Goal: Task Accomplishment & Management: Manage account settings

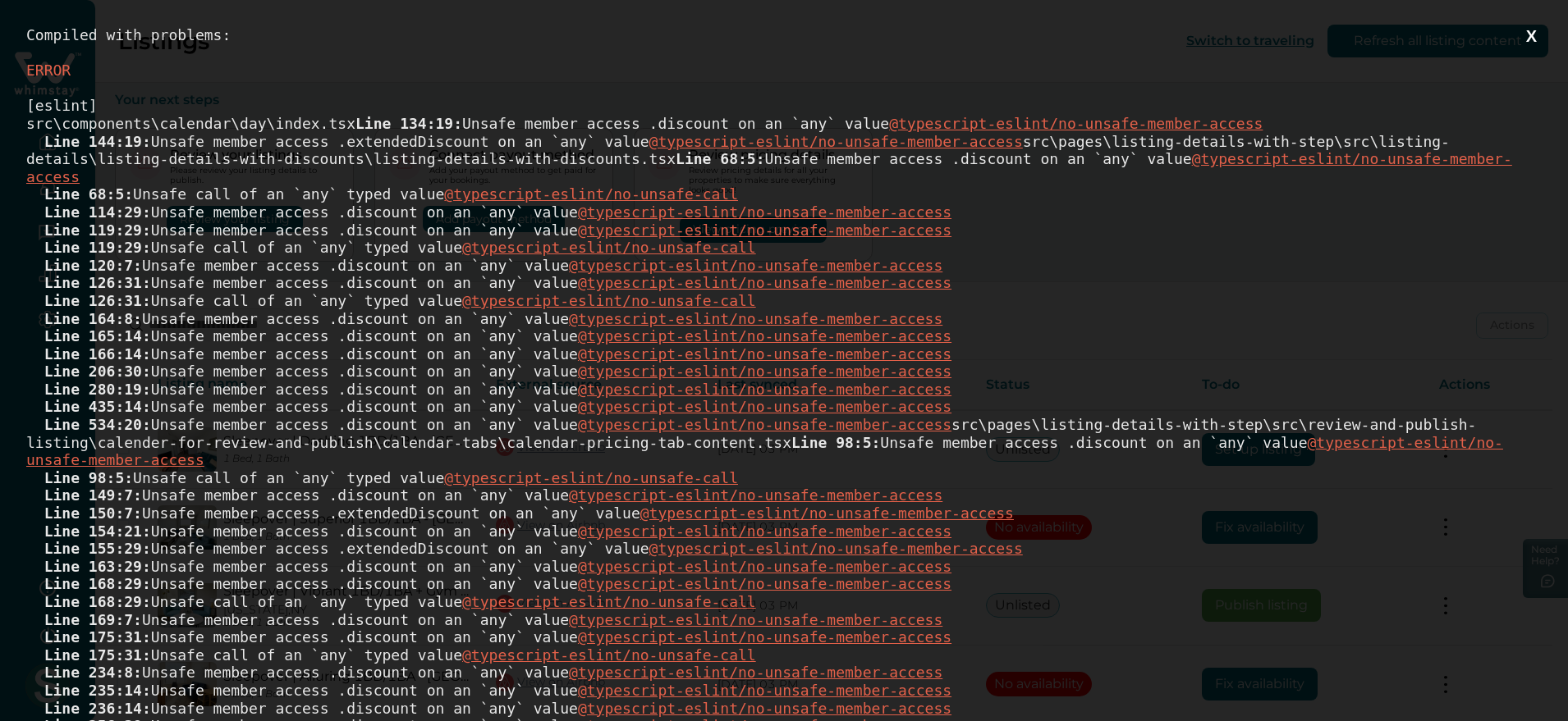
click at [1521, 29] on button "X" at bounding box center [1530, 36] width 21 height 21
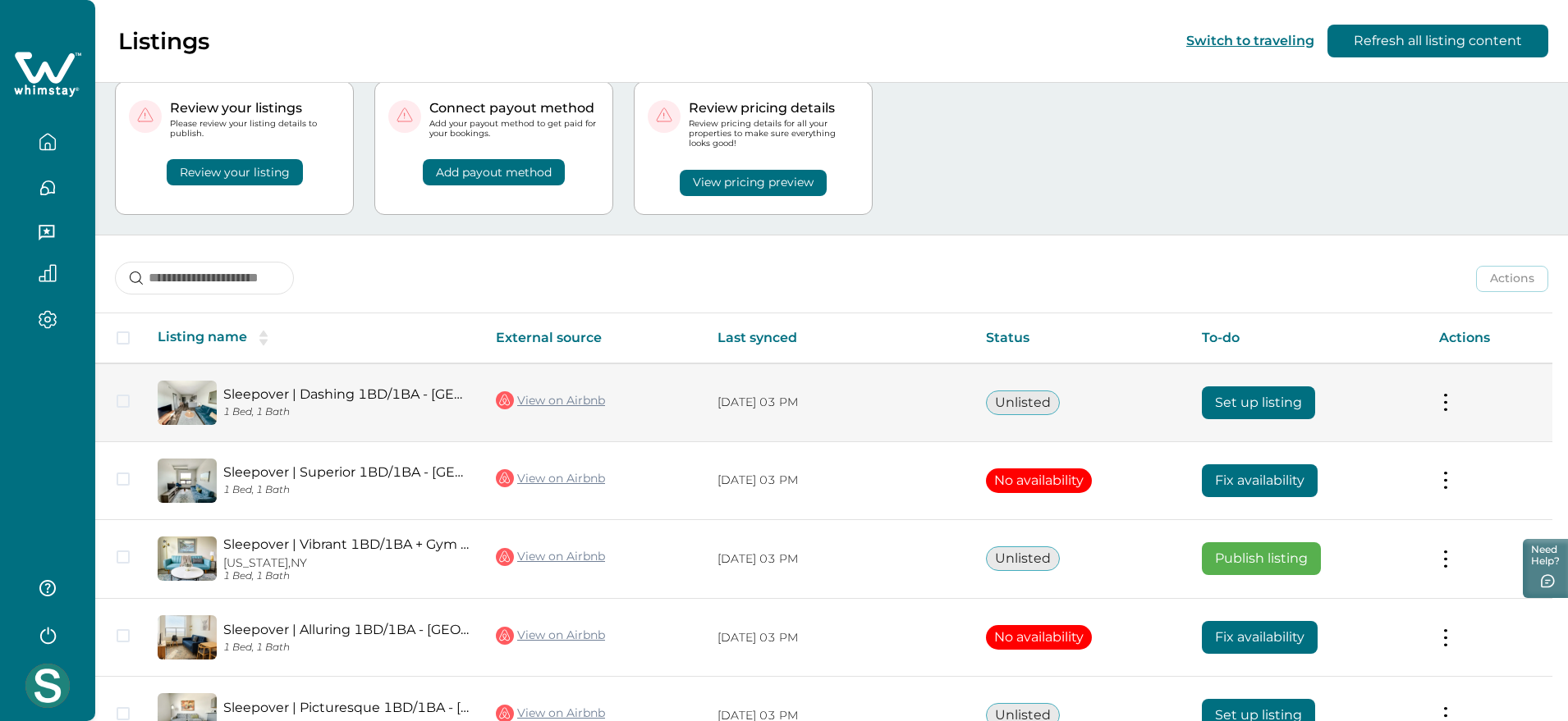
scroll to position [46, 0]
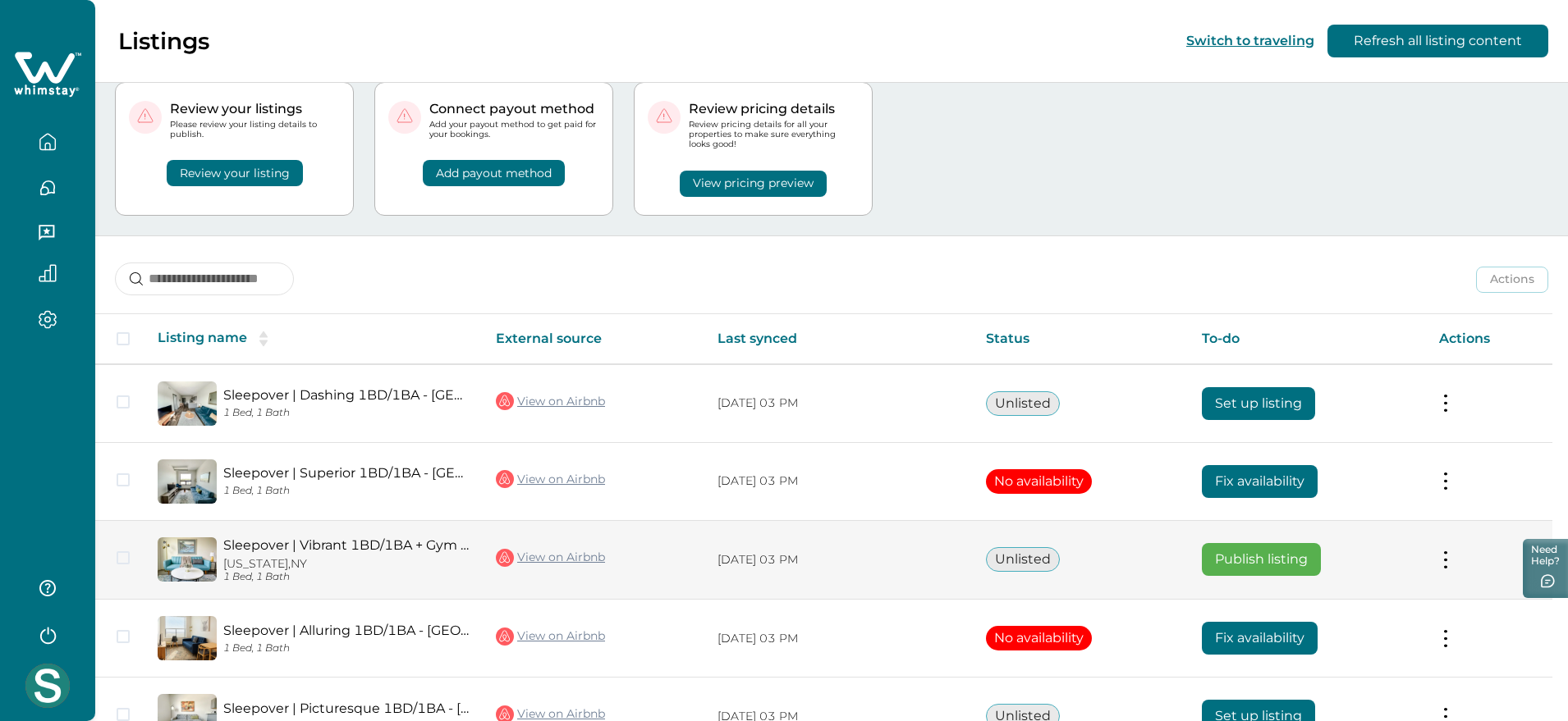
click at [1446, 556] on td "Actions View listing on Whimstay Publish listing View listing details" at bounding box center [1488, 559] width 126 height 80
click at [1452, 556] on button at bounding box center [1445, 559] width 13 height 17
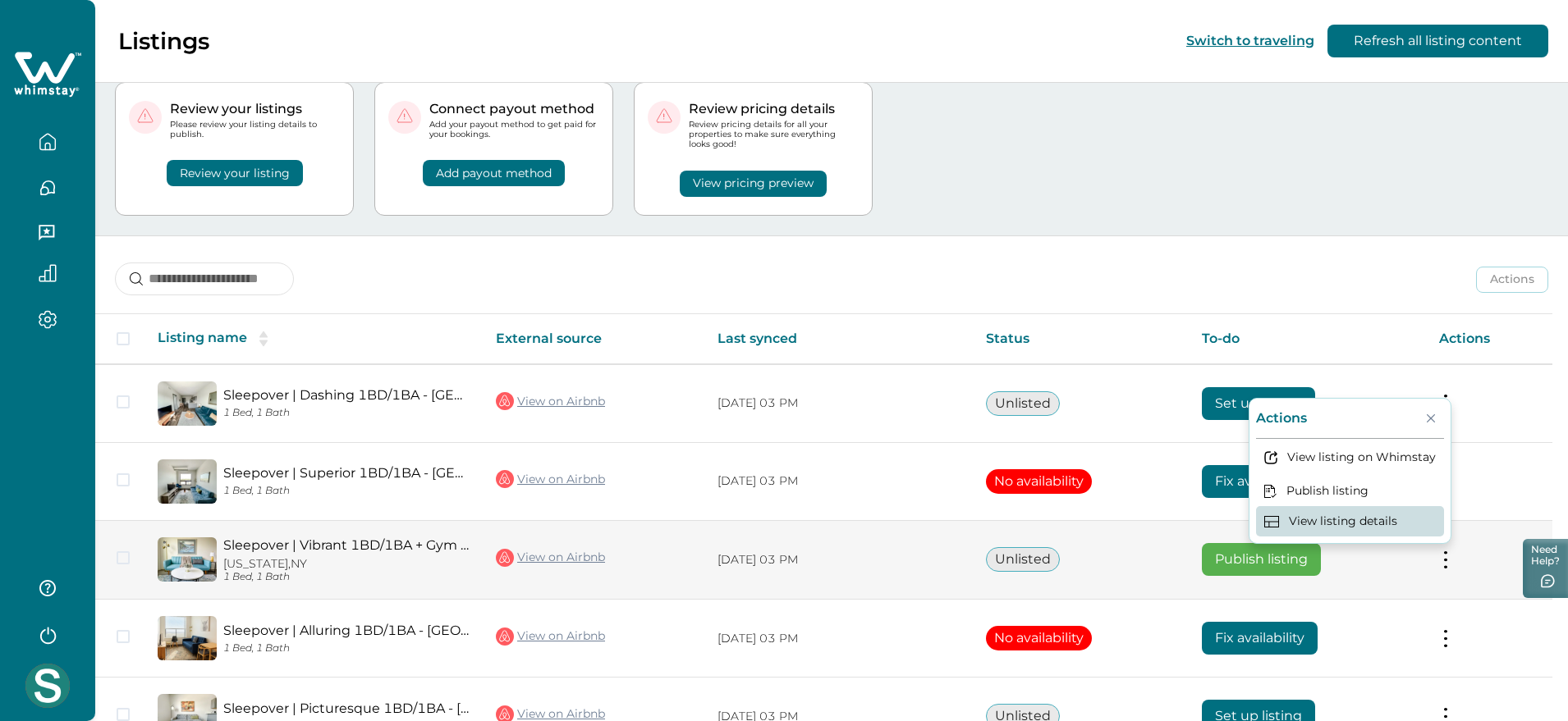
click at [1316, 516] on button "View listing details" at bounding box center [1349, 522] width 188 height 30
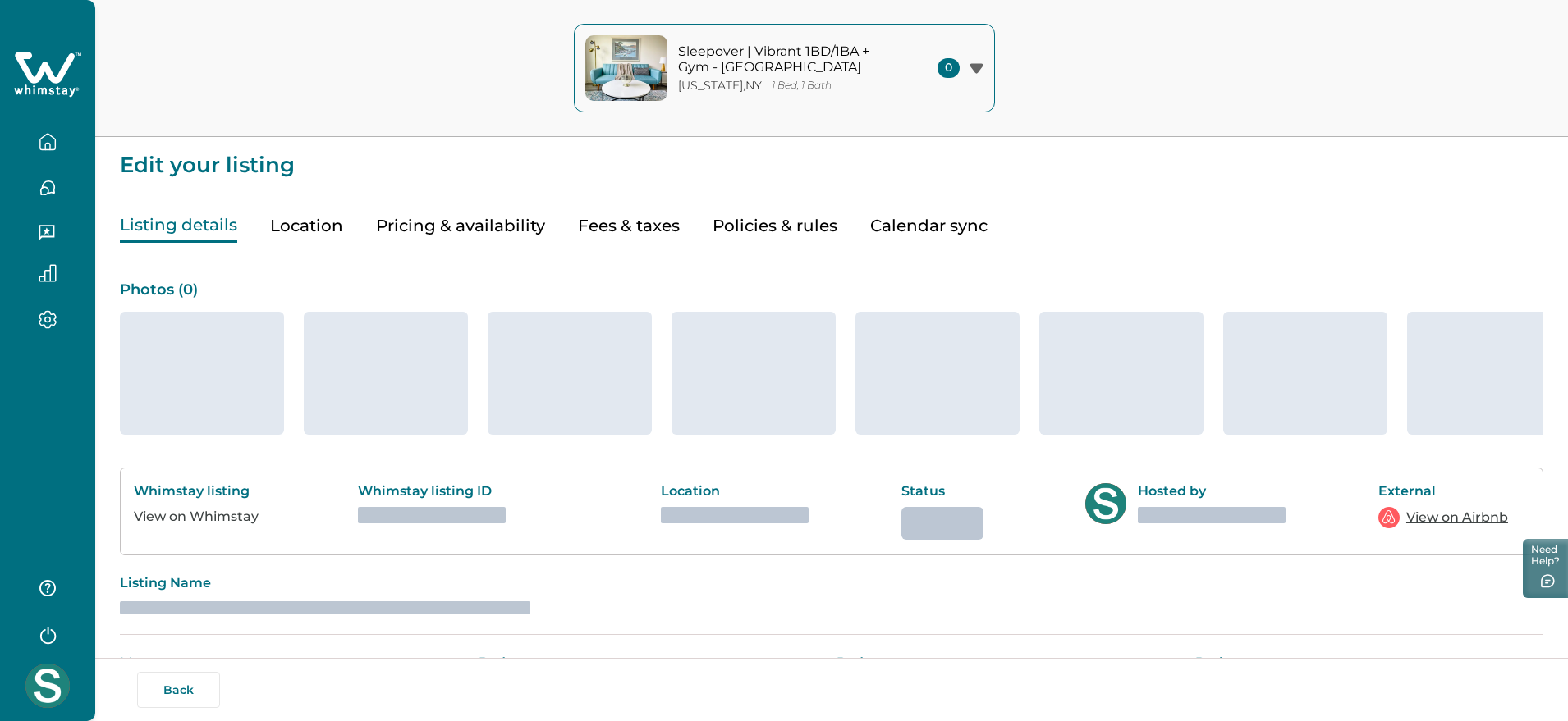
type input "**"
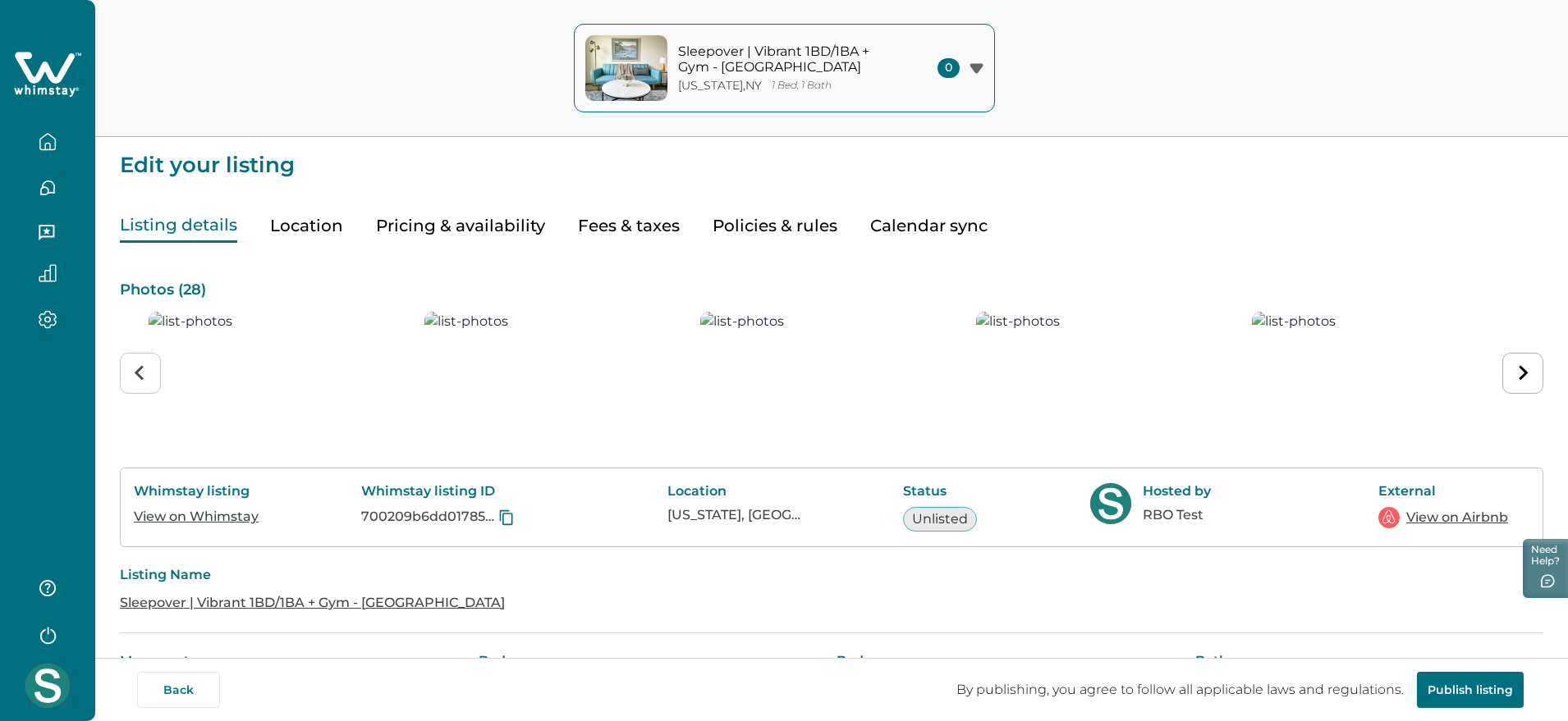
type input "**"
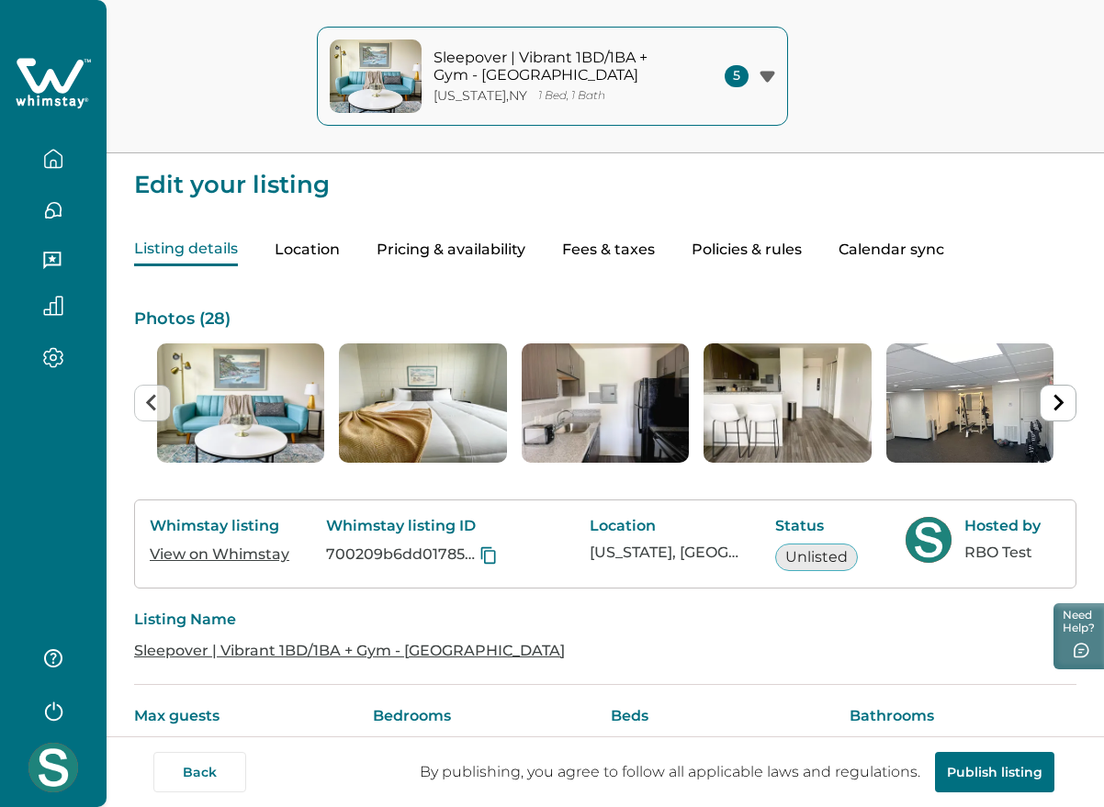
click at [463, 248] on button "Pricing & availability" at bounding box center [451, 250] width 149 height 32
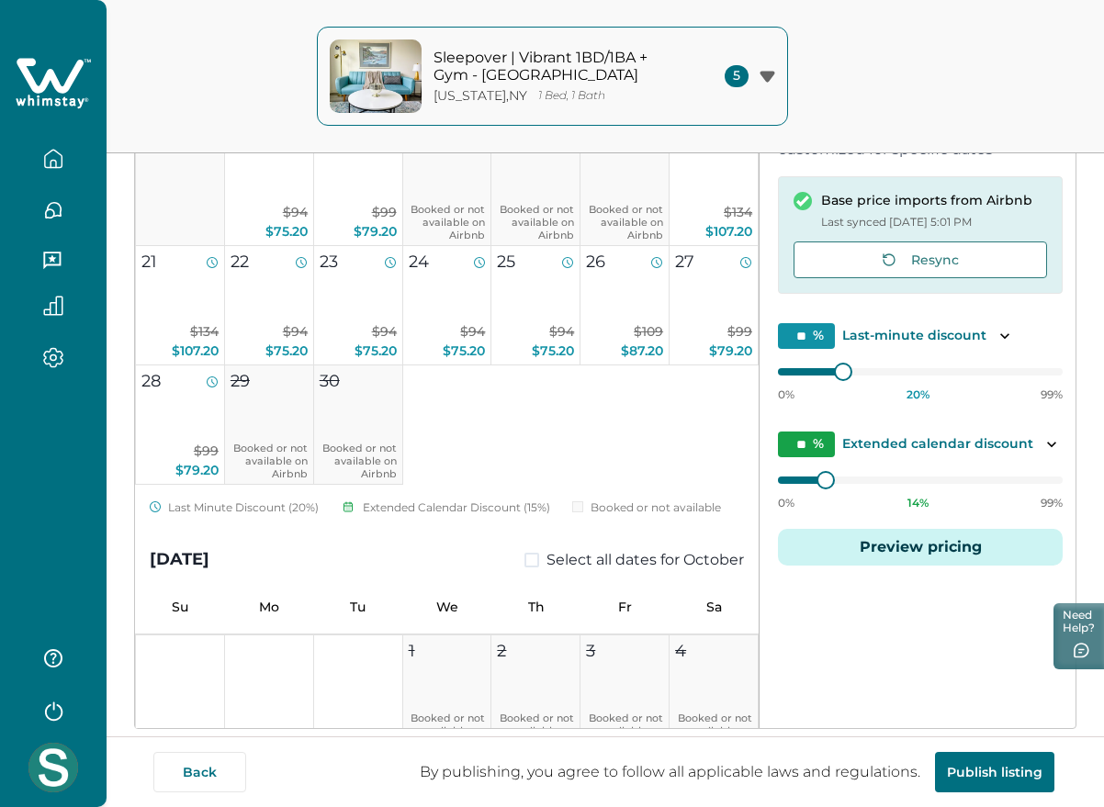
scroll to position [344, 0]
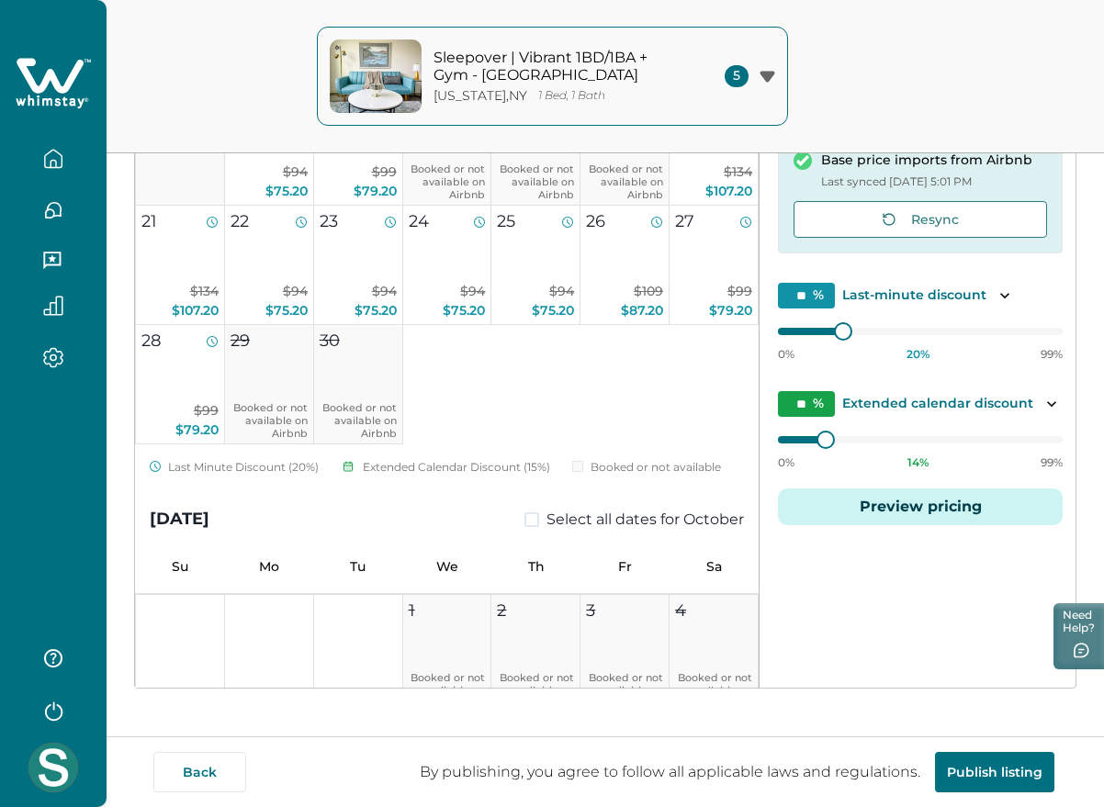
click at [897, 505] on button "Preview pricing" at bounding box center [920, 507] width 285 height 37
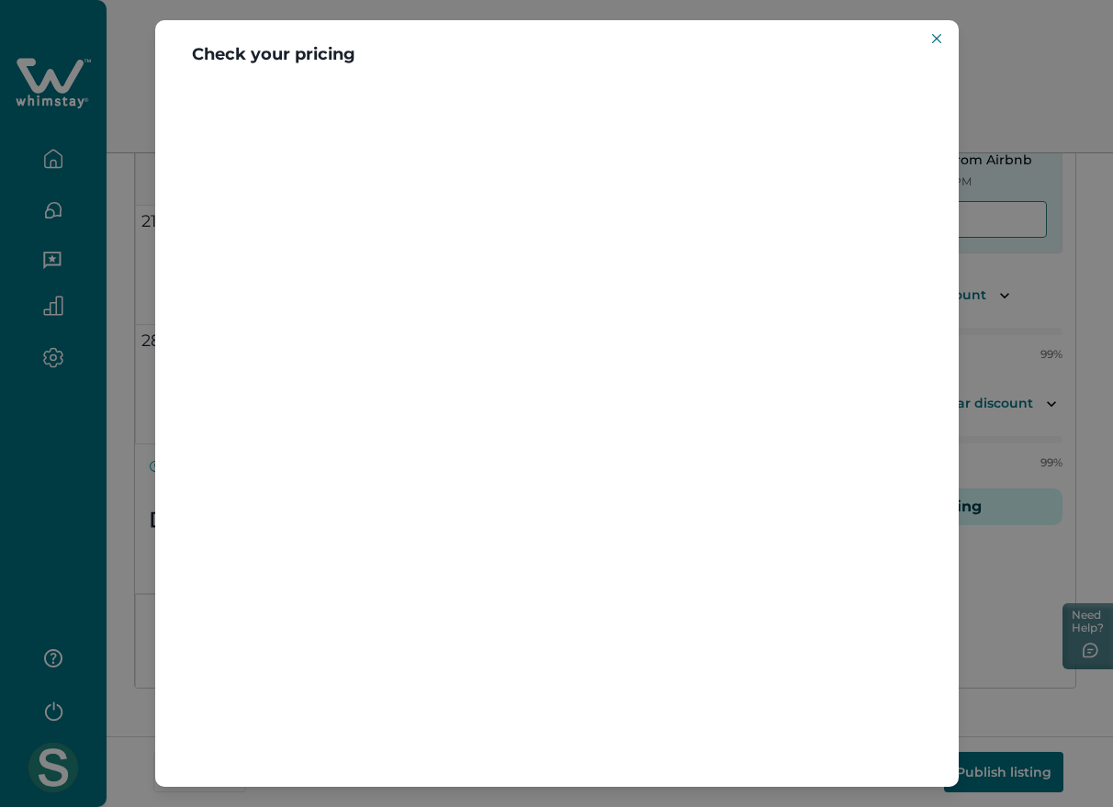
click at [320, 134] on div at bounding box center [557, 434] width 804 height 705
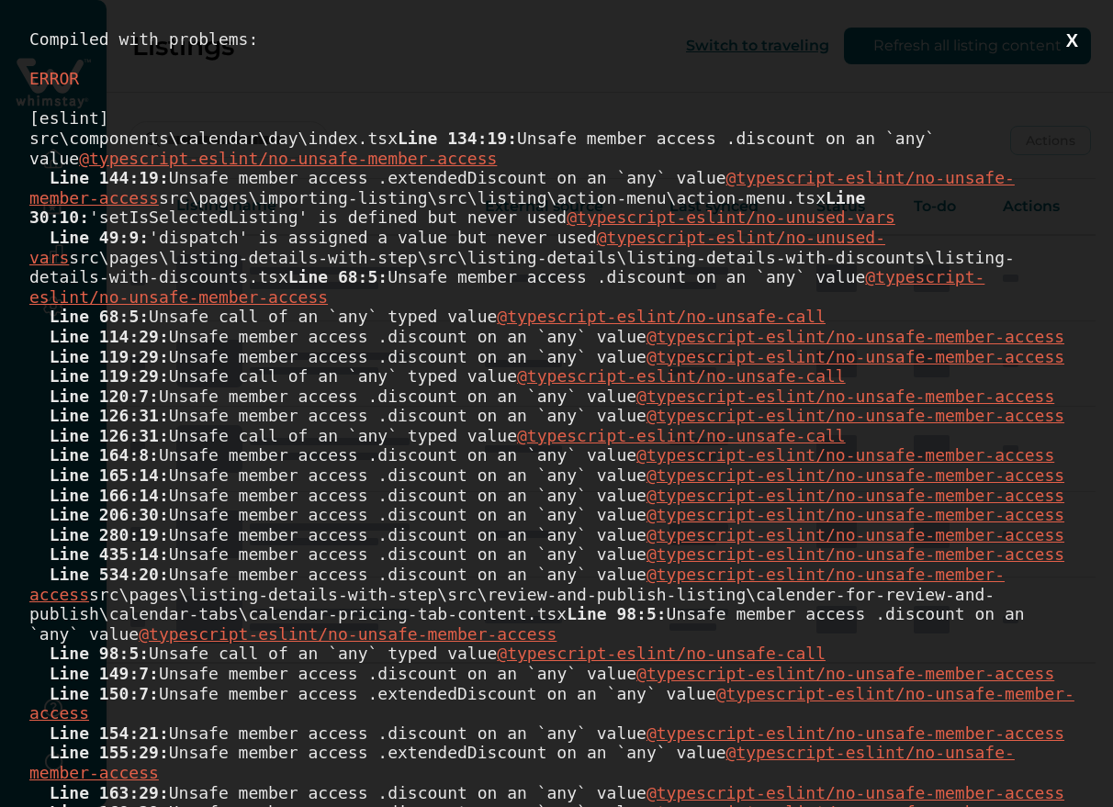
click at [1061, 39] on button "X" at bounding box center [1072, 40] width 23 height 23
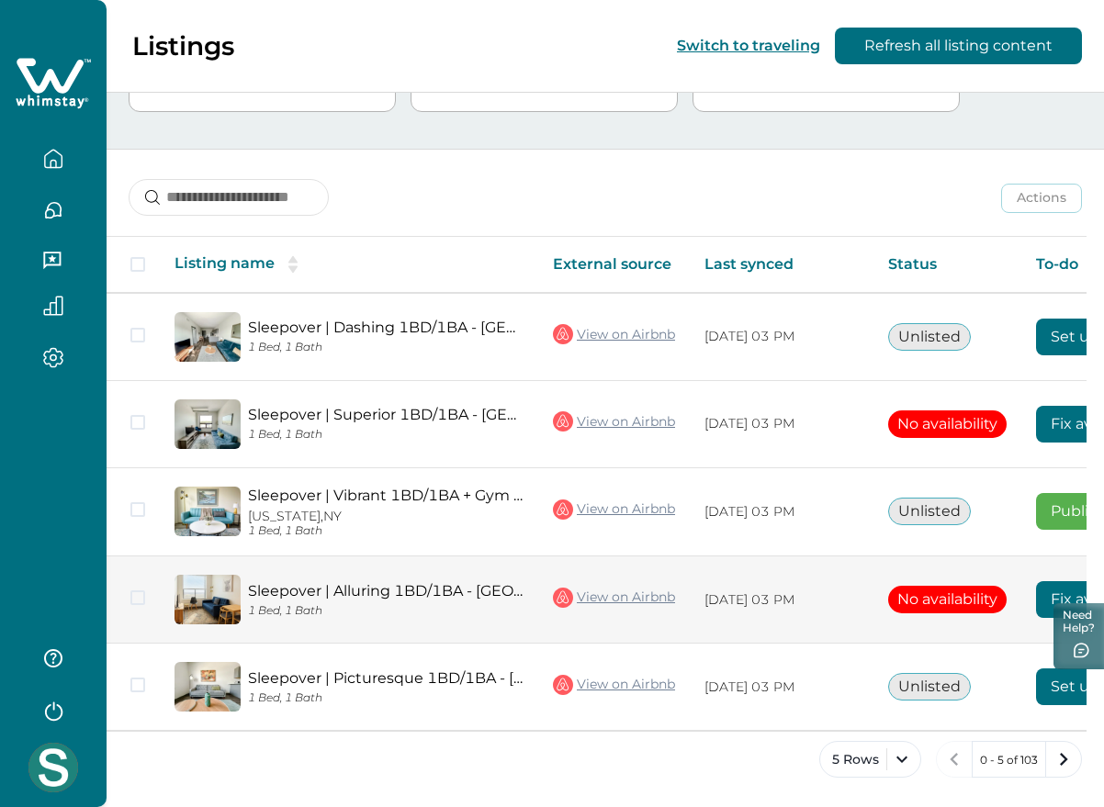
scroll to position [0, 177]
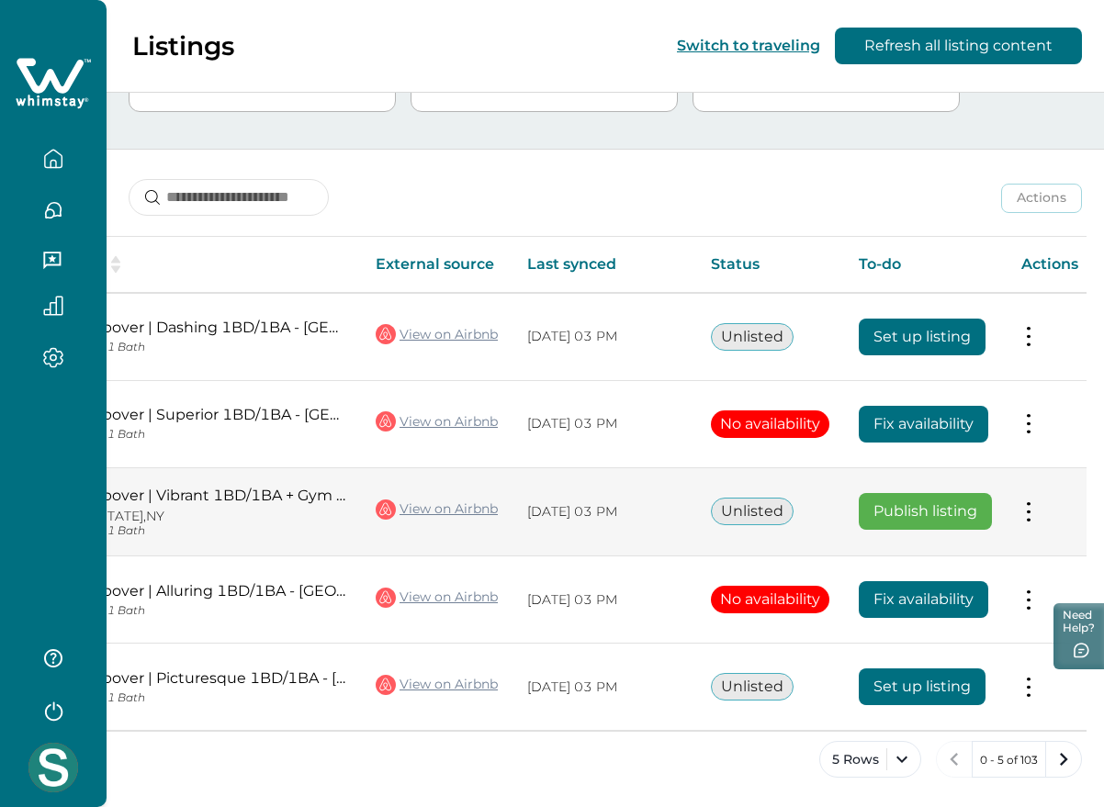
click at [1024, 505] on button at bounding box center [1028, 511] width 15 height 19
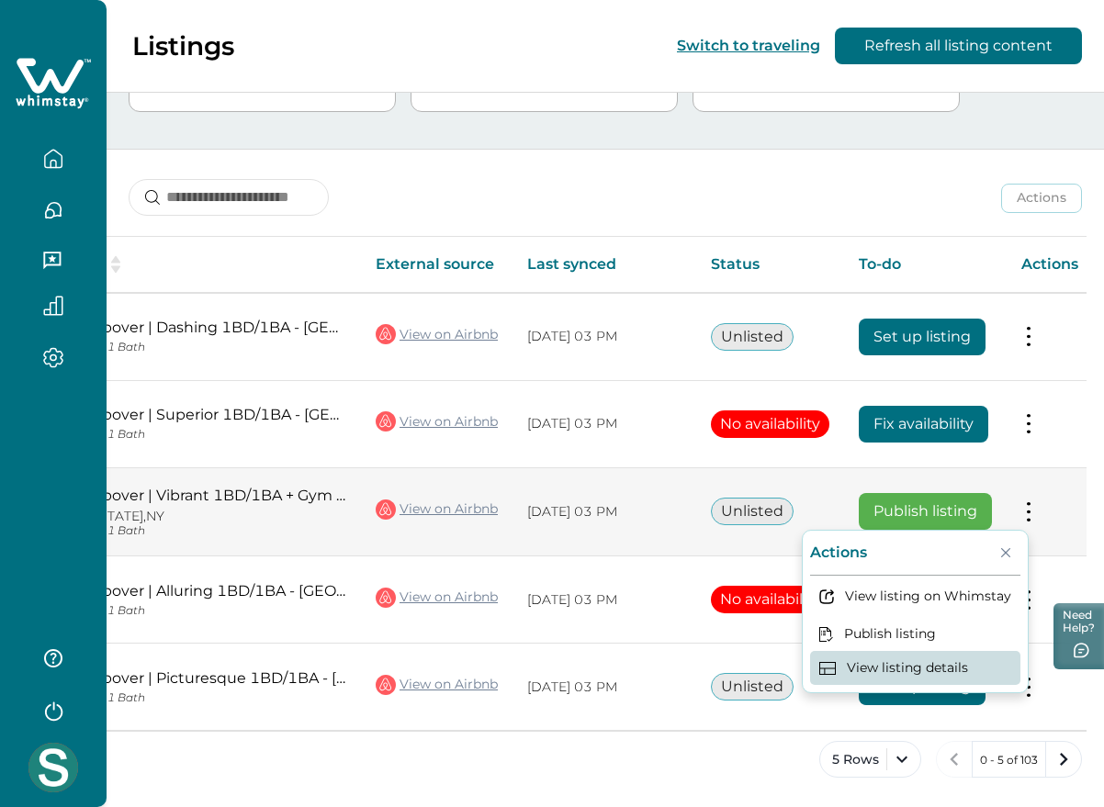
click at [897, 651] on button "View listing details" at bounding box center [915, 668] width 210 height 34
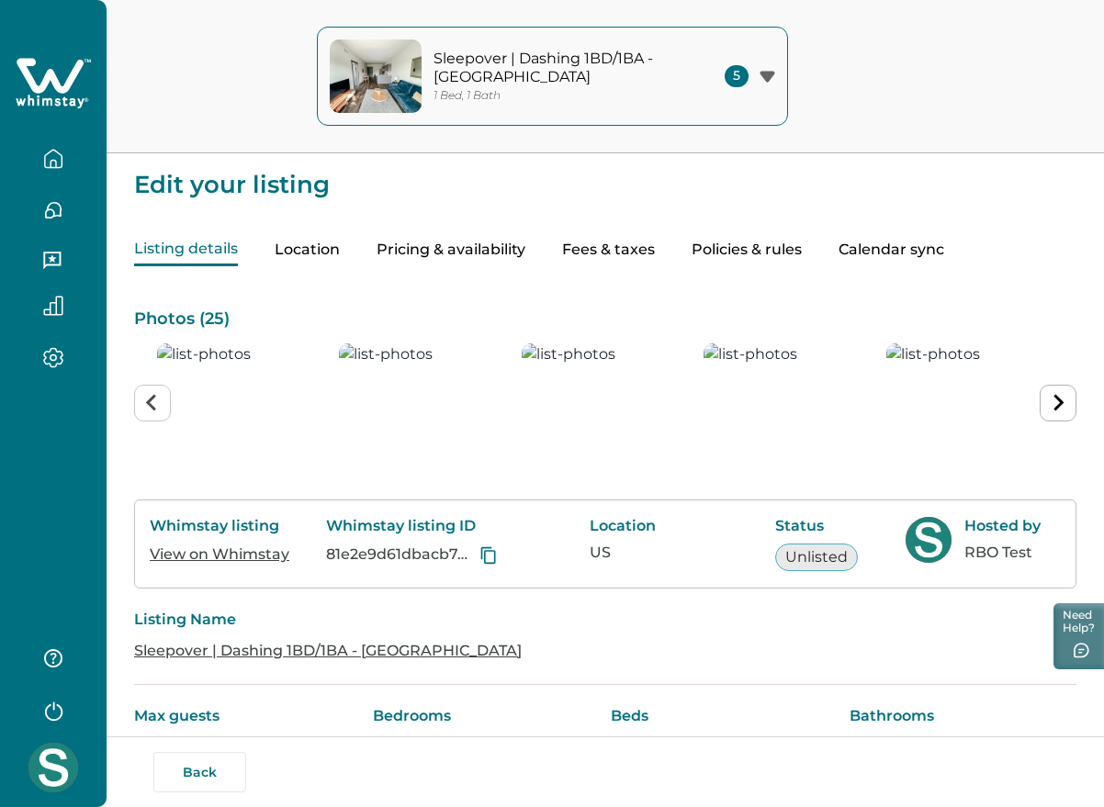
click at [475, 251] on button "Pricing & availability" at bounding box center [451, 250] width 149 height 32
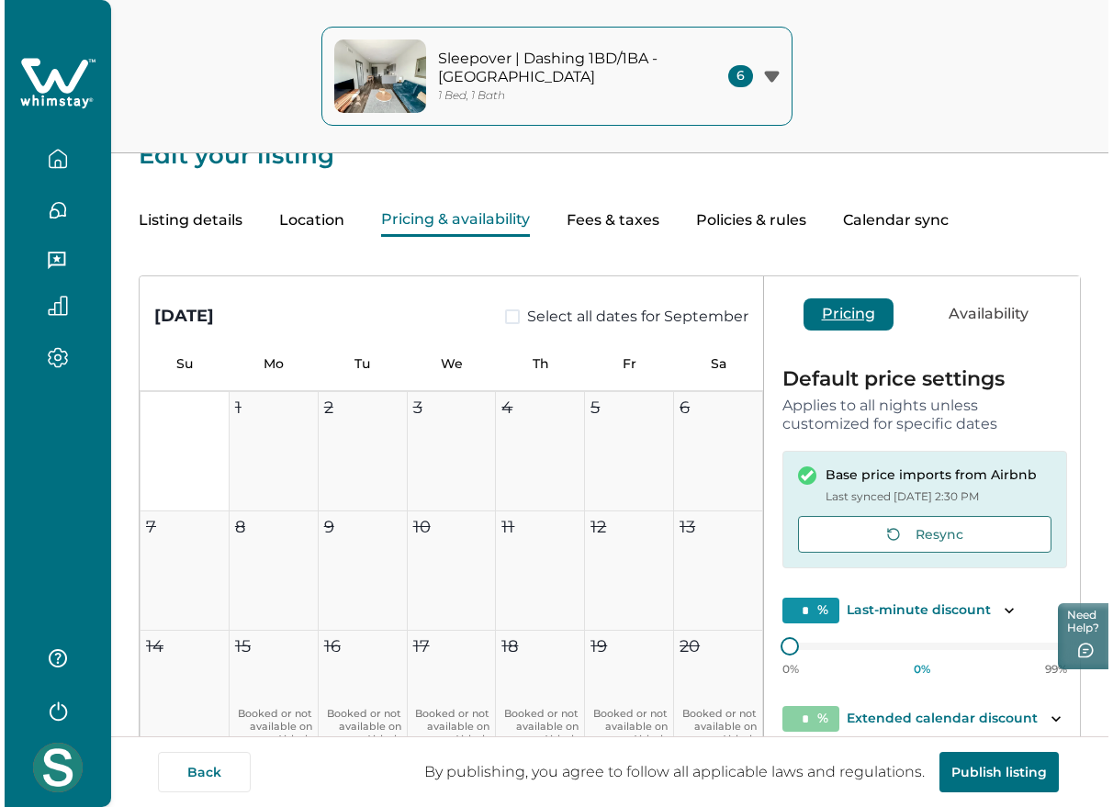
scroll to position [230, 0]
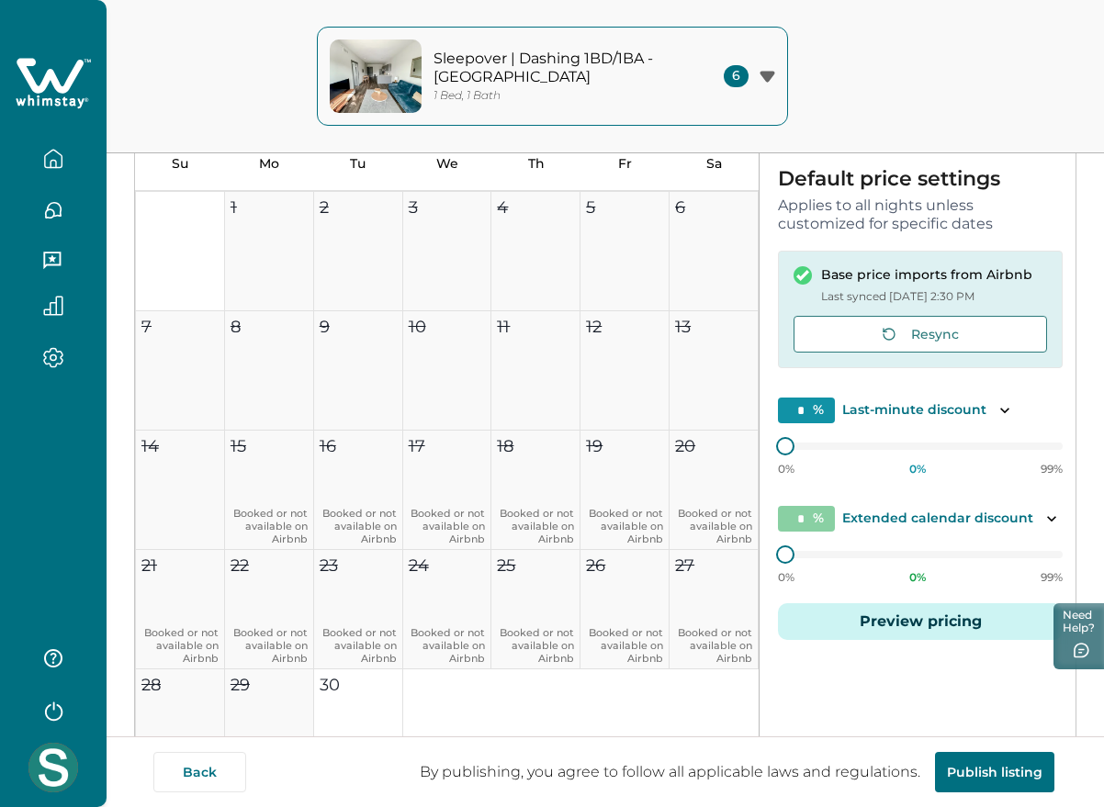
click at [521, 72] on p "Sleepover | Dashing 1BD/1BA - [GEOGRAPHIC_DATA]" at bounding box center [558, 68] width 248 height 36
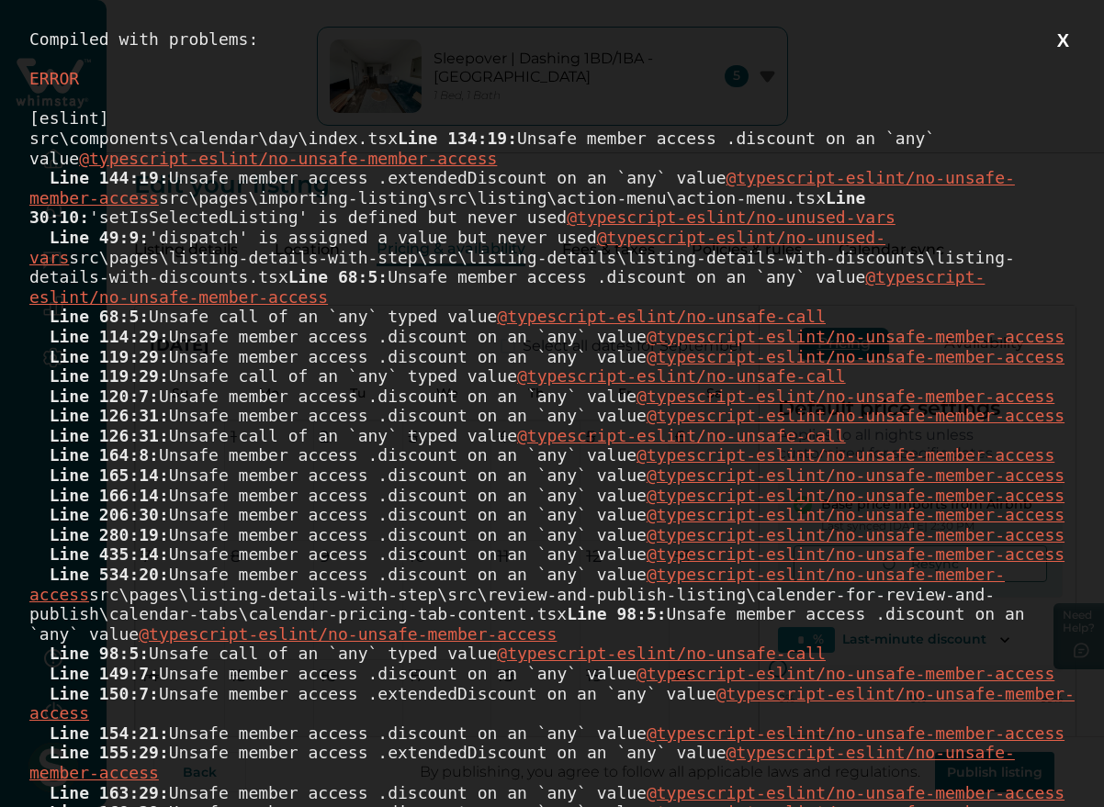
click at [1061, 39] on button "X" at bounding box center [1063, 40] width 23 height 23
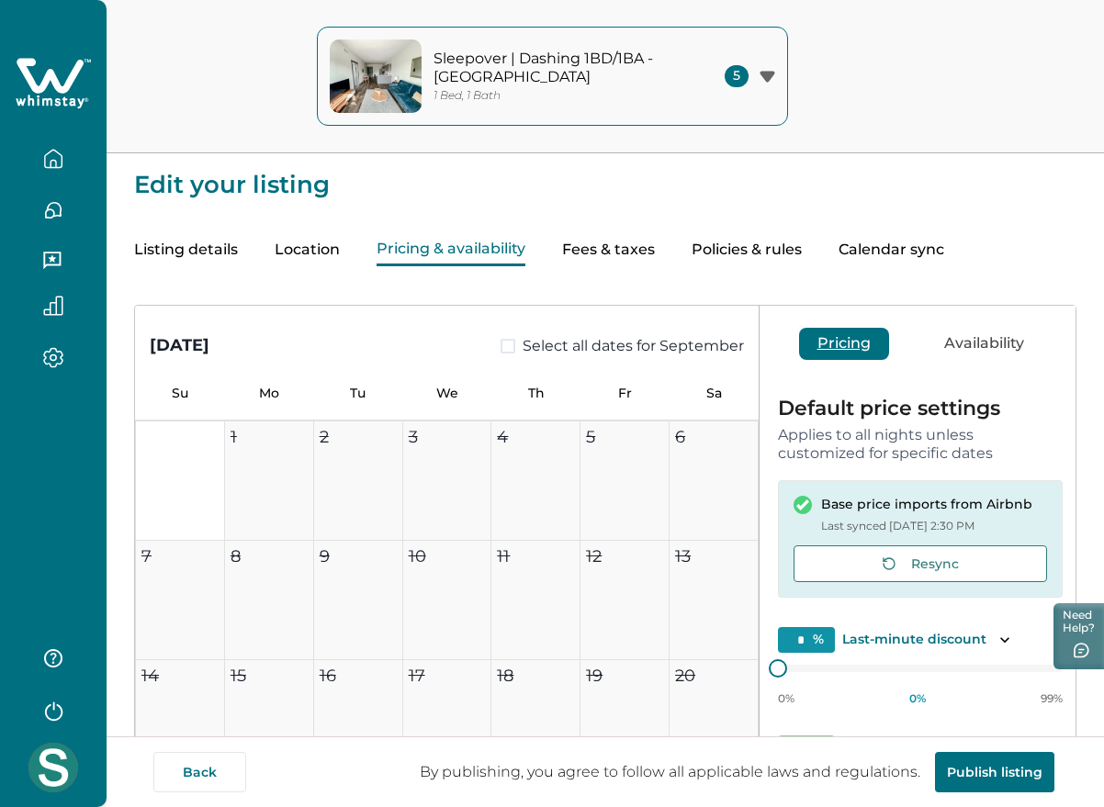
scroll to position [351, 0]
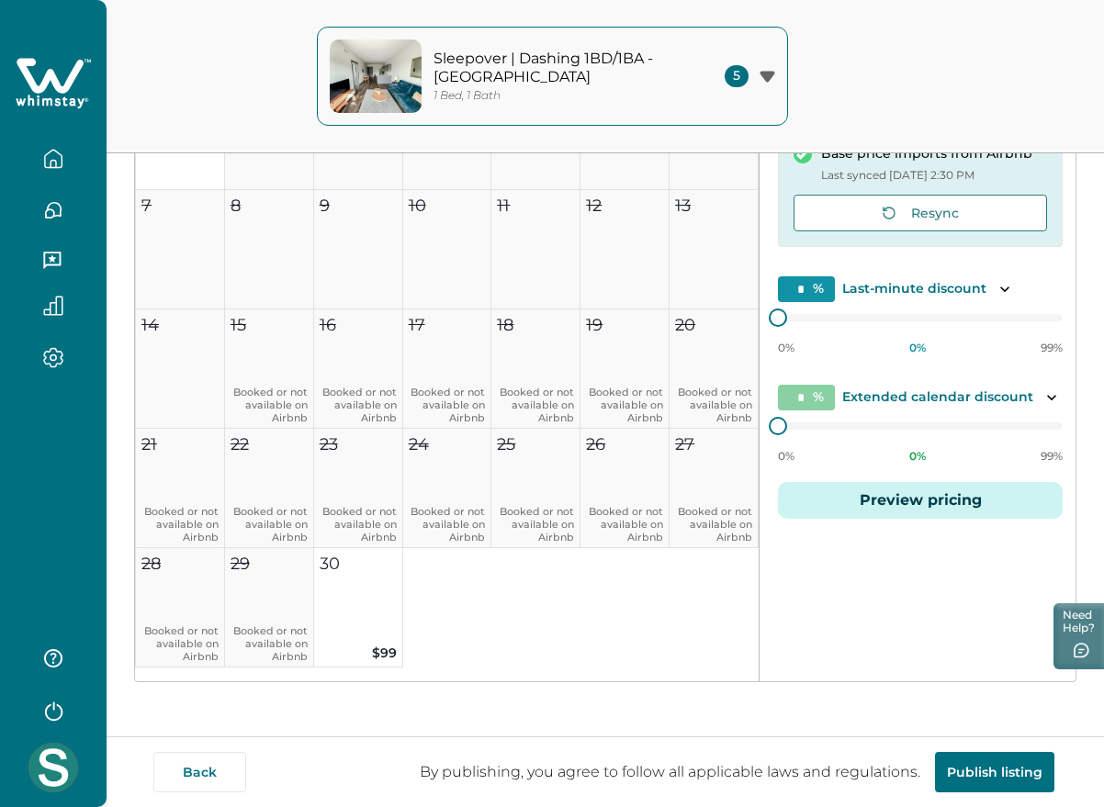
click at [899, 502] on button "Preview pricing" at bounding box center [920, 500] width 285 height 37
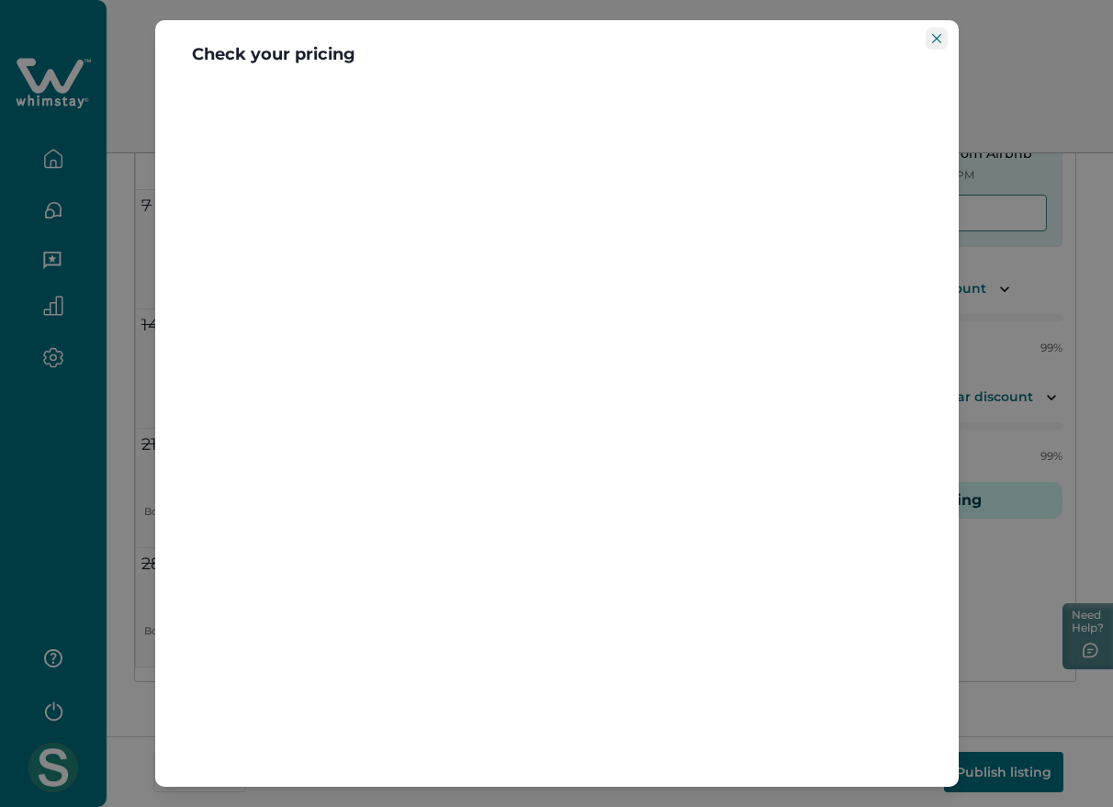
click at [941, 29] on button "Close" at bounding box center [937, 39] width 22 height 22
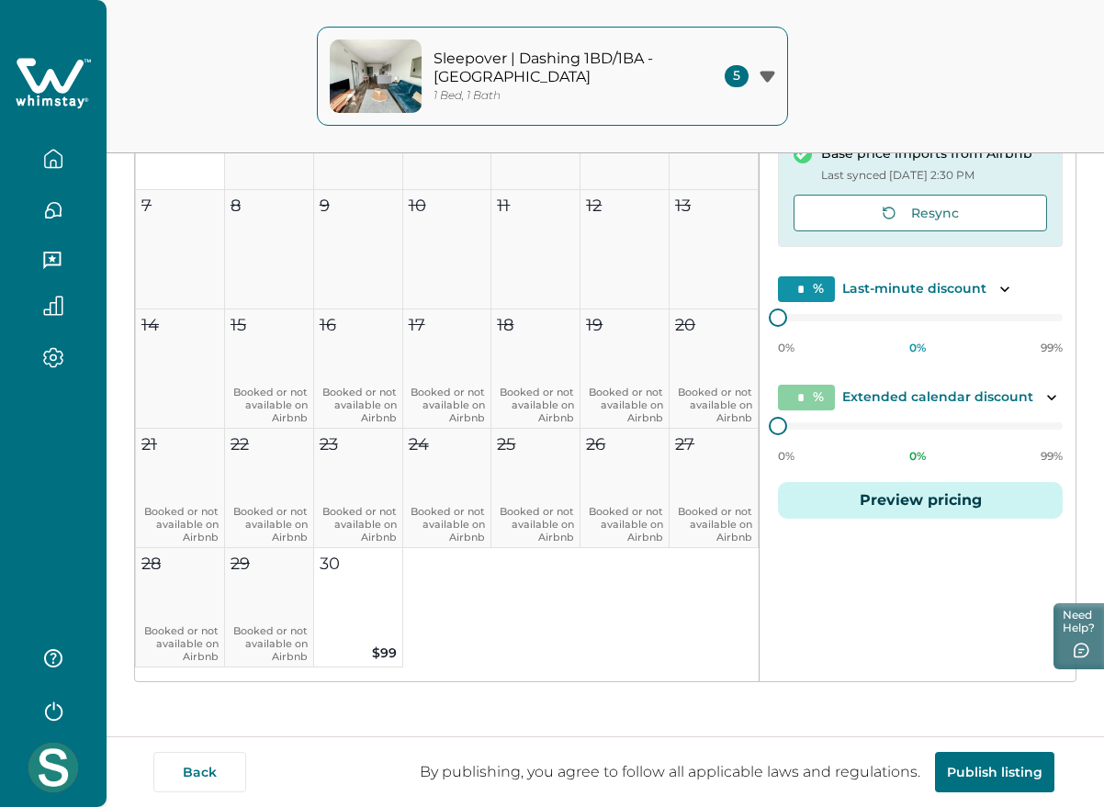
click at [60, 77] on icon at bounding box center [53, 83] width 75 height 55
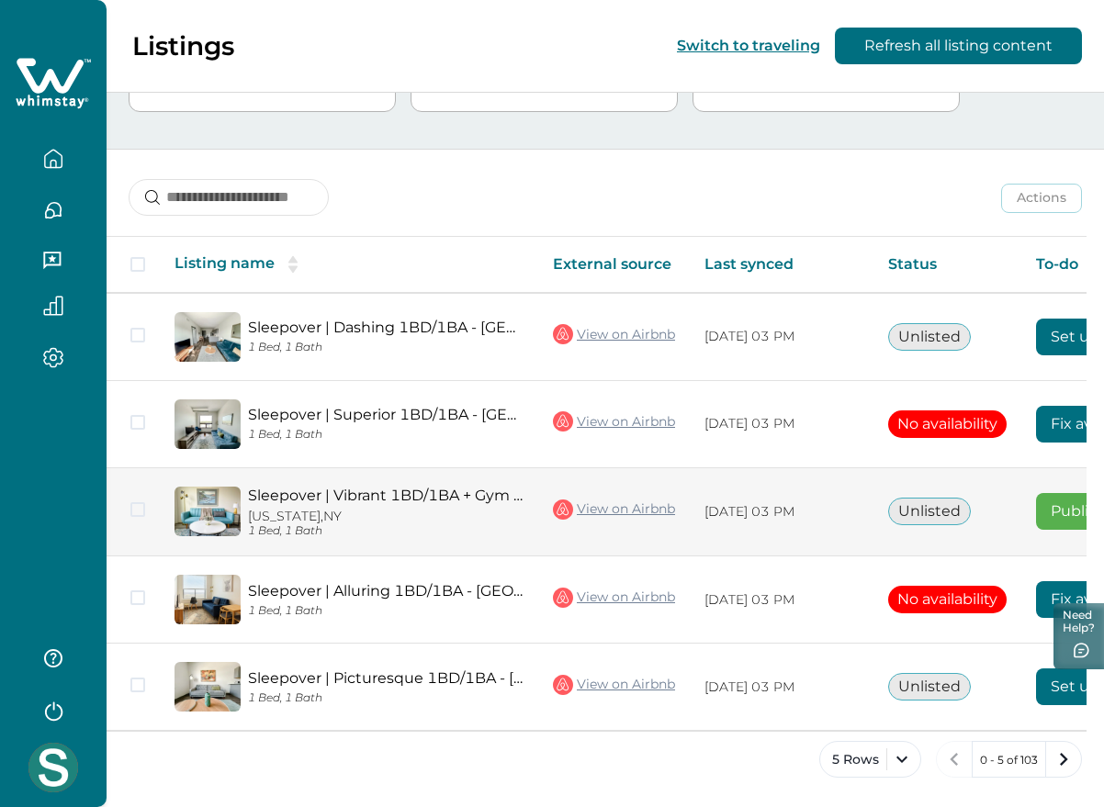
scroll to position [0, 177]
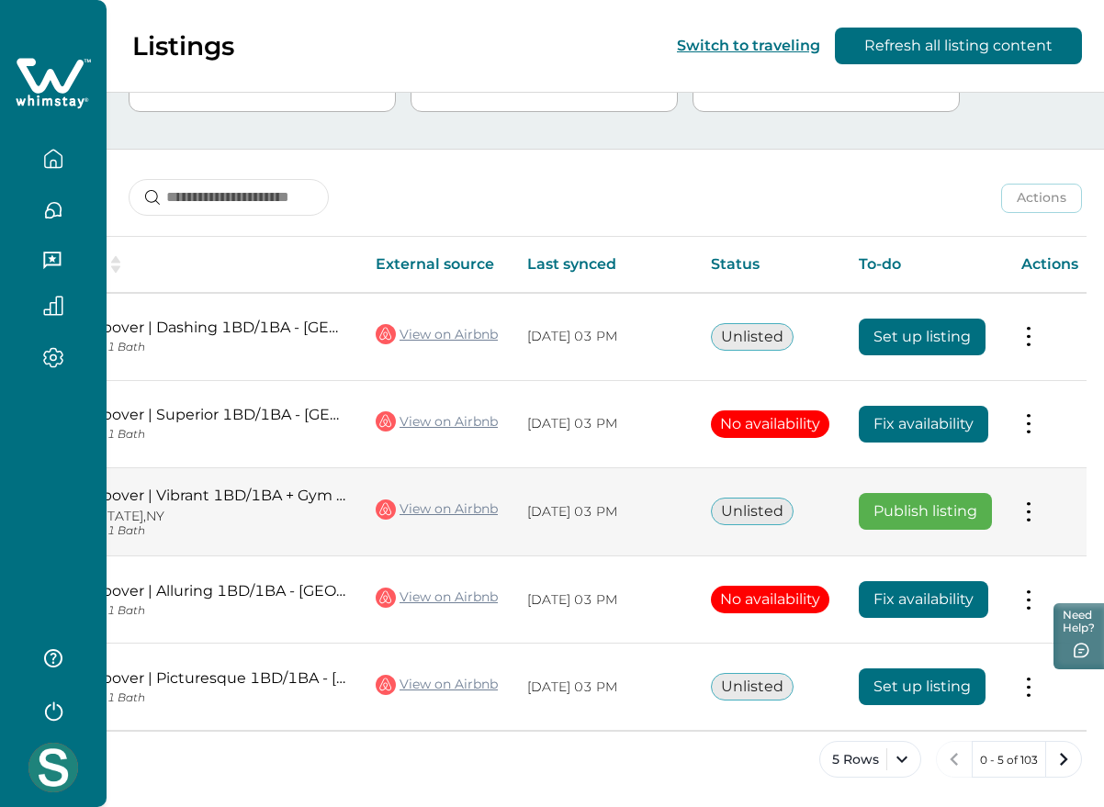
click at [1031, 502] on button at bounding box center [1028, 511] width 15 height 19
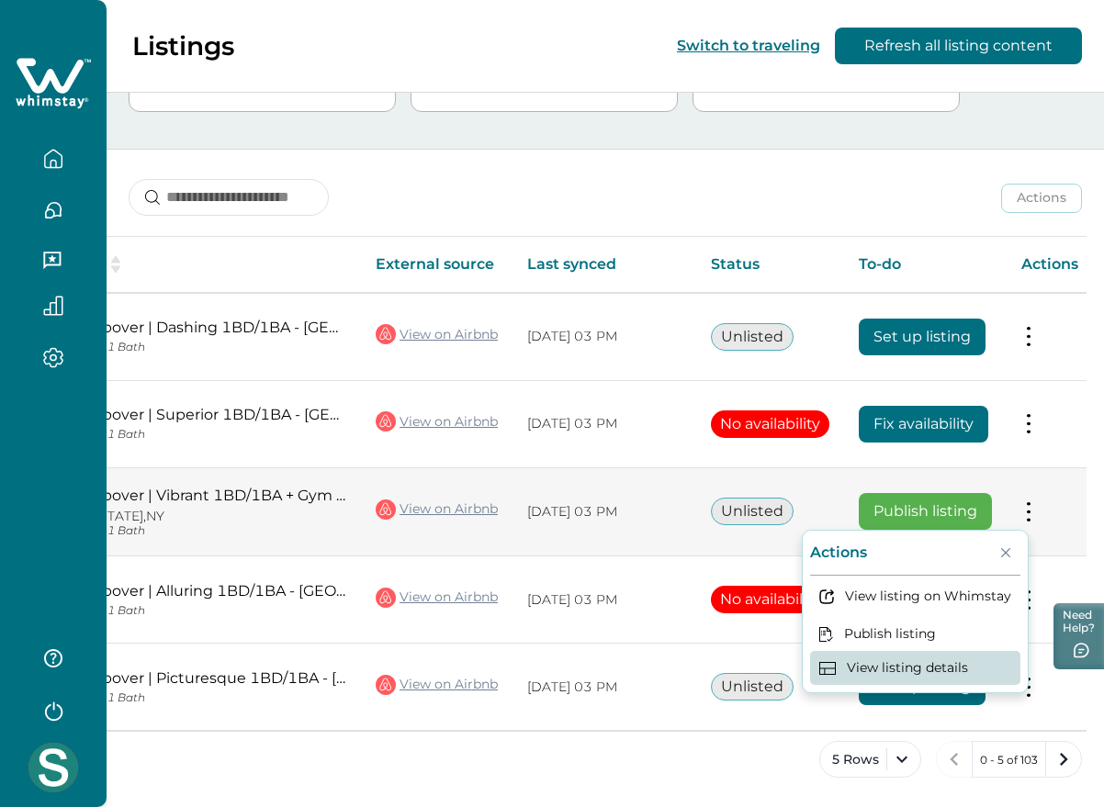
click at [918, 669] on button "View listing details" at bounding box center [915, 668] width 210 height 34
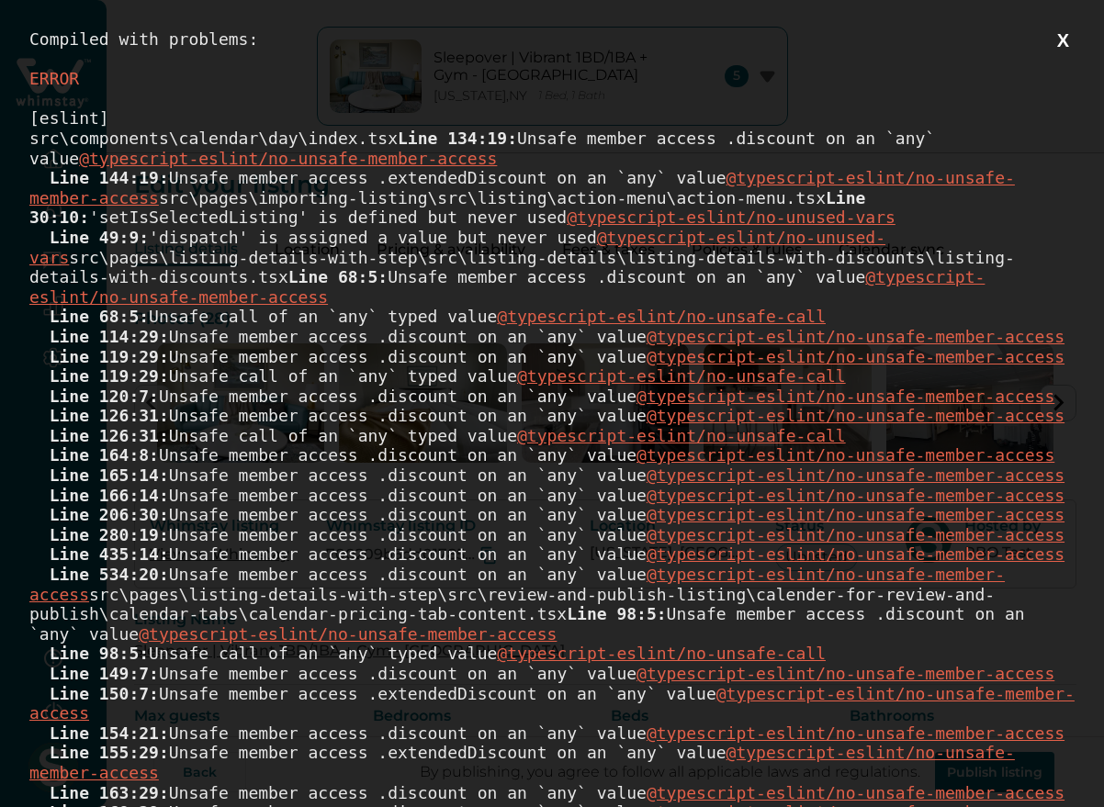
click at [1058, 36] on button "X" at bounding box center [1063, 40] width 23 height 23
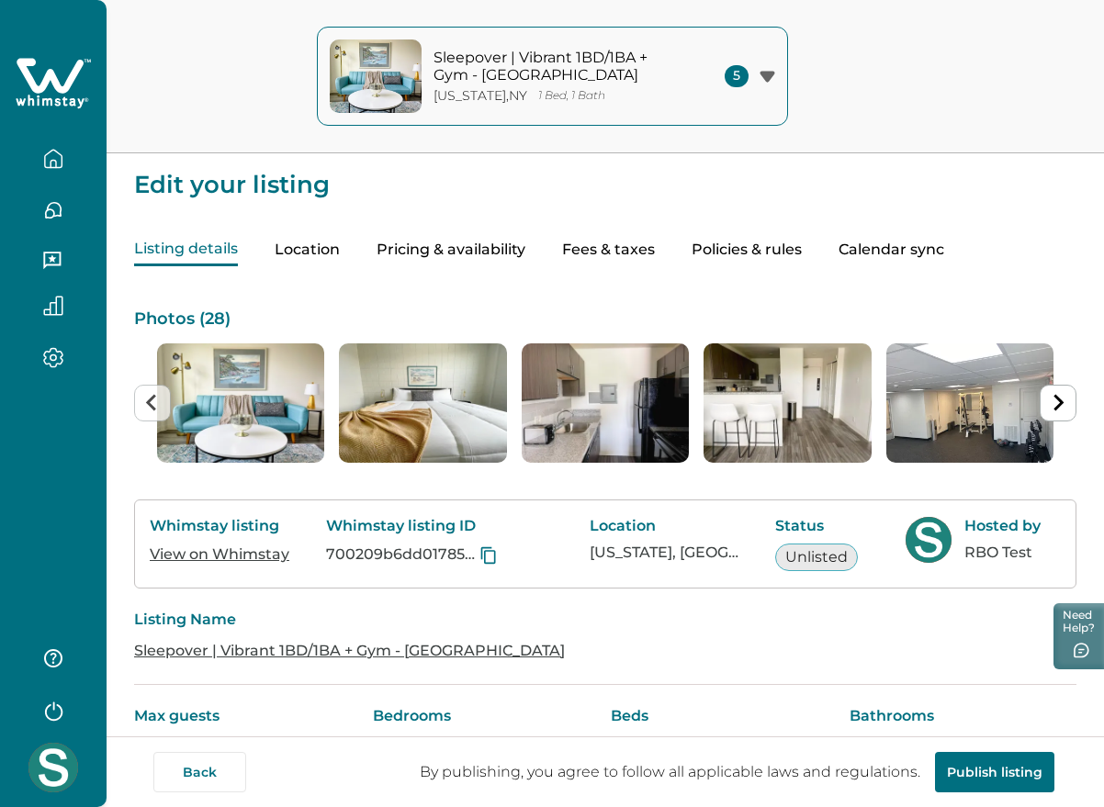
click at [480, 251] on button "Pricing & availability" at bounding box center [451, 250] width 149 height 32
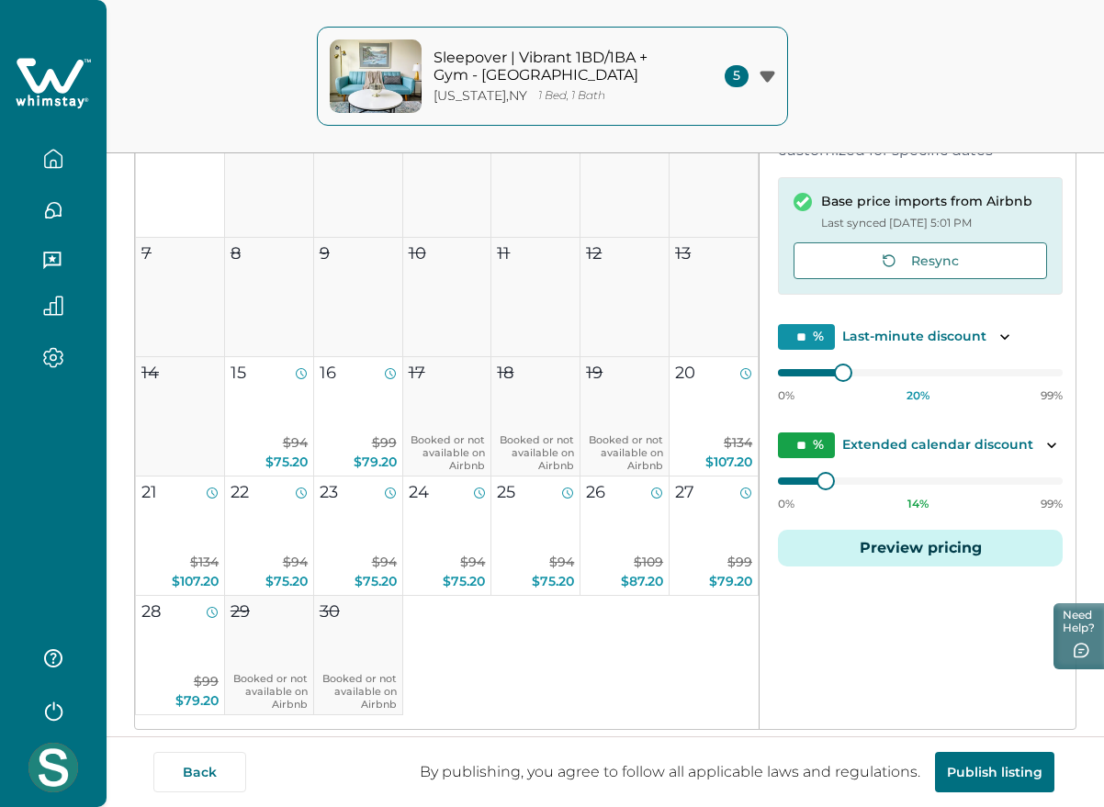
scroll to position [344, 0]
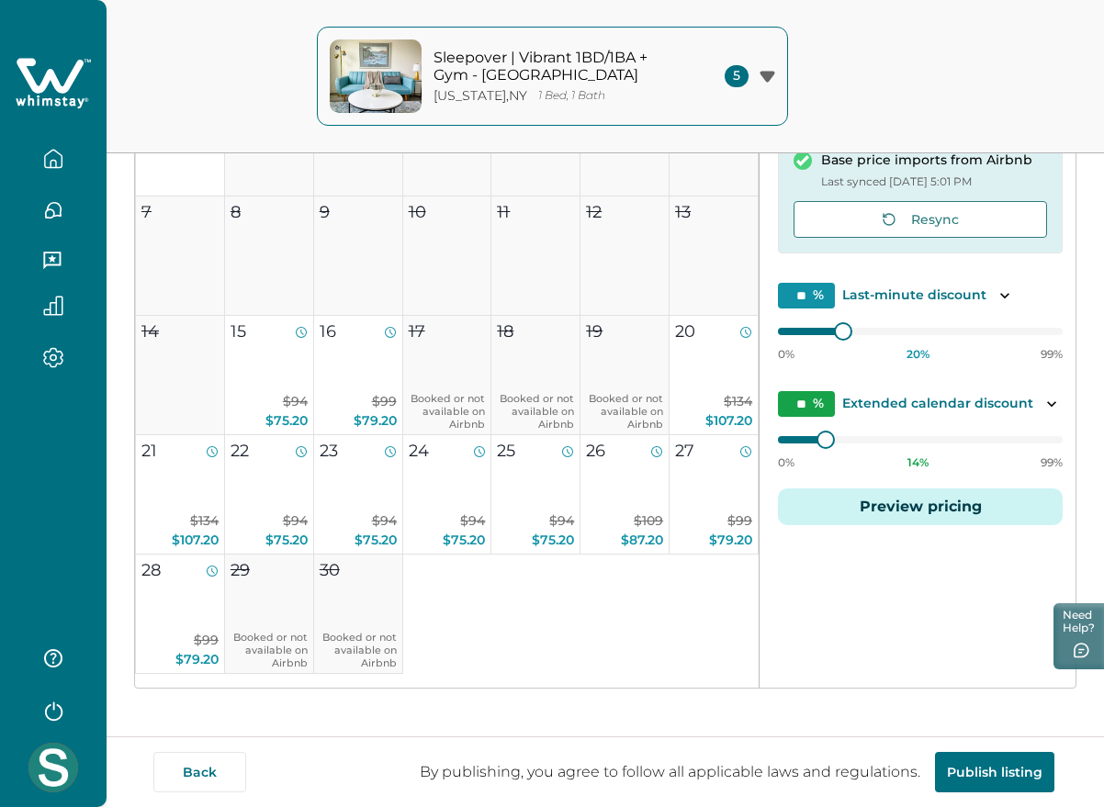
click at [910, 502] on button "Preview pricing" at bounding box center [920, 507] width 285 height 37
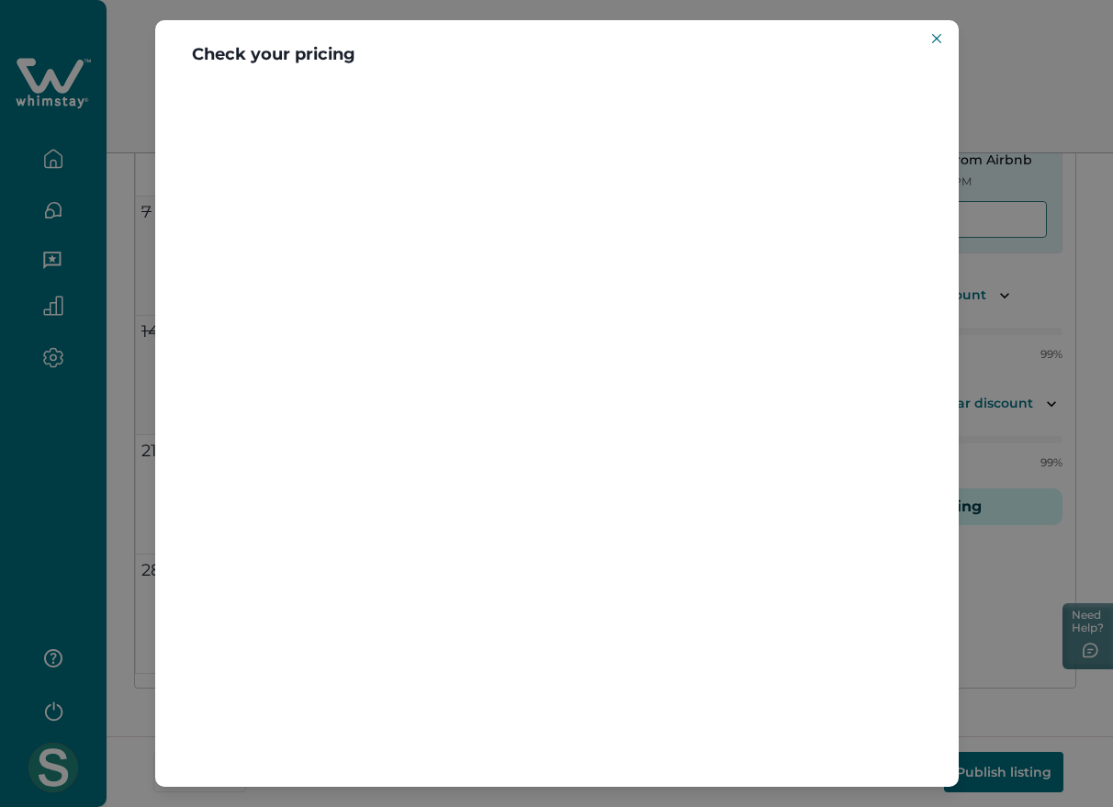
click at [226, 51] on header "Check your pricing" at bounding box center [557, 51] width 804 height 62
drag, startPoint x: 226, startPoint y: 51, endPoint x: 333, endPoint y: 49, distance: 106.6
click at [333, 49] on header "Check your pricing" at bounding box center [557, 51] width 804 height 62
copy header "Check your pricing"
click at [941, 34] on icon "Close" at bounding box center [935, 38] width 9 height 9
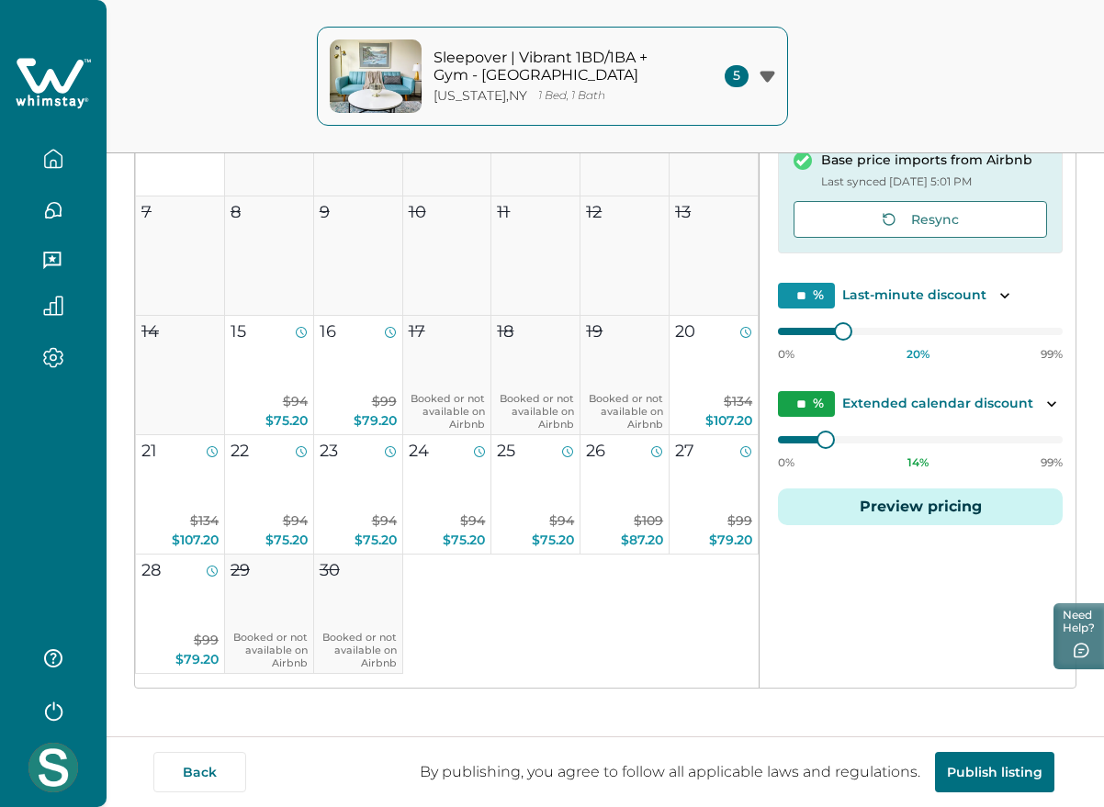
click at [53, 69] on icon at bounding box center [53, 83] width 75 height 55
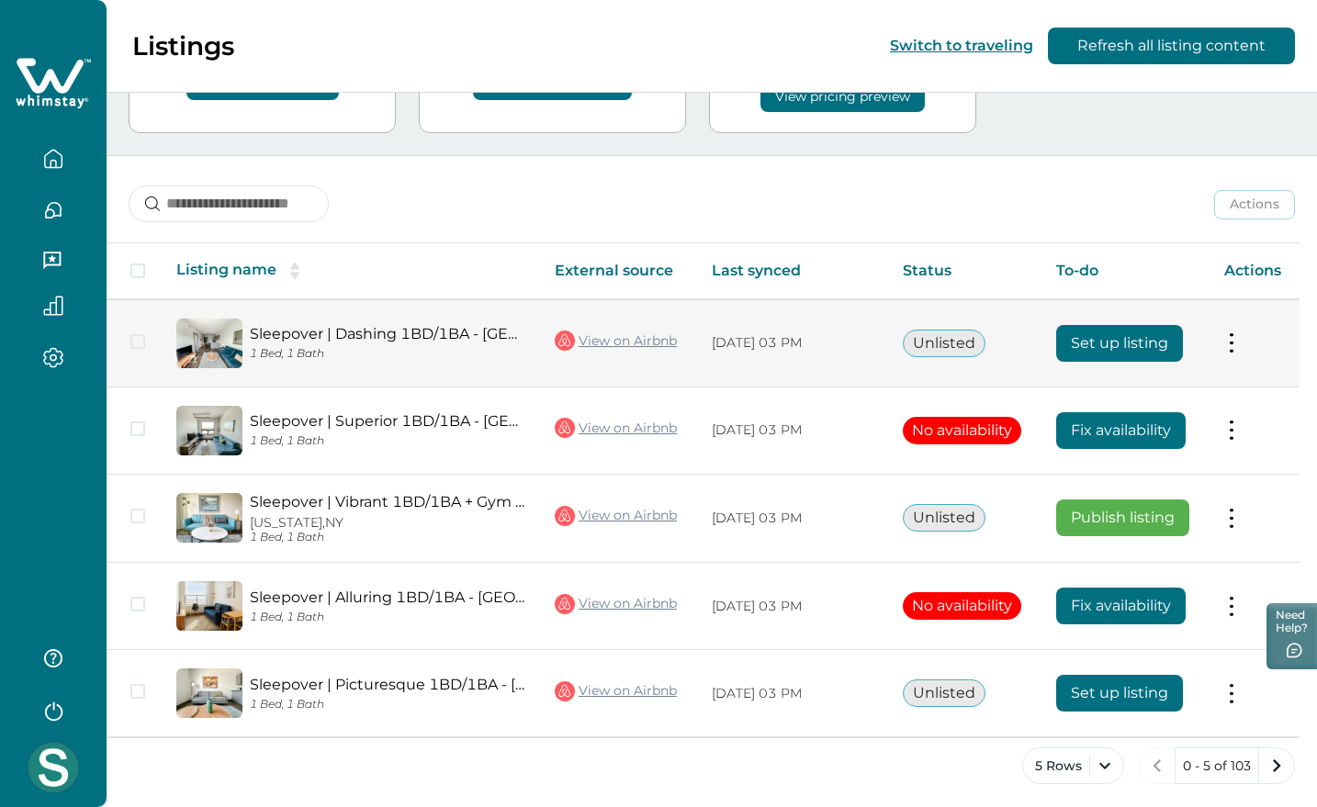
scroll to position [166, 0]
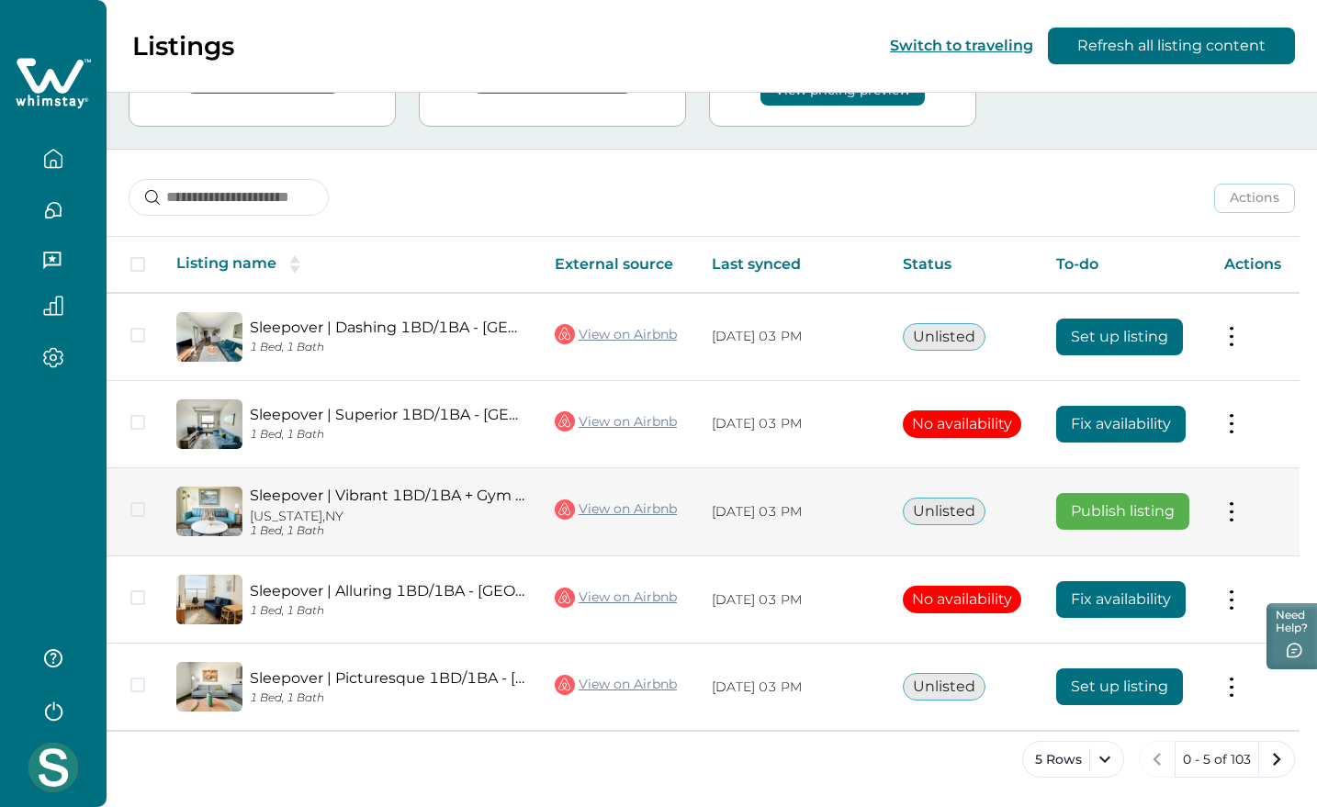
click at [1238, 505] on button at bounding box center [1231, 511] width 15 height 19
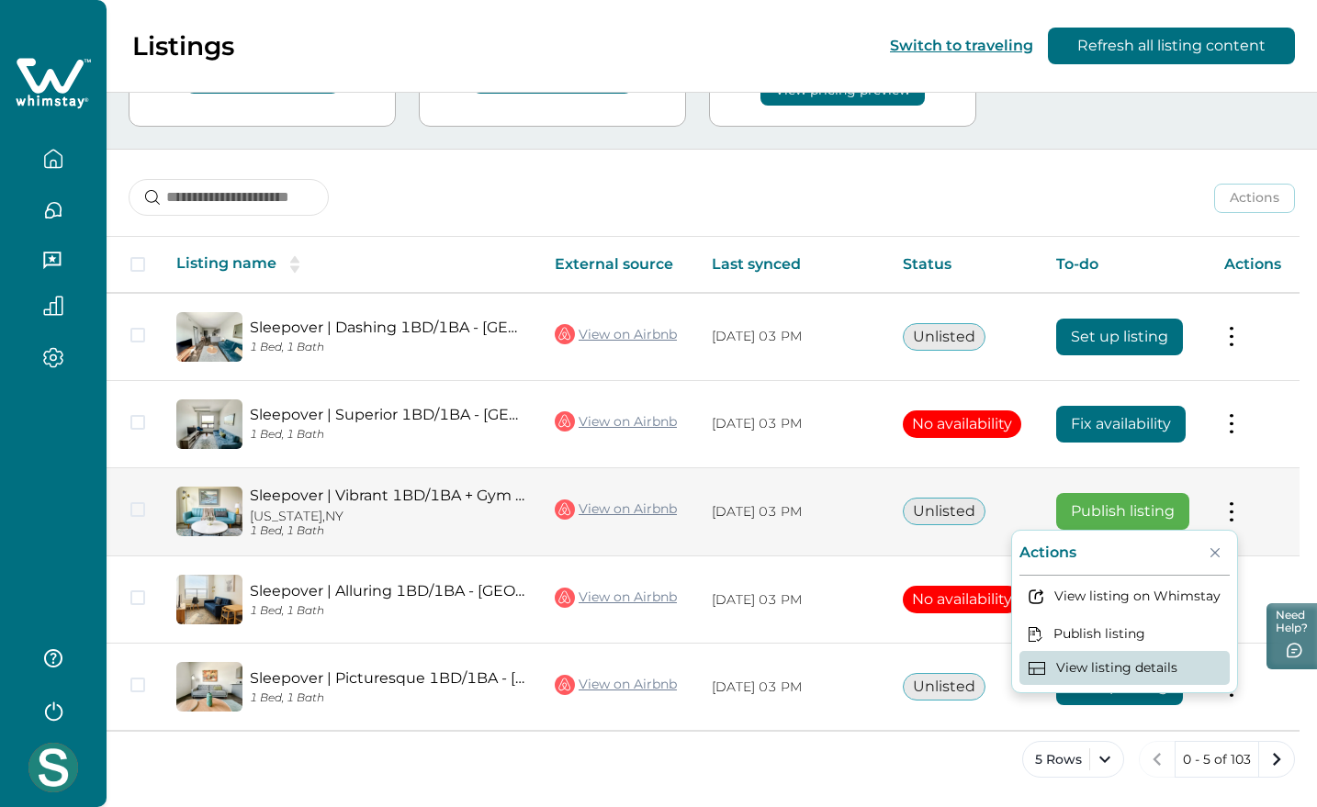
click at [1118, 670] on button "View listing details" at bounding box center [1125, 668] width 210 height 34
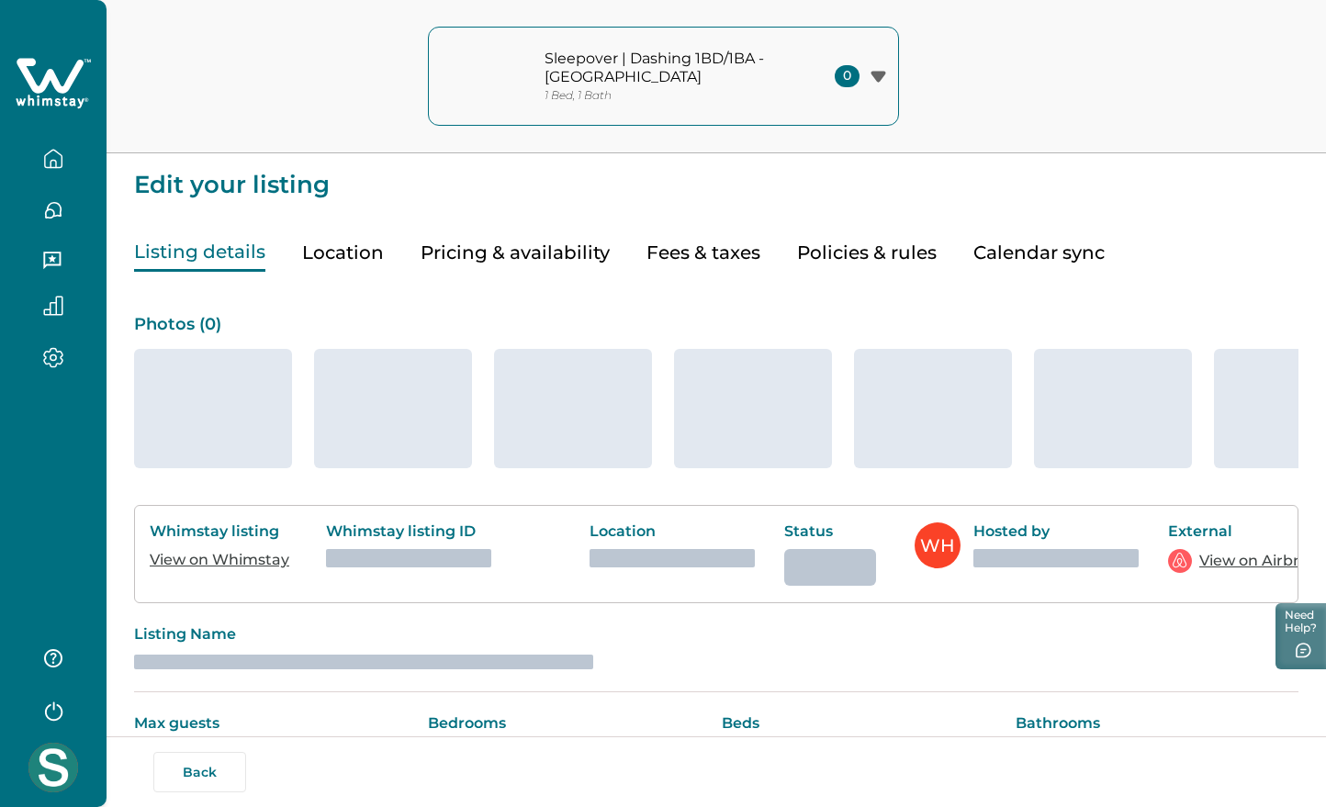
type input "*"
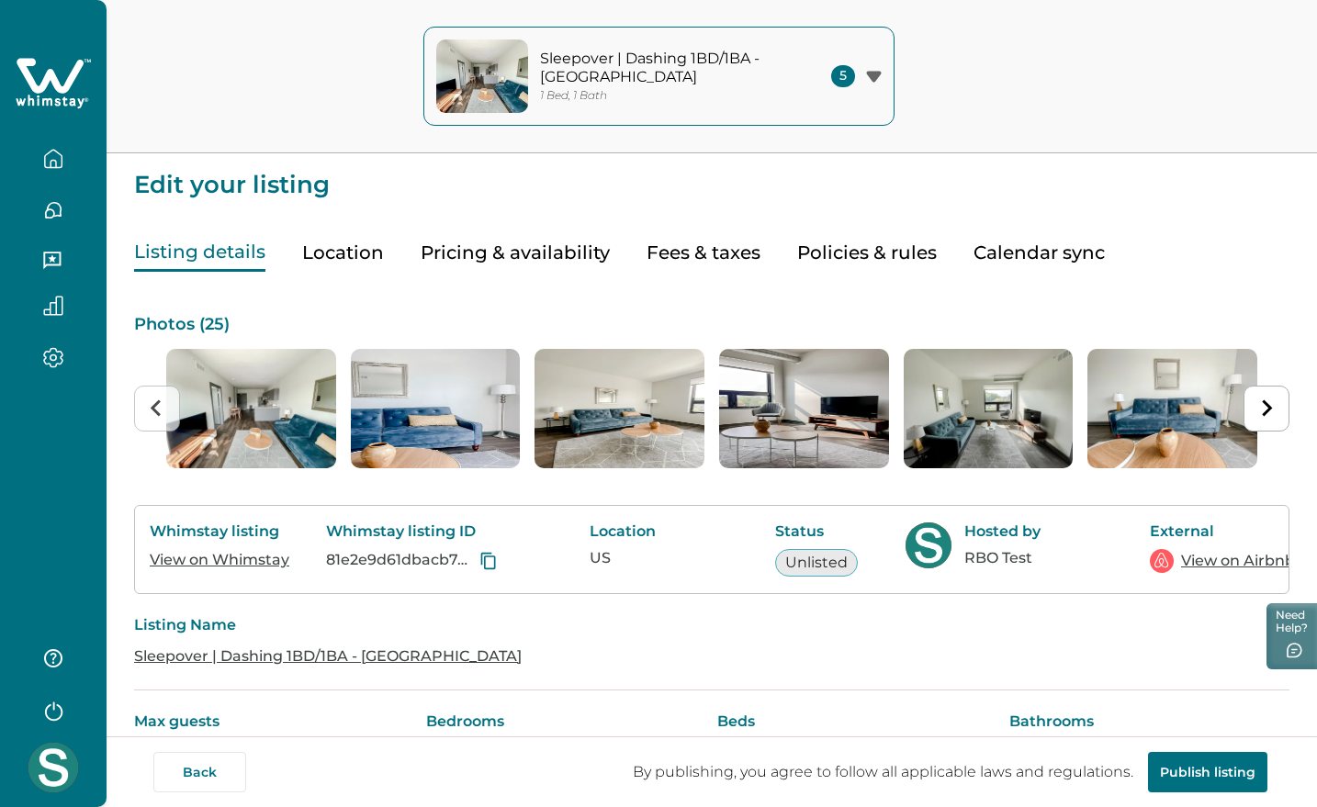
click at [337, 250] on button "Location" at bounding box center [343, 253] width 82 height 38
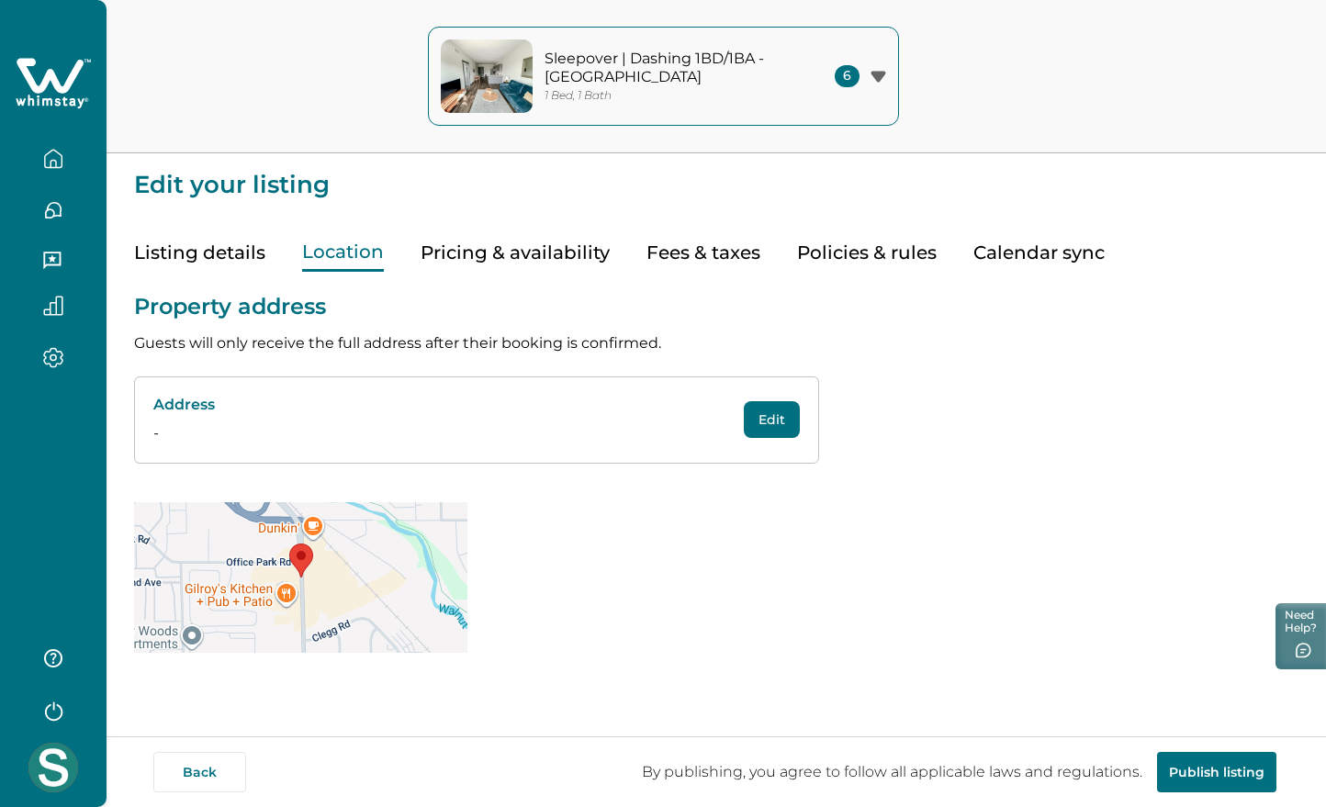
click at [535, 243] on button "Pricing & availability" at bounding box center [515, 253] width 189 height 38
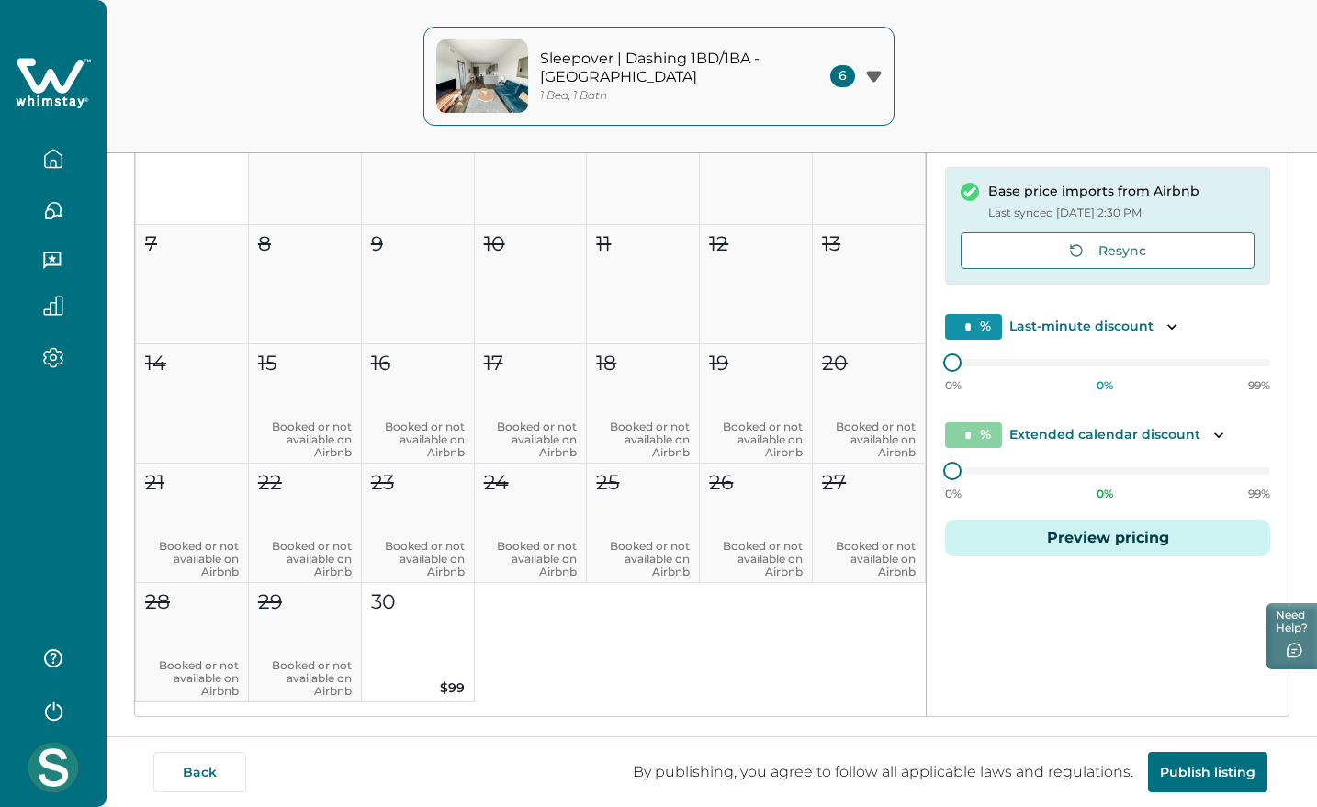
scroll to position [344, 0]
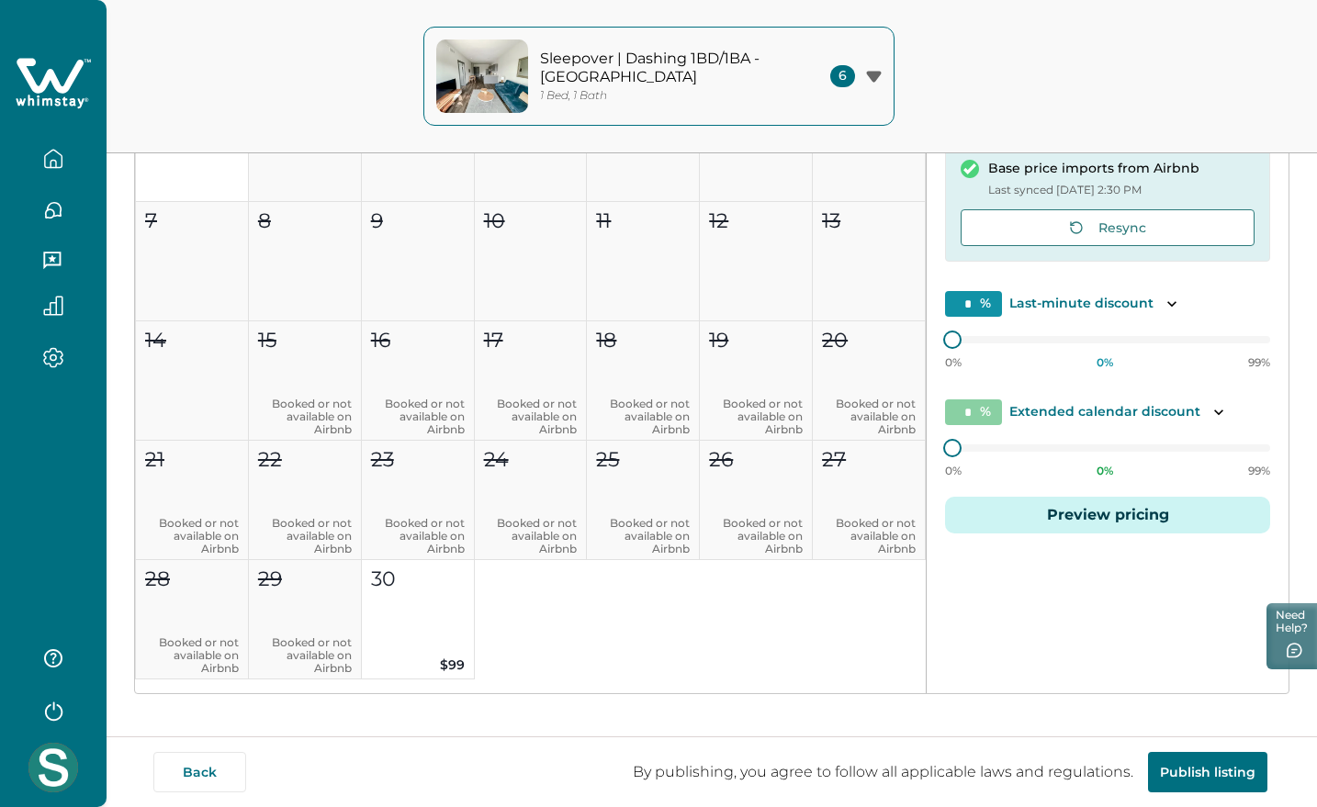
click at [1081, 515] on button "Preview pricing" at bounding box center [1107, 515] width 325 height 37
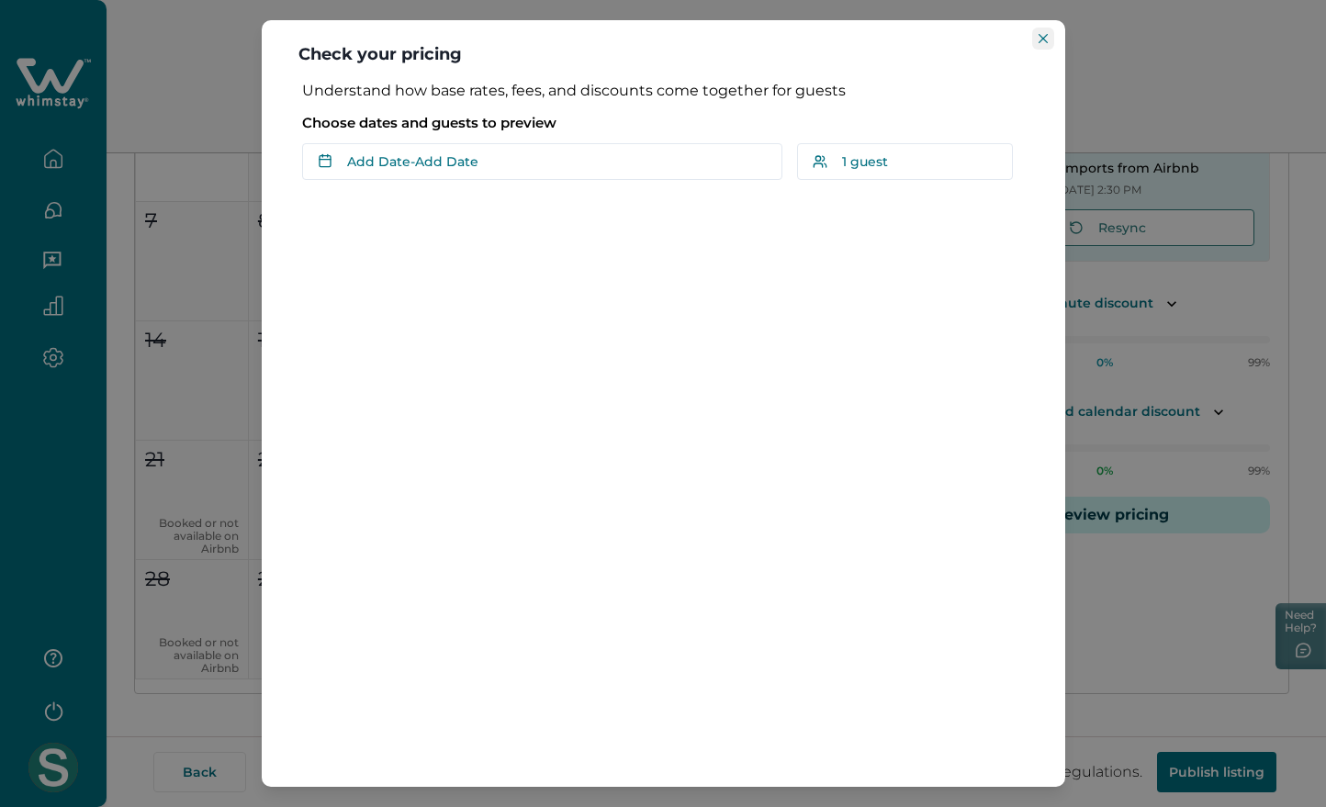
click at [1040, 40] on icon "Close" at bounding box center [1043, 38] width 9 height 9
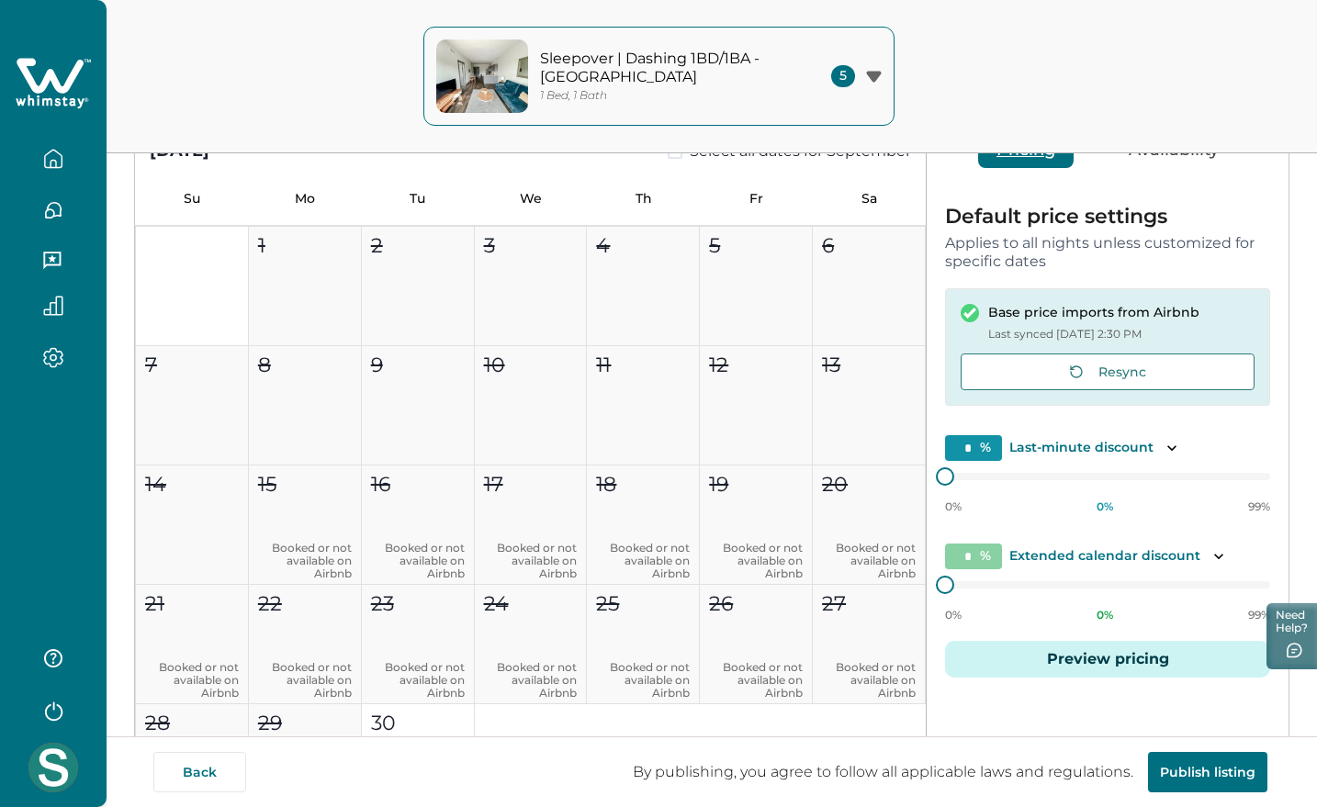
scroll to position [230, 0]
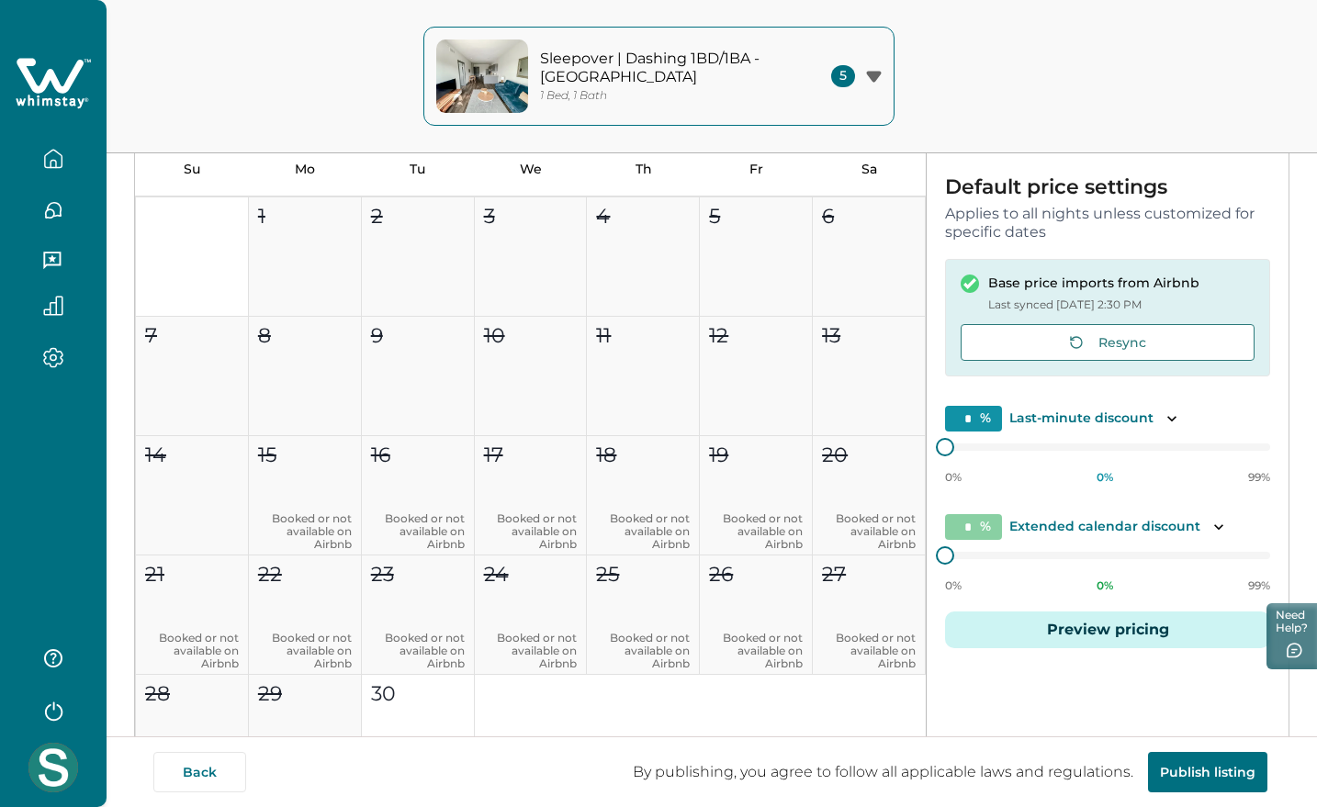
click at [1132, 634] on button "Preview pricing" at bounding box center [1107, 630] width 325 height 37
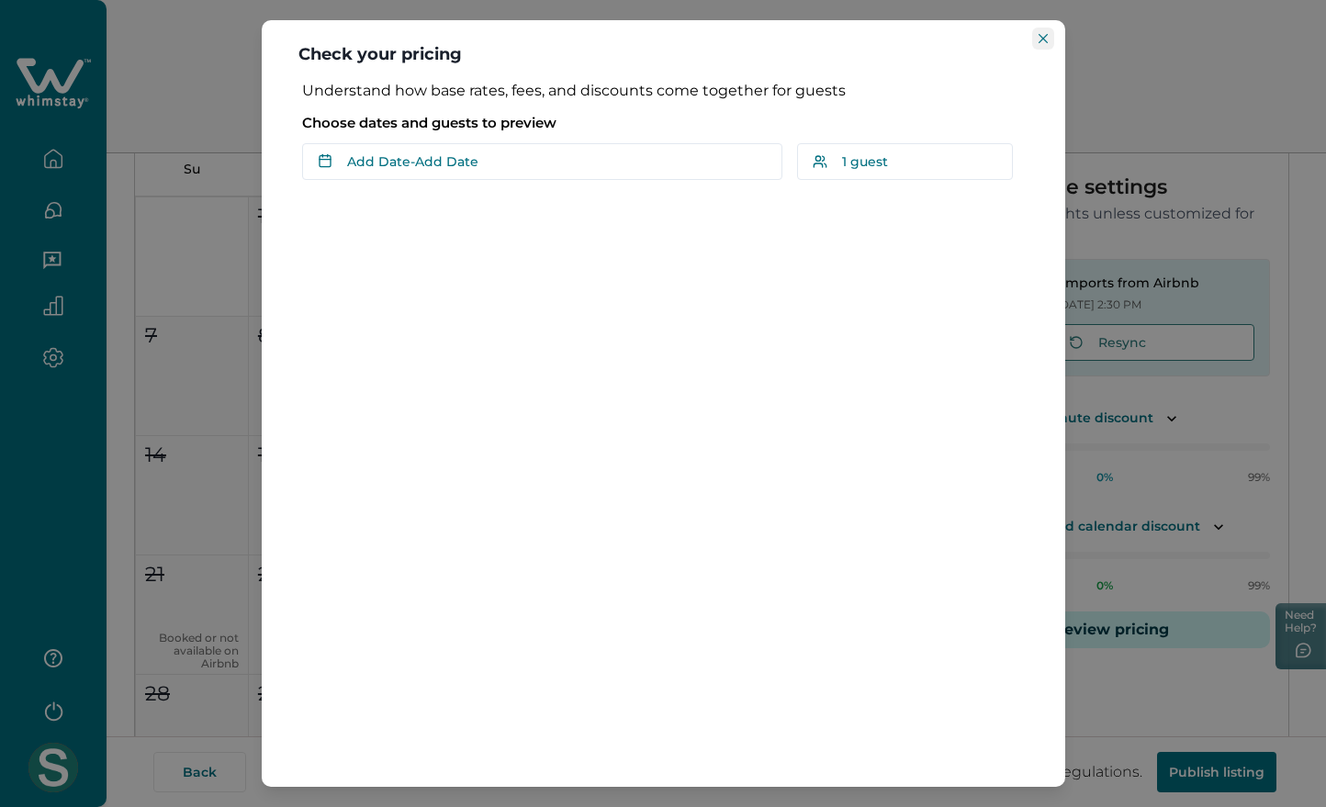
click at [1035, 37] on button "Close" at bounding box center [1043, 39] width 22 height 22
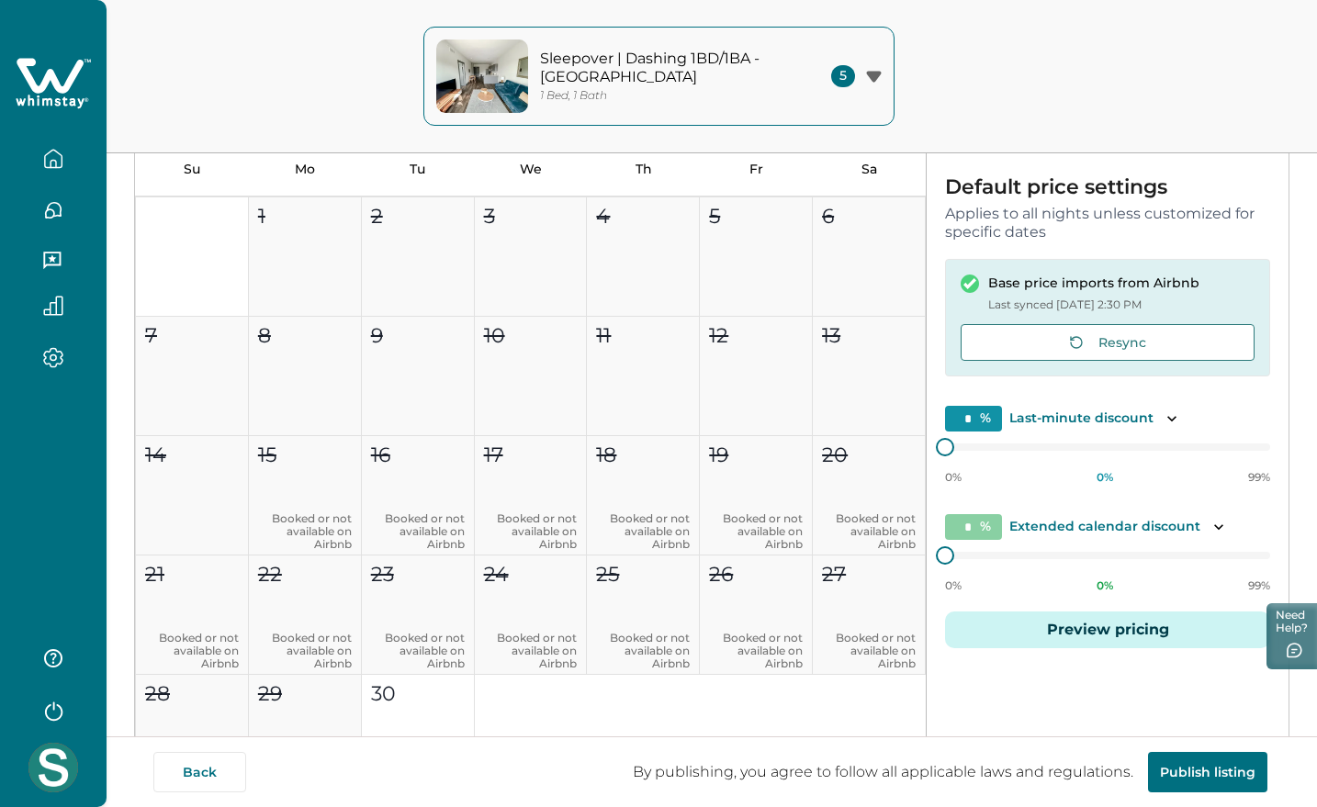
click at [77, 65] on icon at bounding box center [50, 75] width 67 height 35
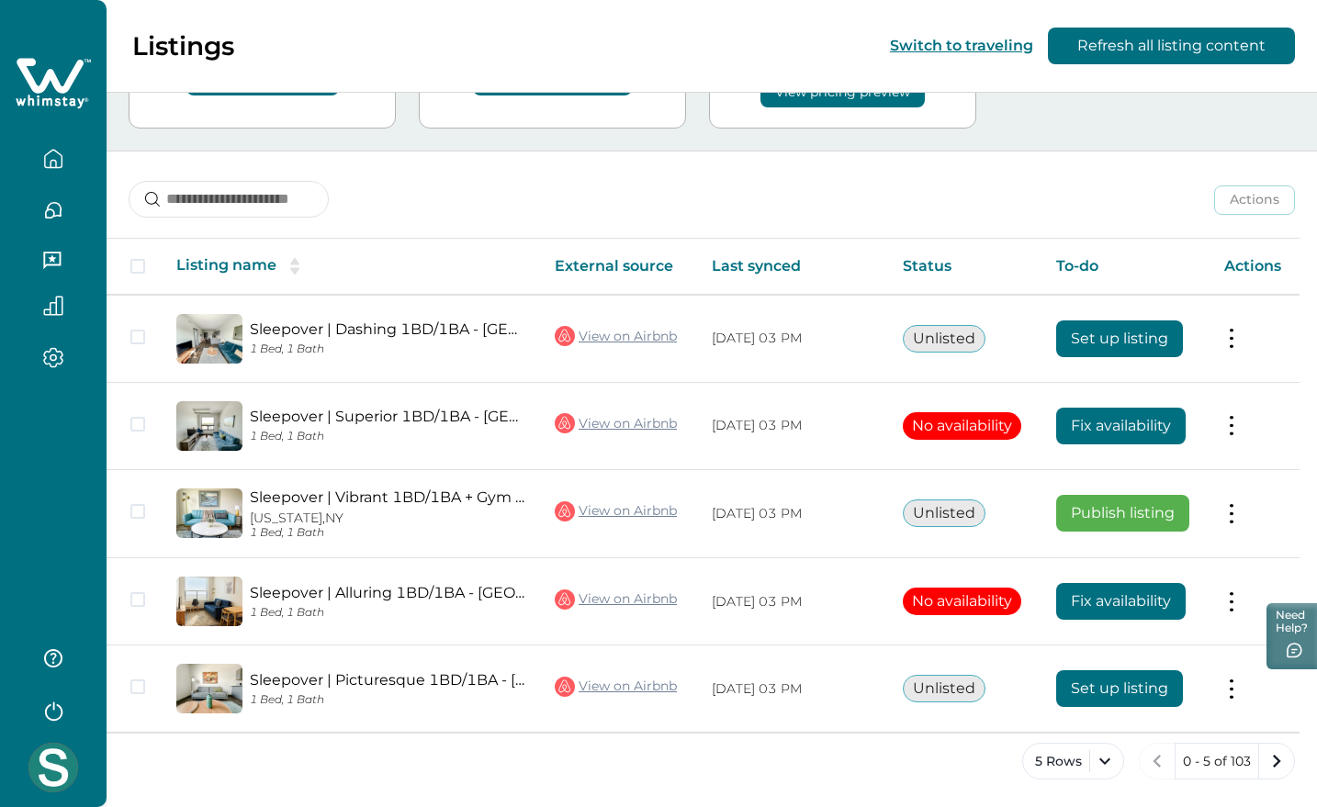
scroll to position [166, 0]
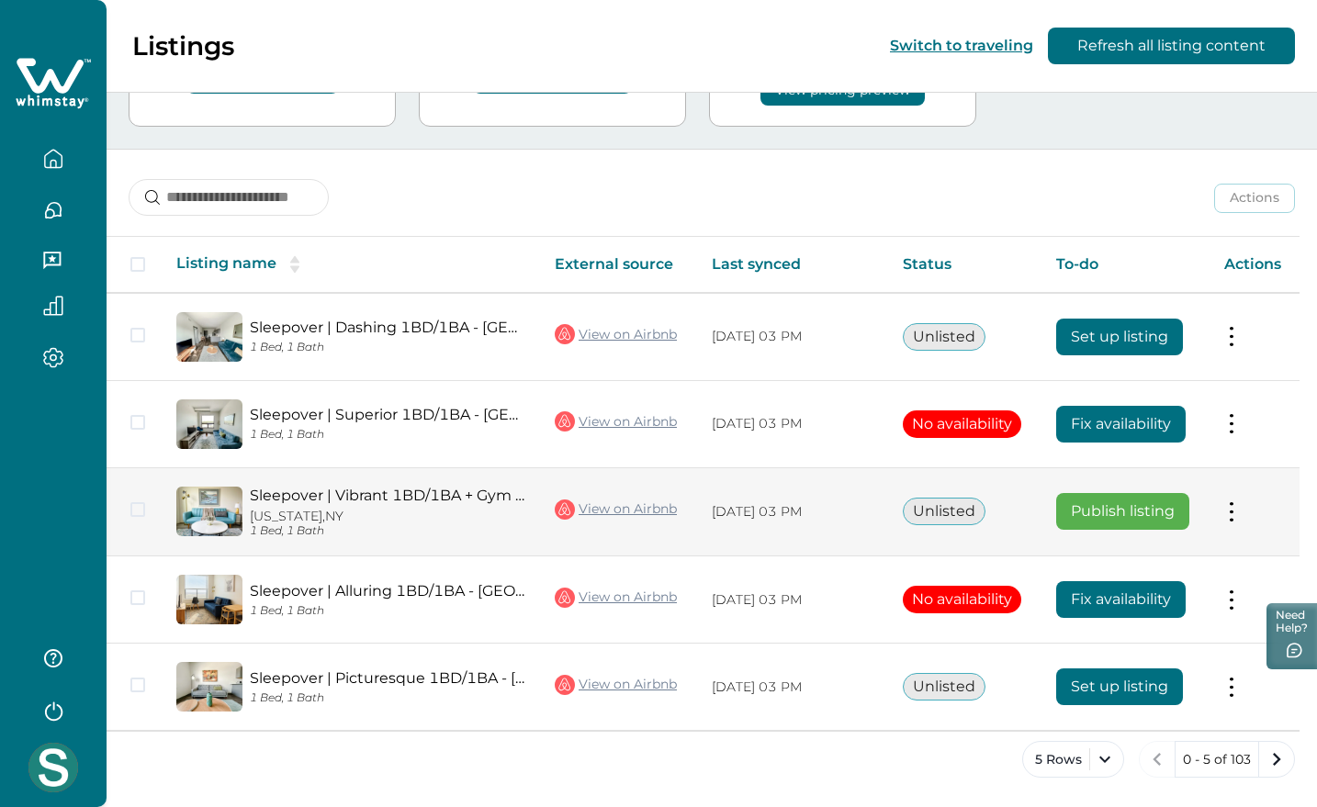
click at [1239, 511] on button at bounding box center [1231, 511] width 15 height 19
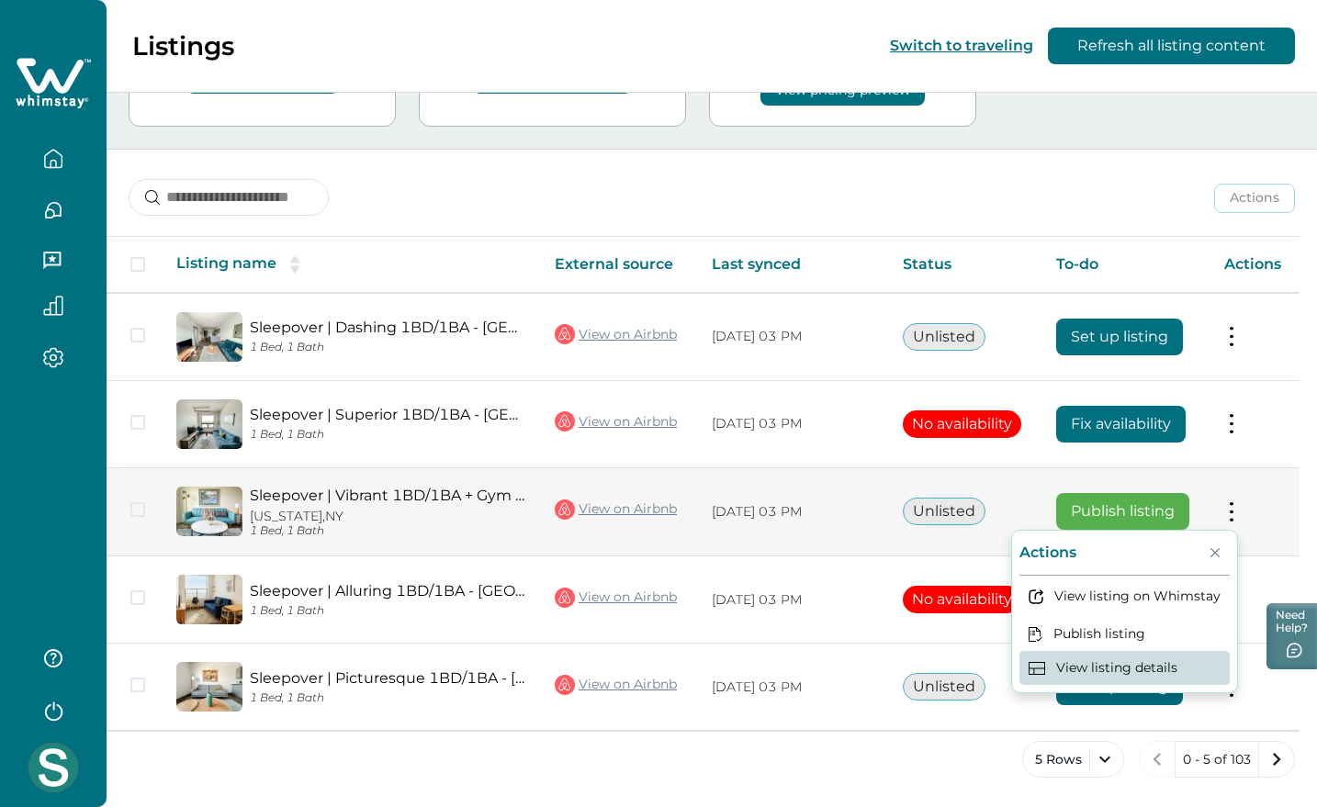
click at [1145, 662] on button "View listing details" at bounding box center [1125, 668] width 210 height 34
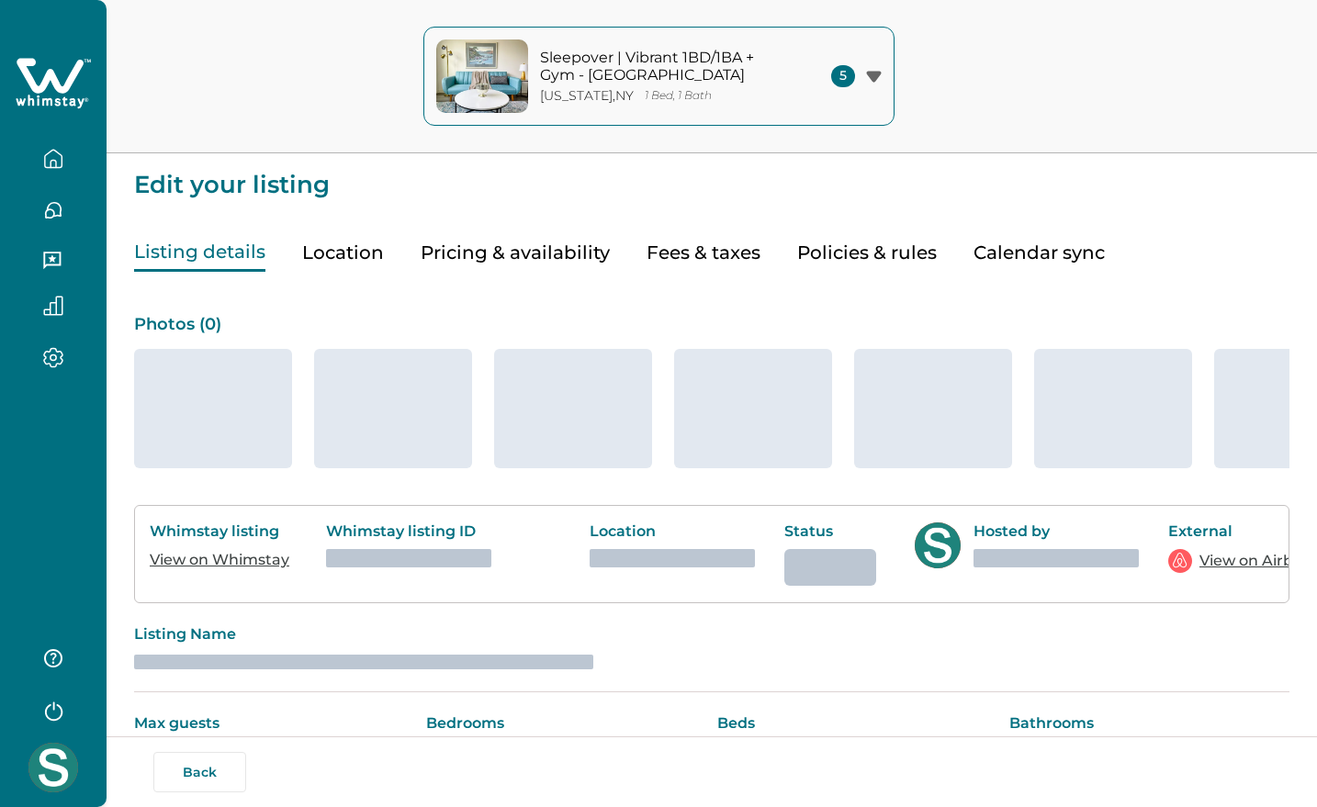
type input "**"
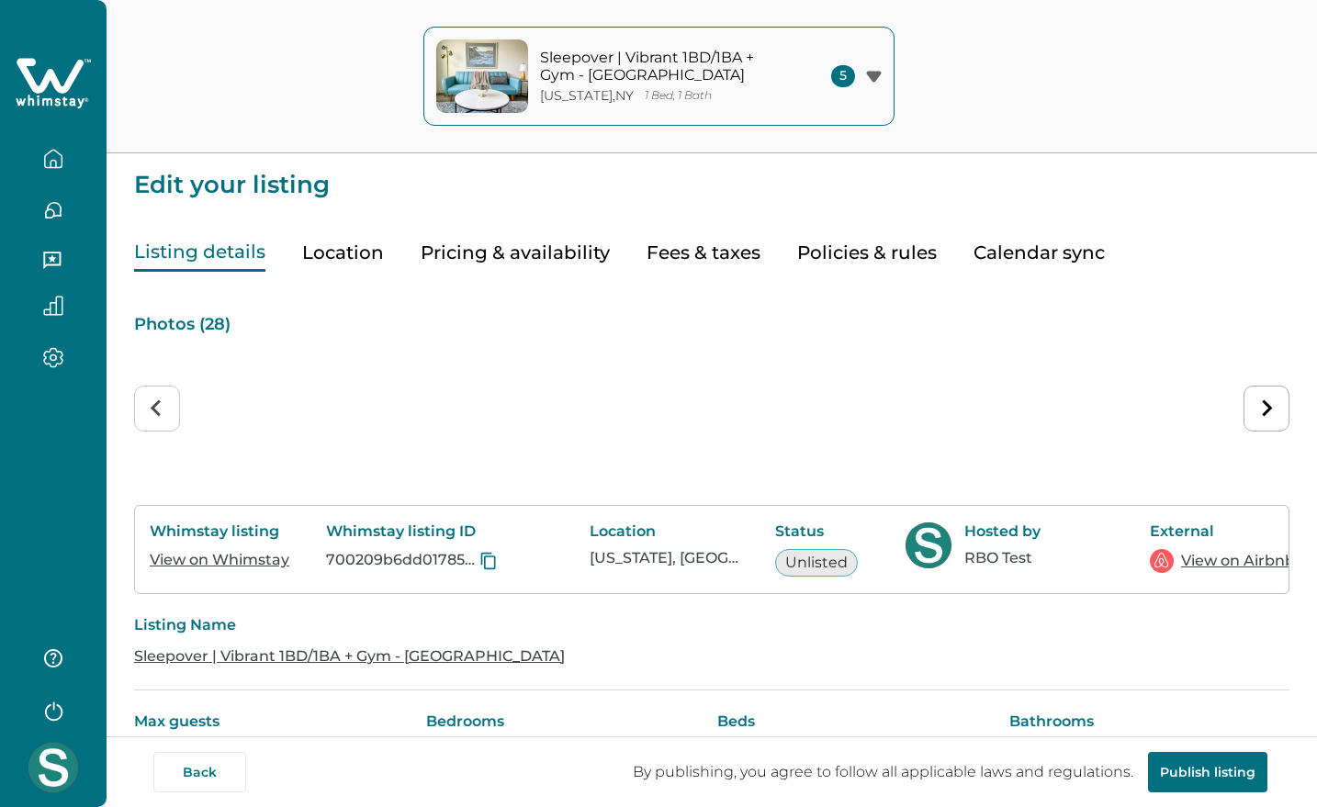
type input "**"
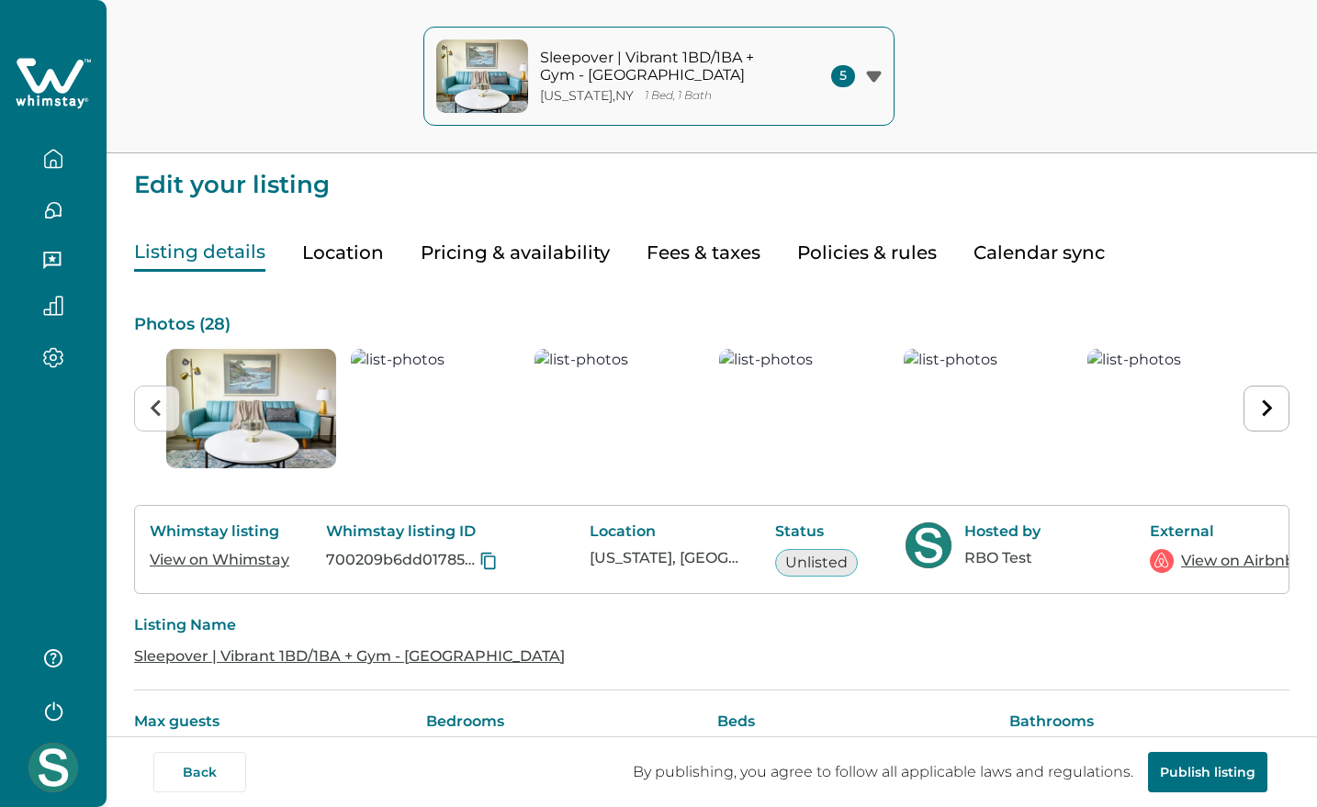
click at [525, 251] on button "Pricing & availability" at bounding box center [515, 253] width 189 height 38
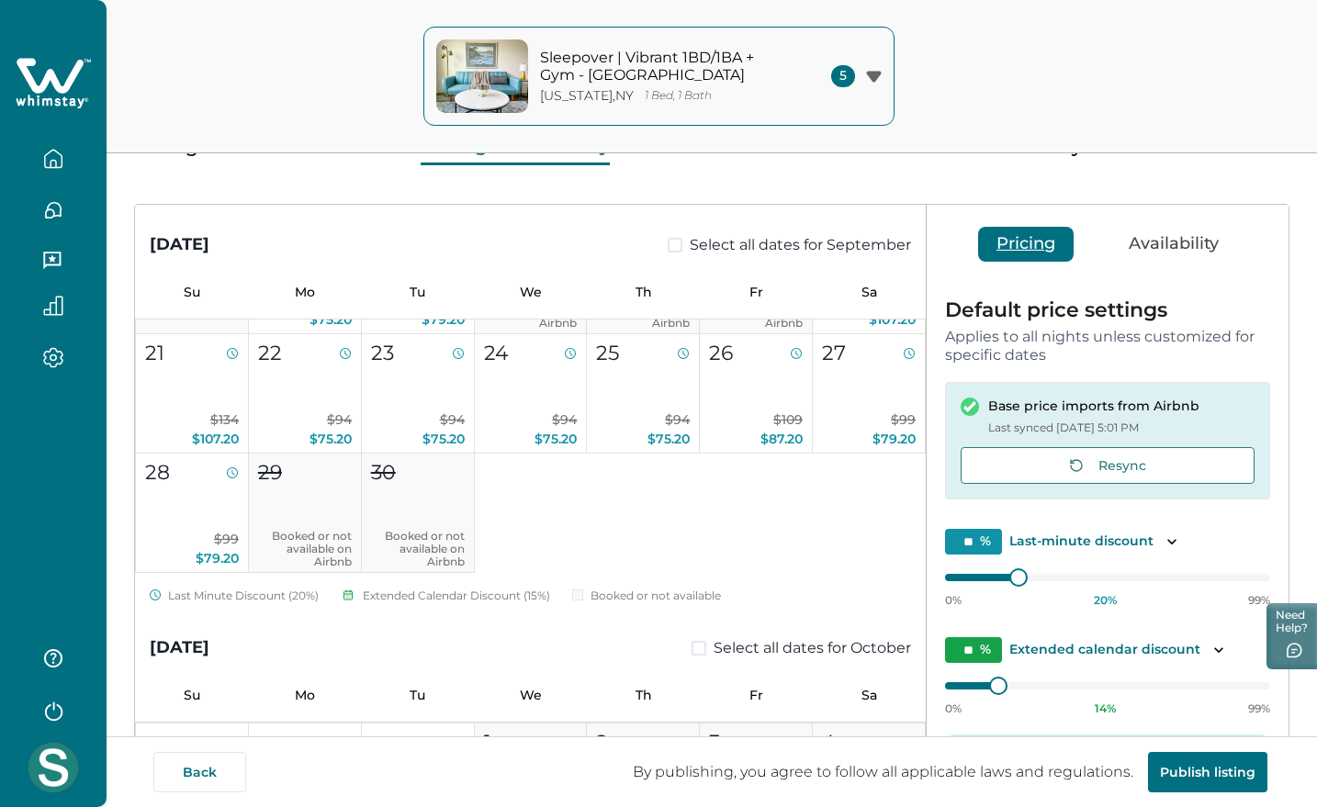
scroll to position [230, 0]
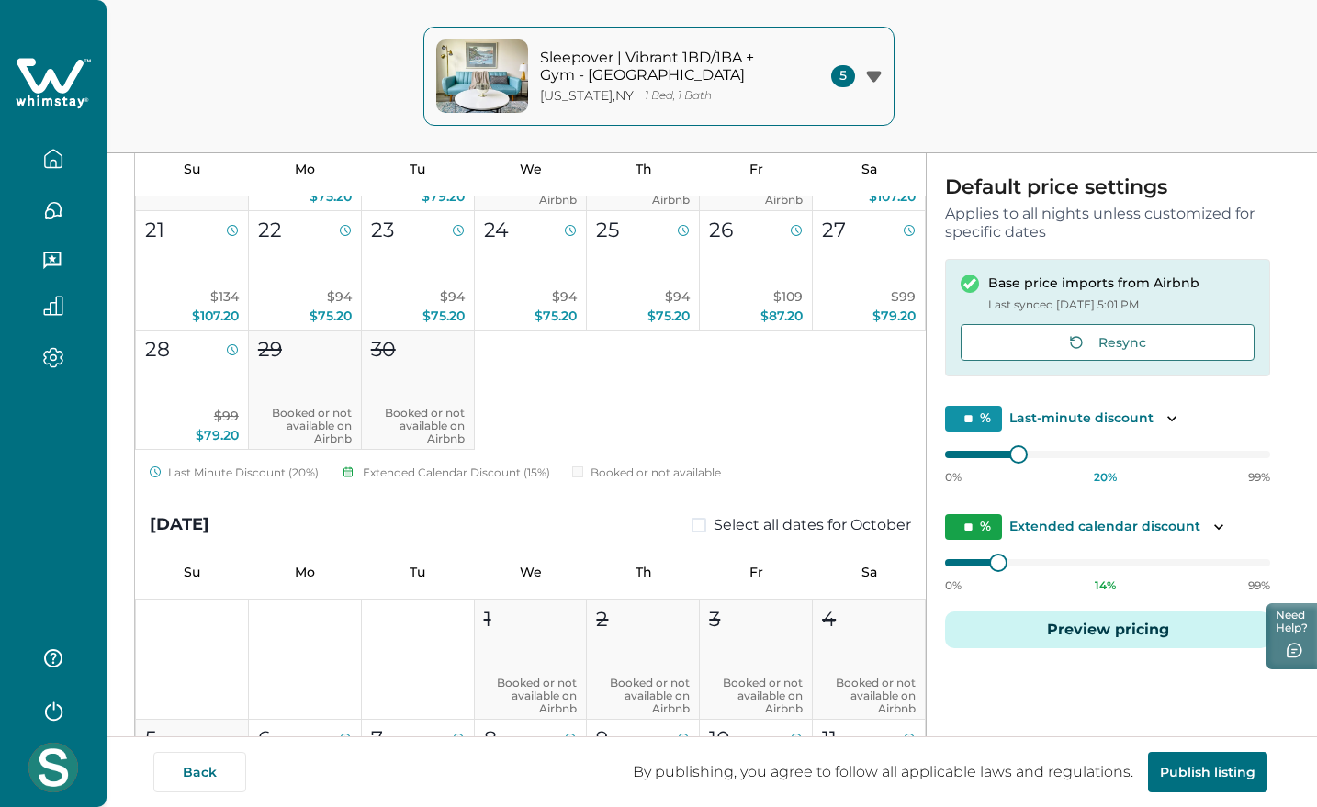
click at [1099, 636] on button "Preview pricing" at bounding box center [1107, 630] width 325 height 37
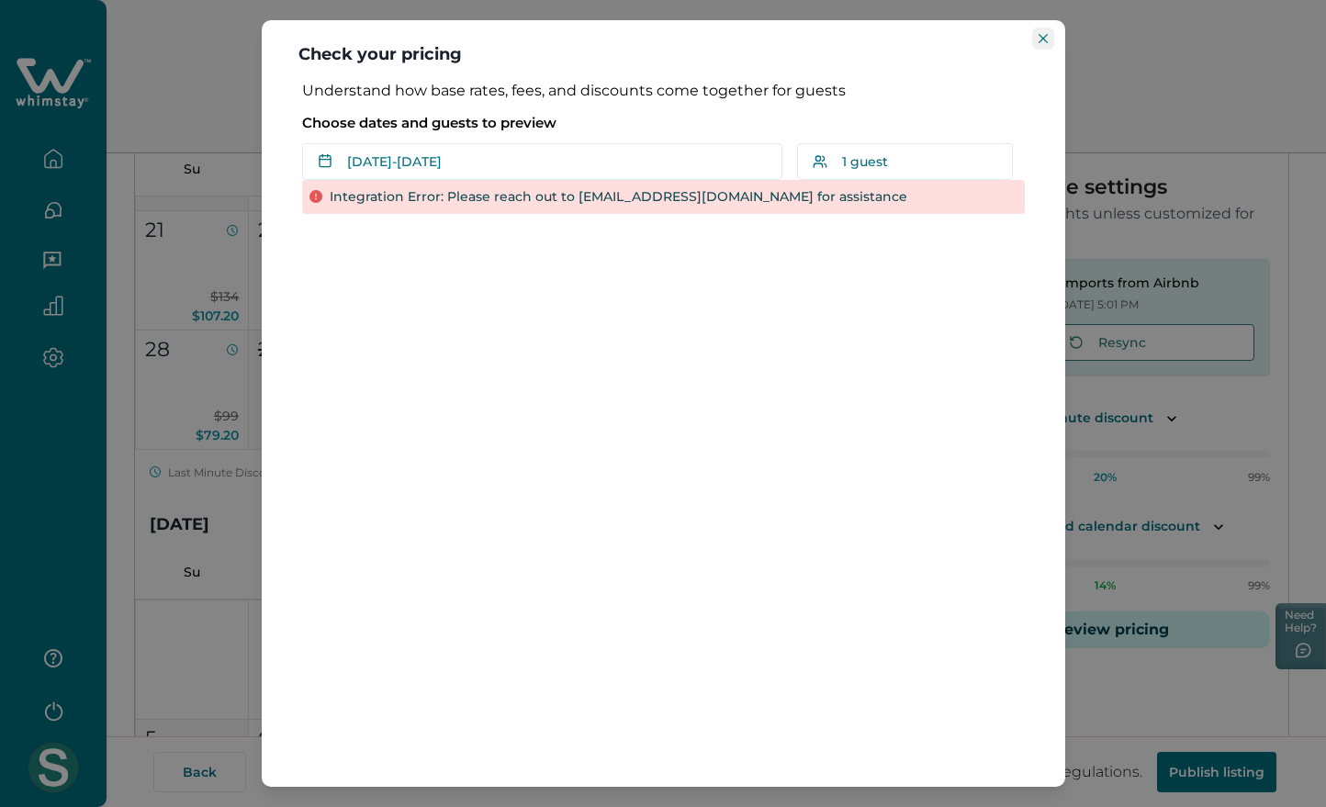
click at [1044, 39] on icon "Close" at bounding box center [1043, 38] width 9 height 9
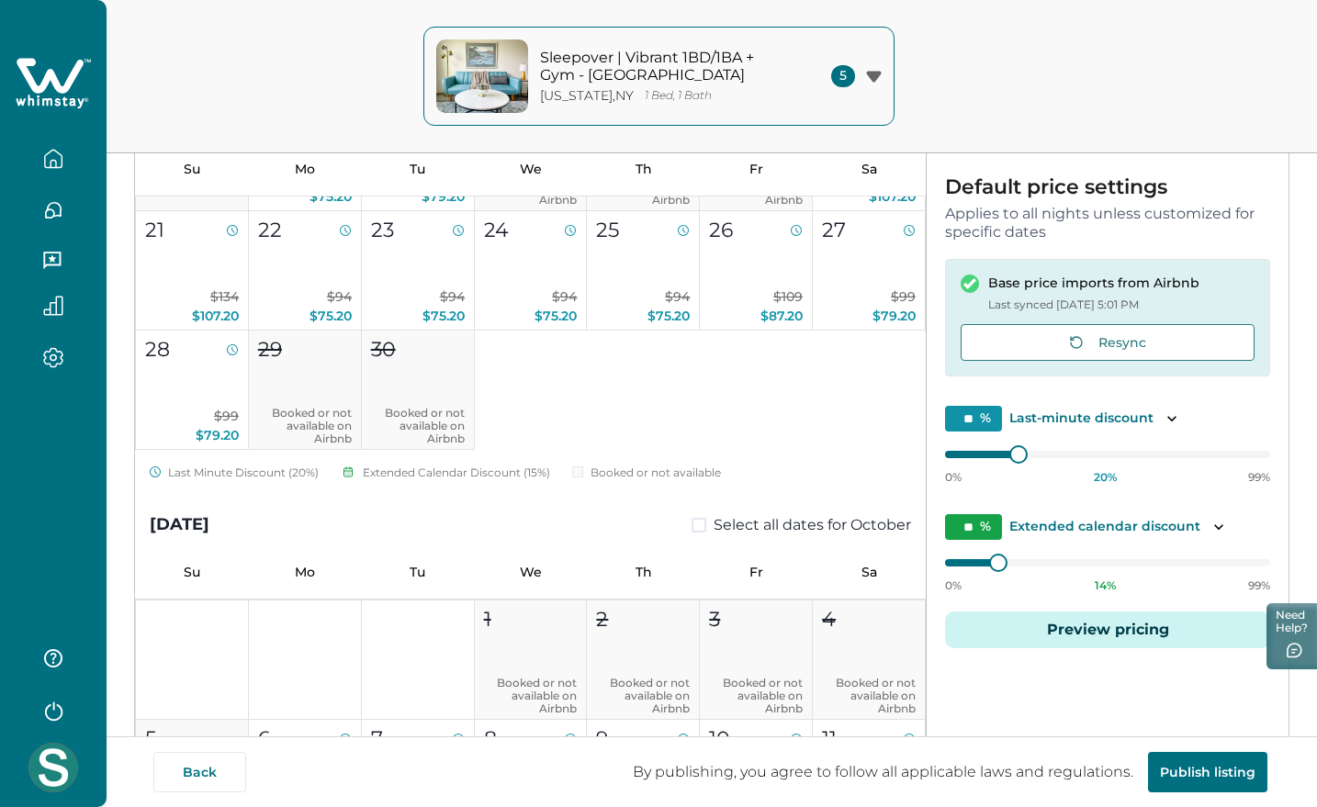
click at [53, 56] on icon at bounding box center [53, 83] width 75 height 55
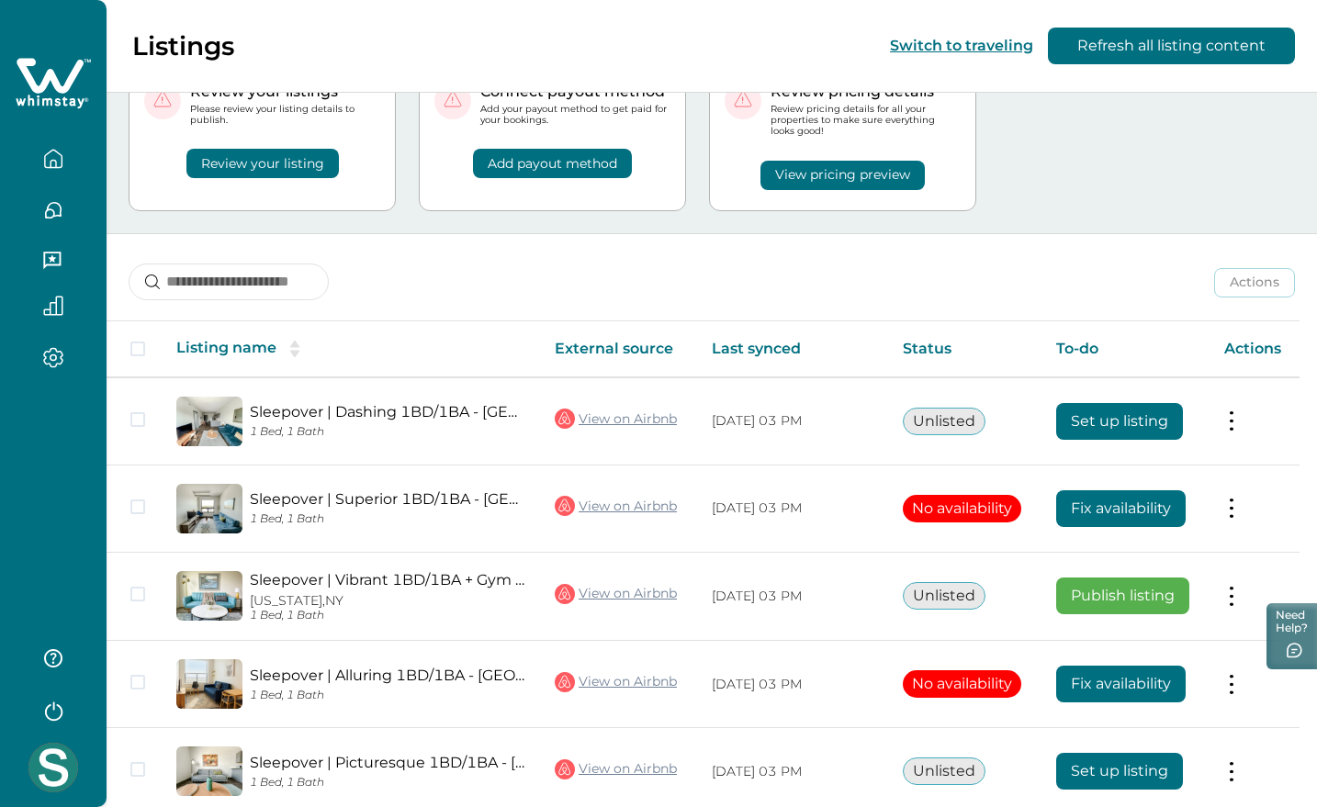
scroll to position [166, 0]
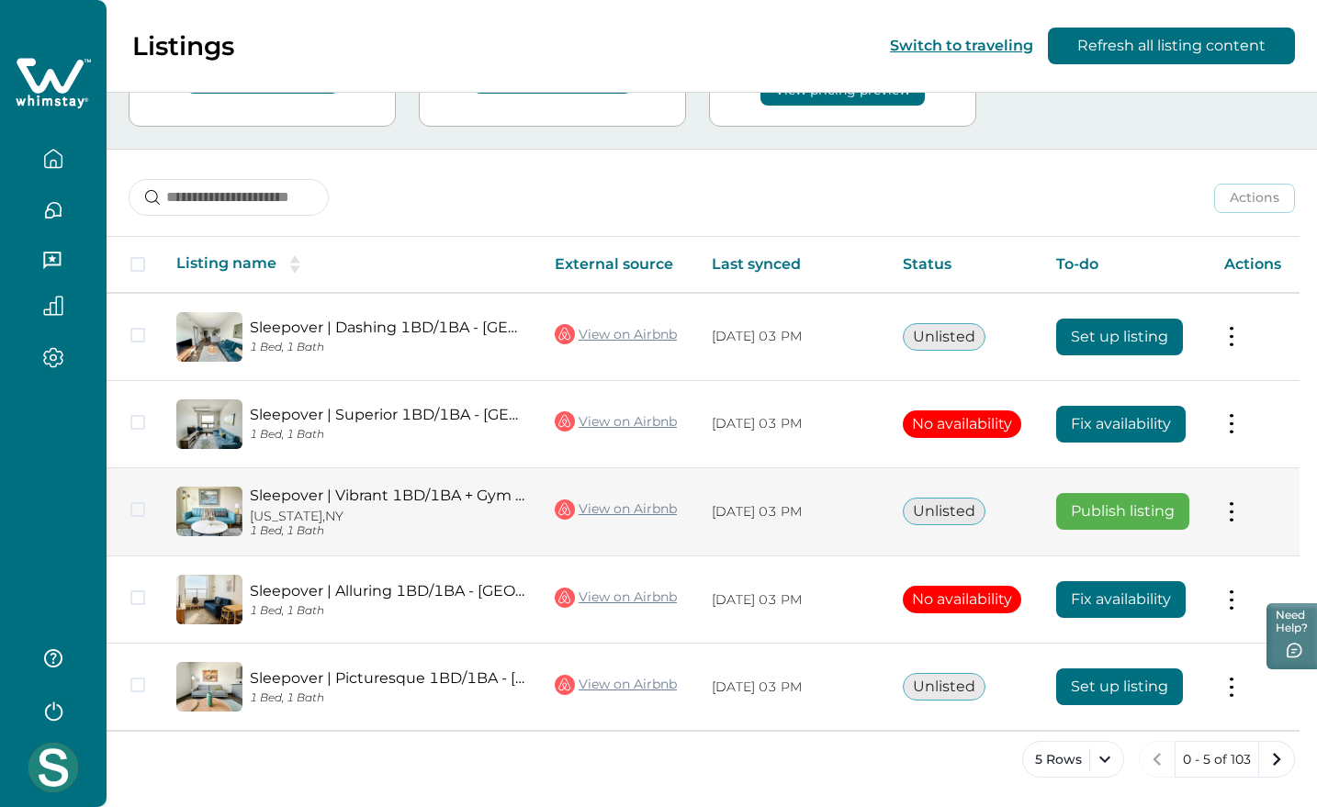
click at [1239, 513] on button at bounding box center [1231, 511] width 15 height 19
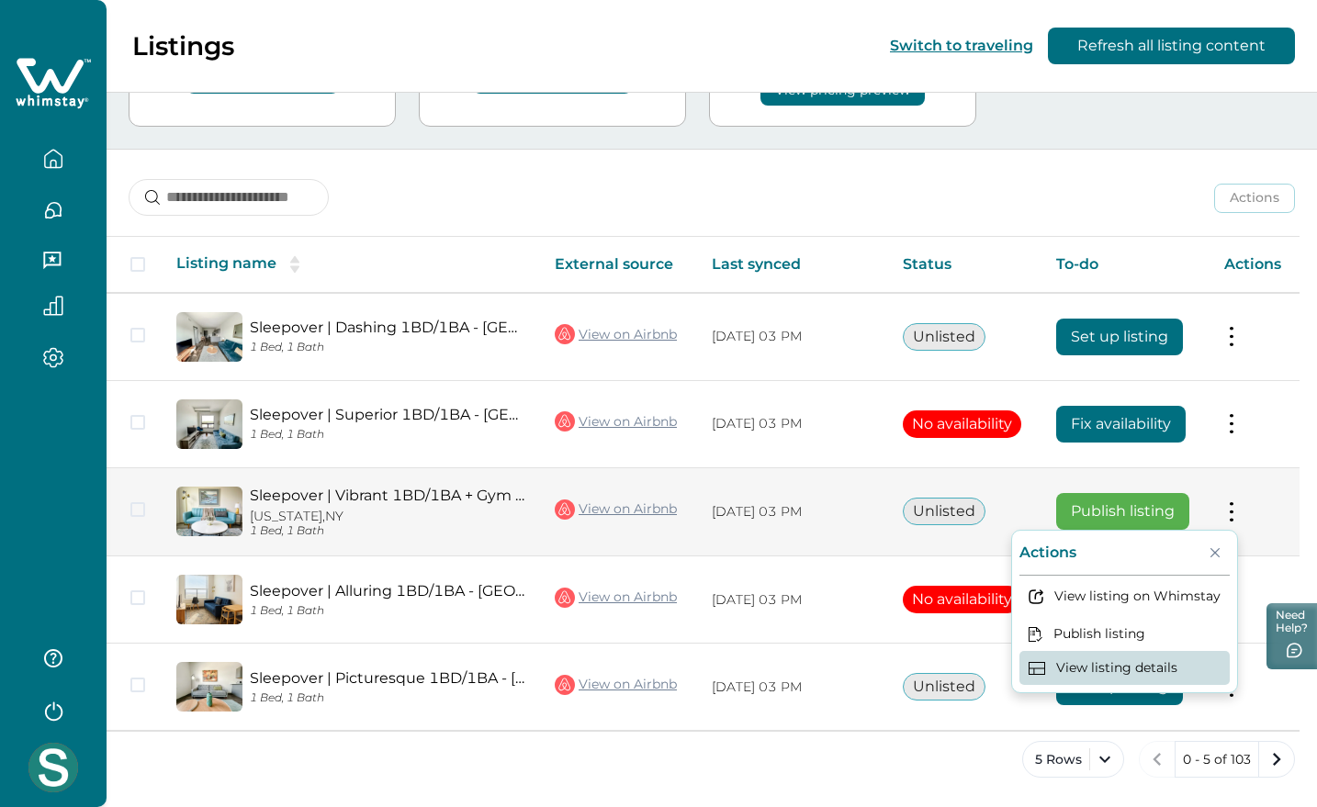
click at [1094, 670] on button "View listing details" at bounding box center [1125, 668] width 210 height 34
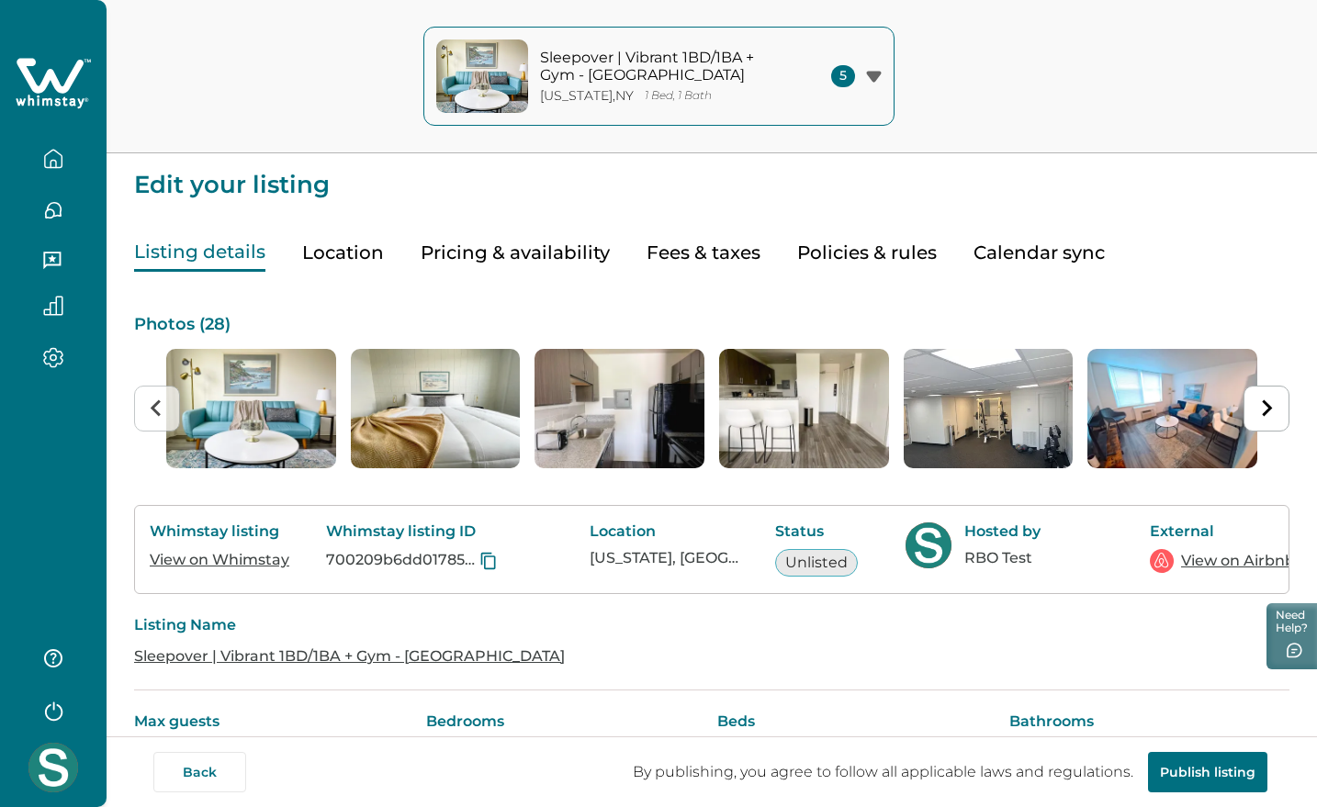
click at [536, 252] on button "Pricing & availability" at bounding box center [515, 253] width 189 height 38
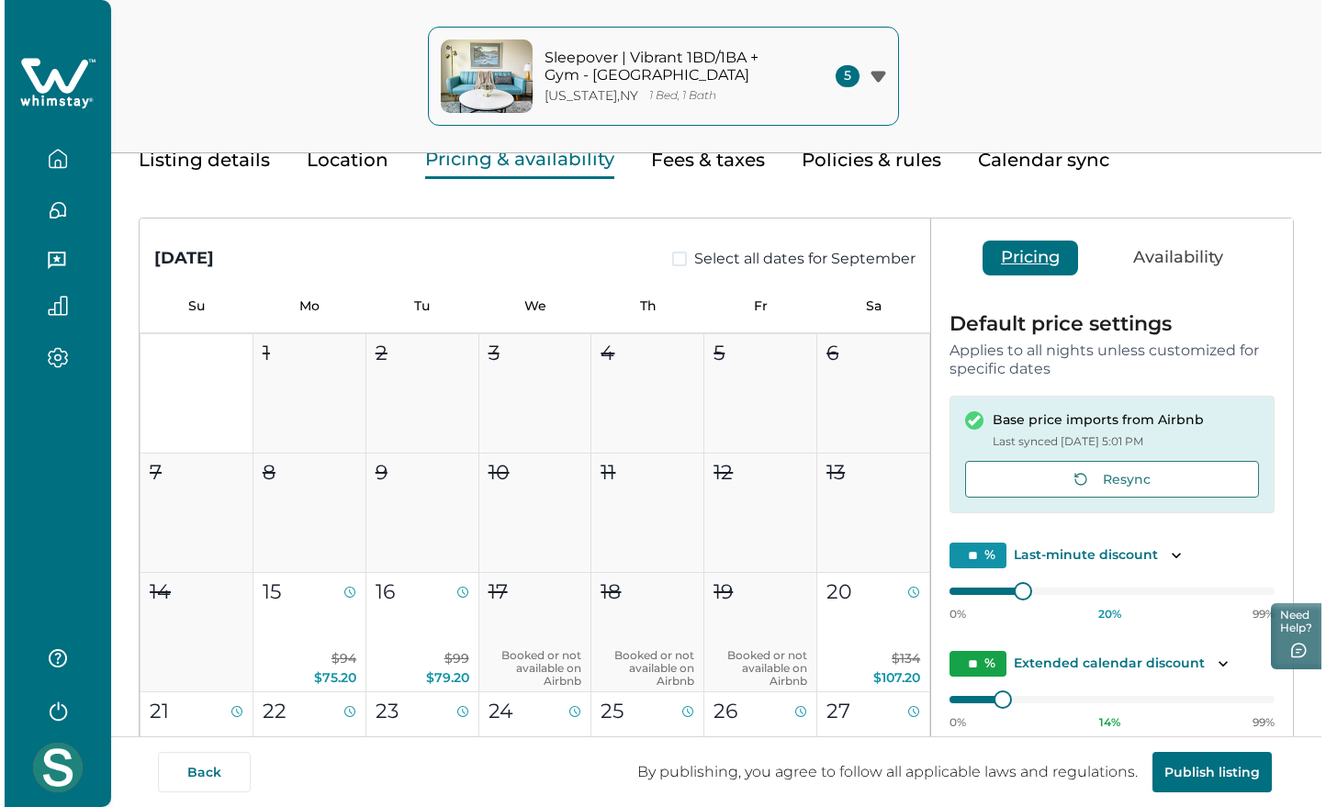
scroll to position [230, 0]
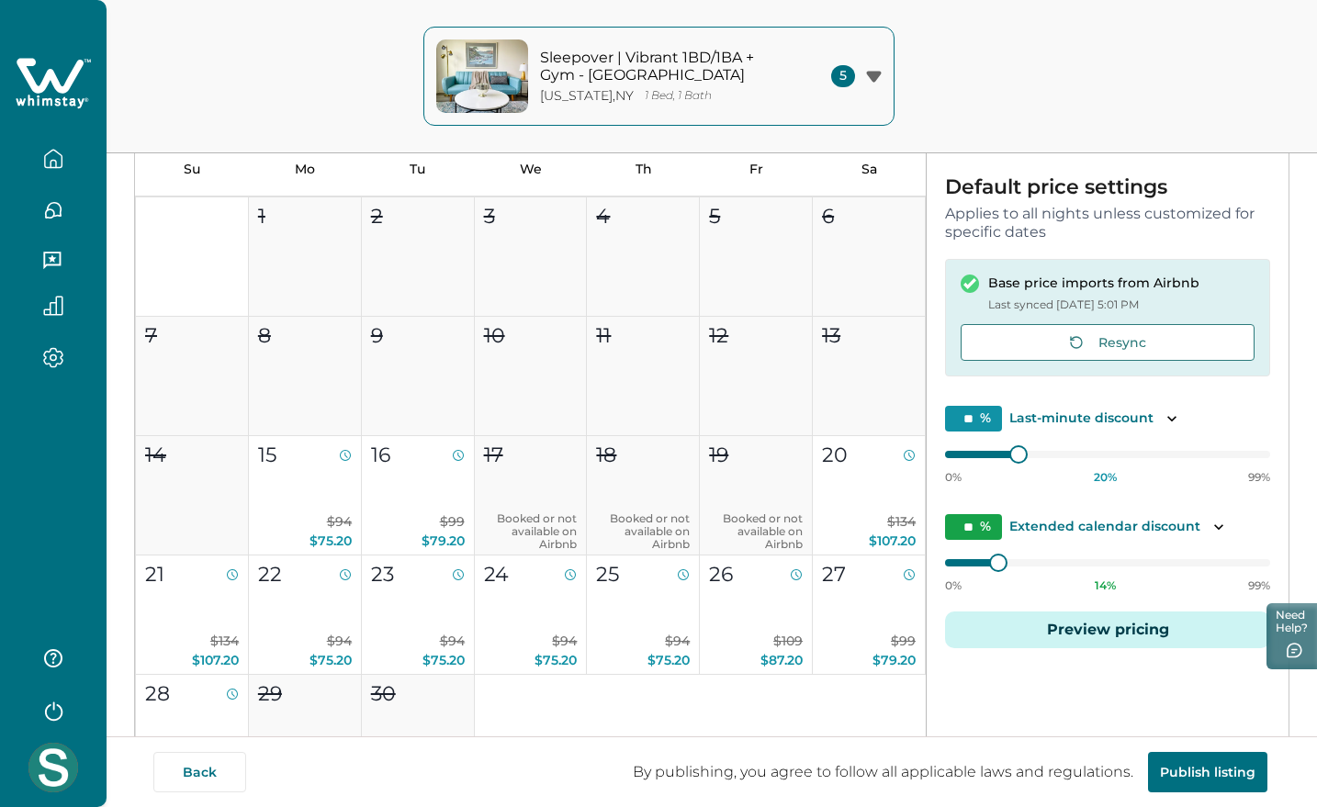
click at [1071, 626] on button "Preview pricing" at bounding box center [1107, 630] width 325 height 37
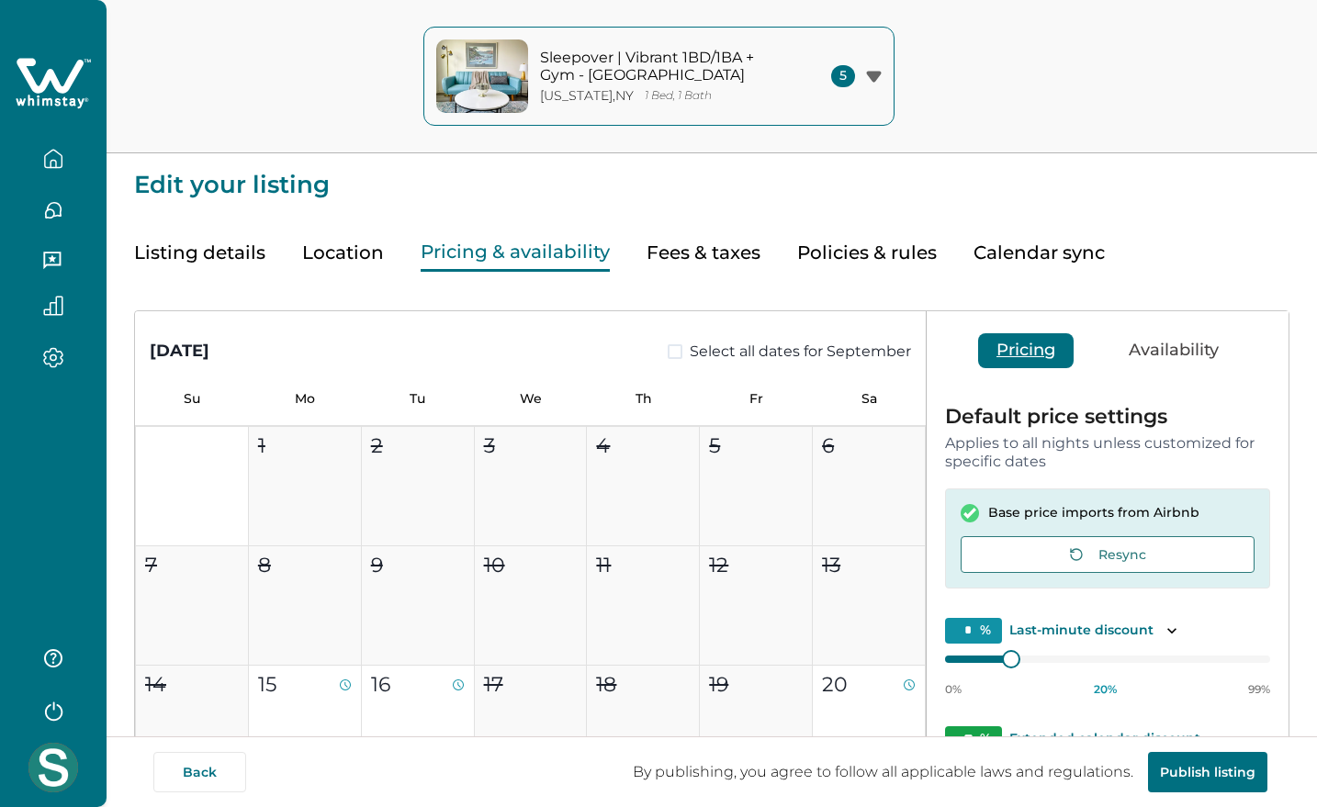
type input "**"
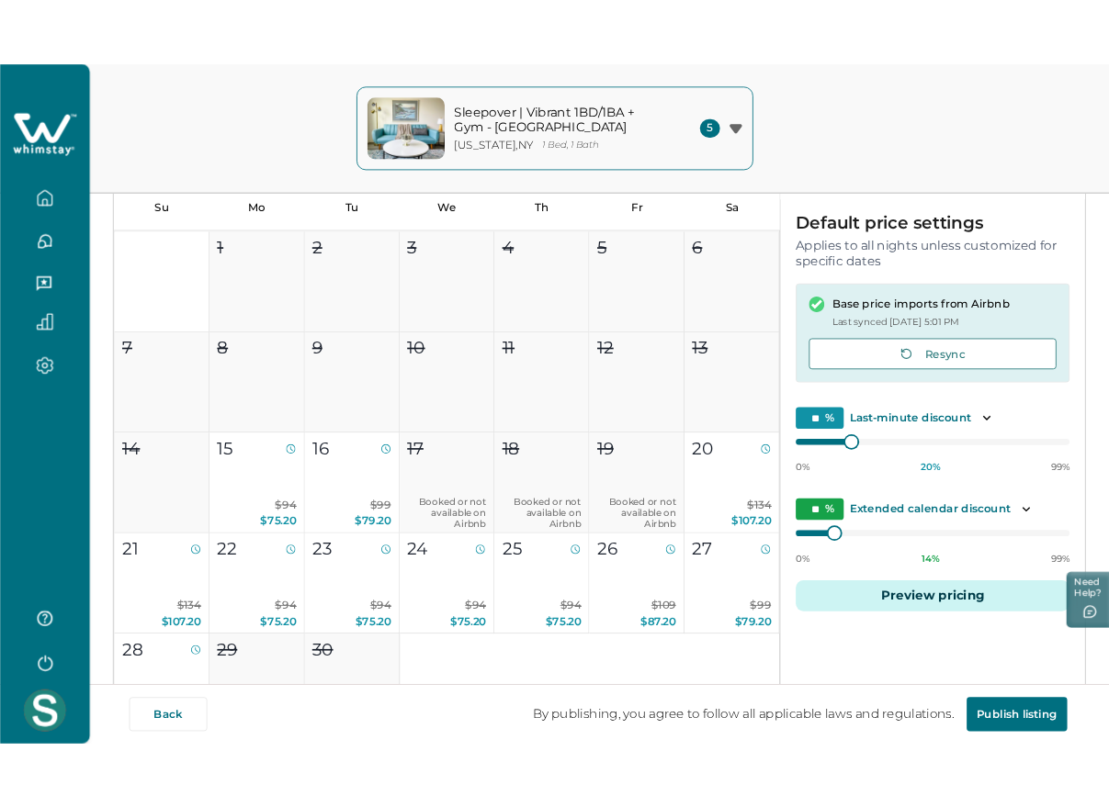
scroll to position [230, 0]
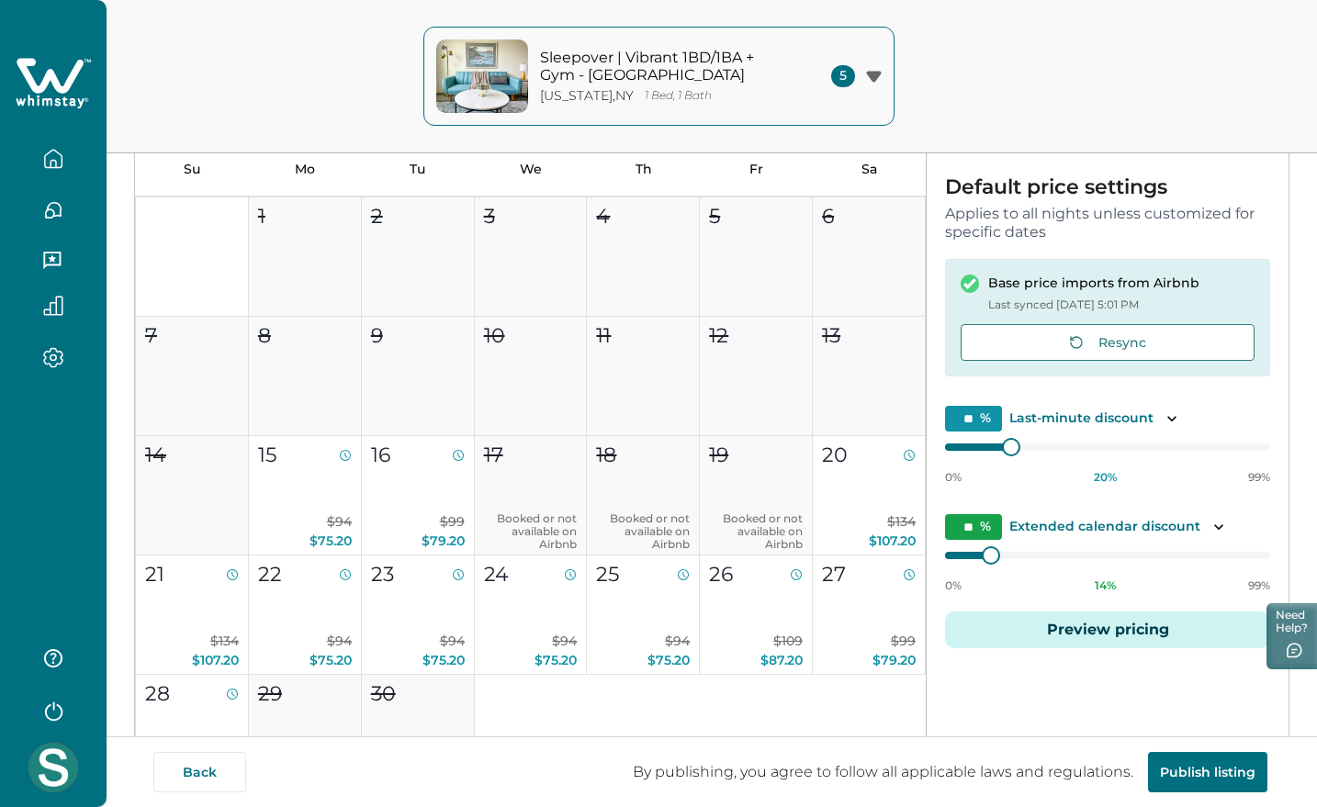
click at [1100, 628] on button "Preview pricing" at bounding box center [1107, 630] width 325 height 37
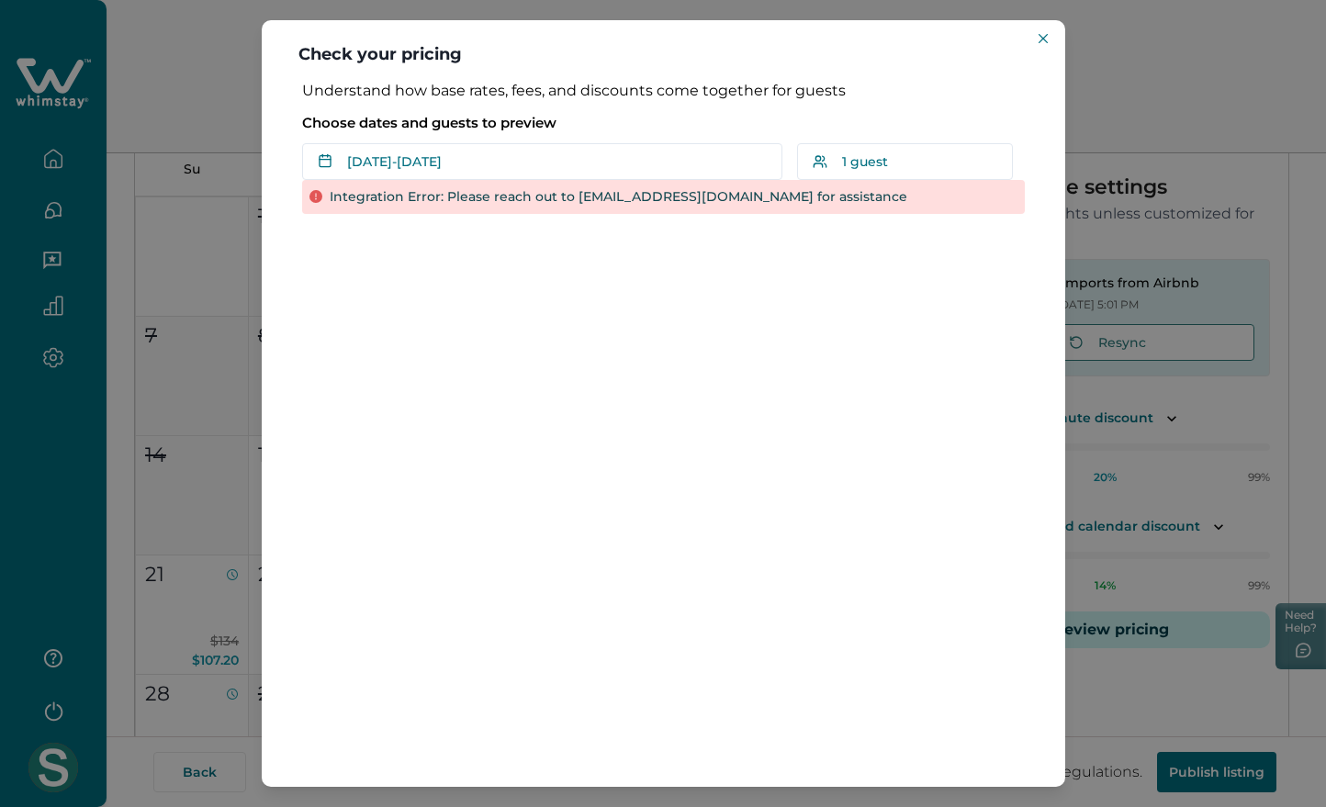
click at [331, 45] on header "Check your pricing" at bounding box center [664, 51] width 804 height 62
drag, startPoint x: 331, startPoint y: 45, endPoint x: 439, endPoint y: 50, distance: 108.5
click at [439, 50] on header "Check your pricing" at bounding box center [664, 51] width 804 height 62
copy header "Check your pricing"
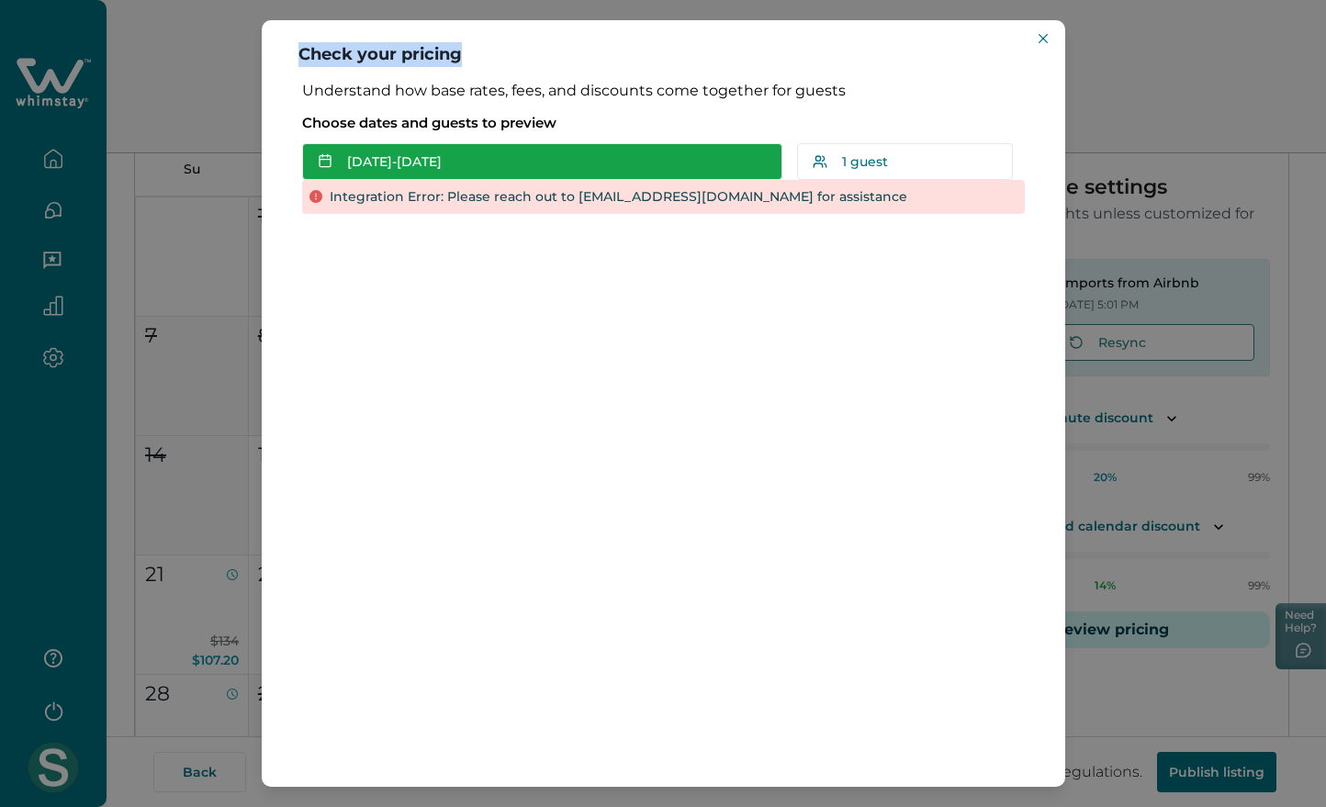
click at [414, 168] on button "[DATE] - [DATE]" at bounding box center [542, 161] width 480 height 37
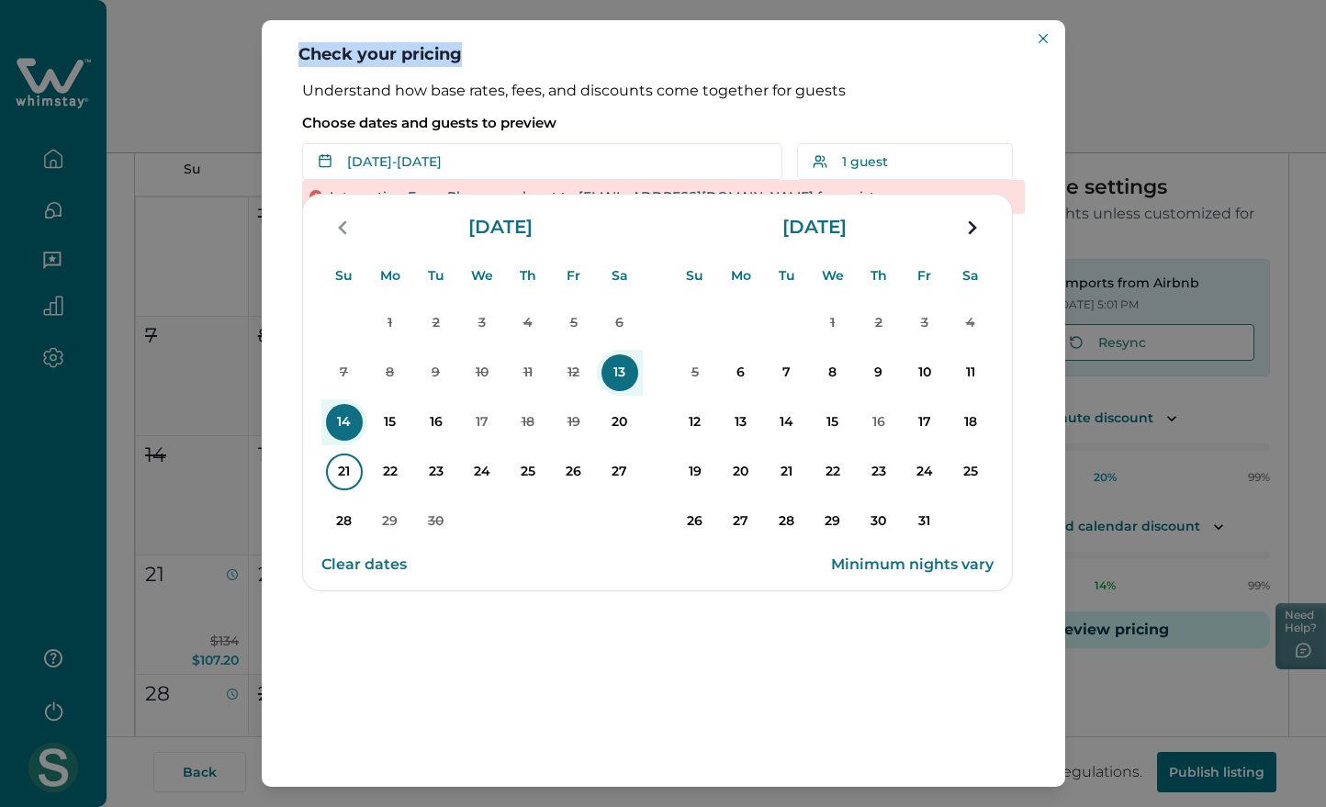
click at [333, 470] on p "21" at bounding box center [344, 472] width 37 height 37
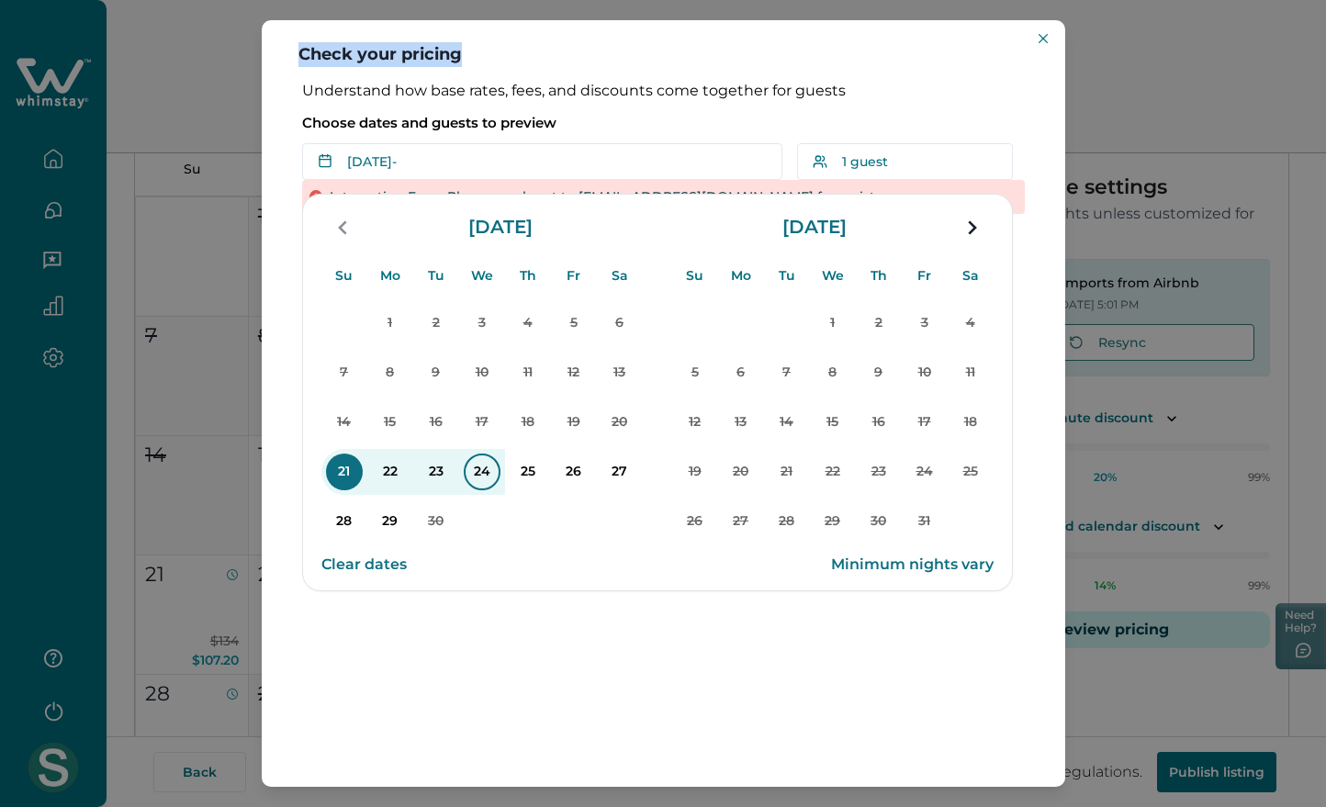
click at [497, 463] on p "24" at bounding box center [482, 472] width 37 height 37
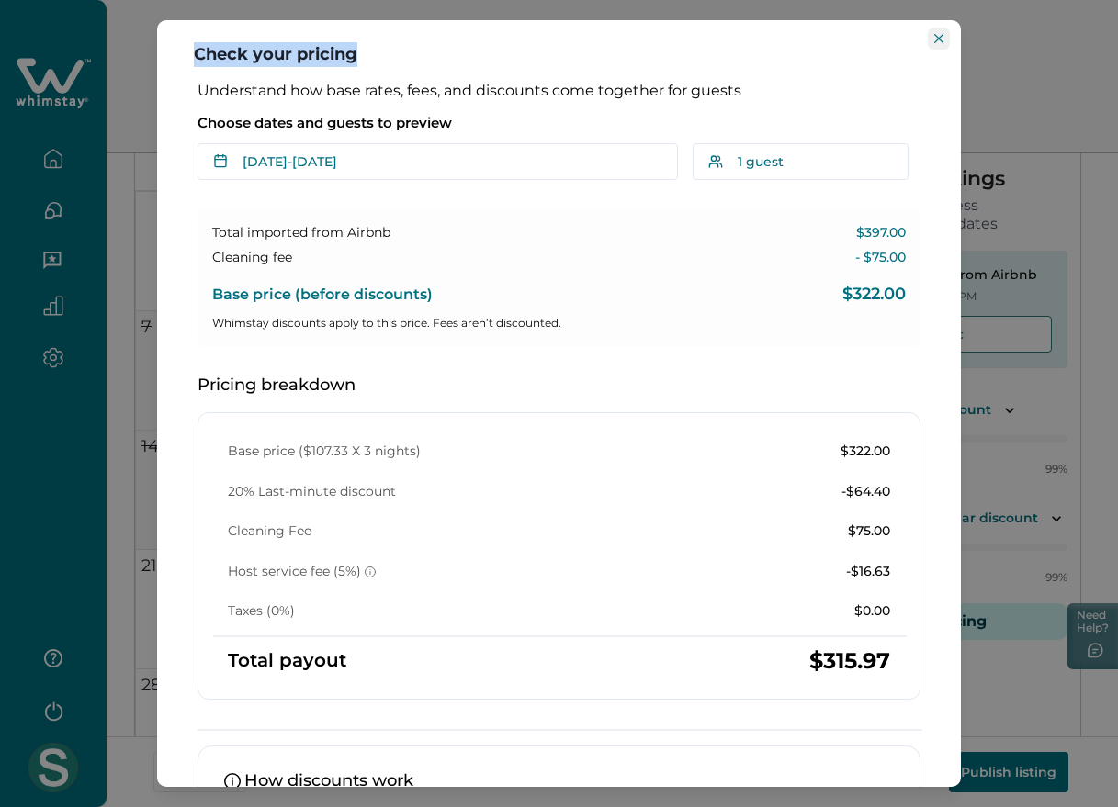
click at [943, 37] on button "Close" at bounding box center [939, 39] width 22 height 22
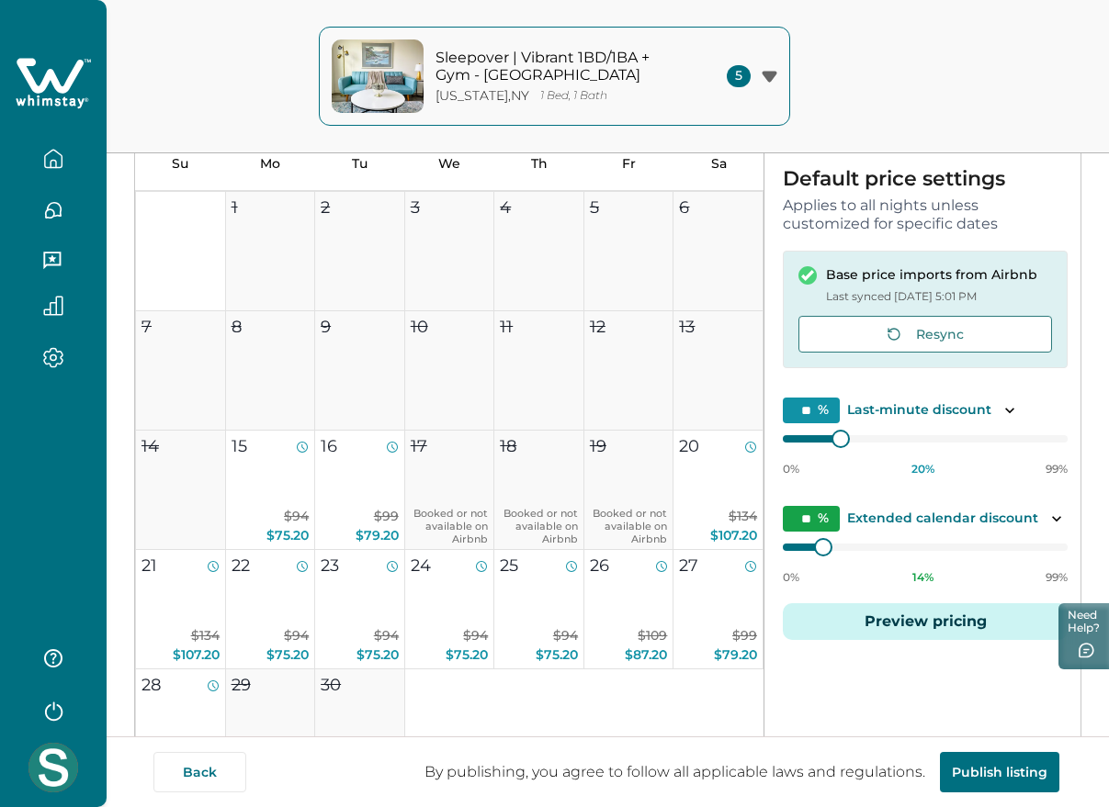
click at [70, 77] on icon at bounding box center [50, 75] width 67 height 35
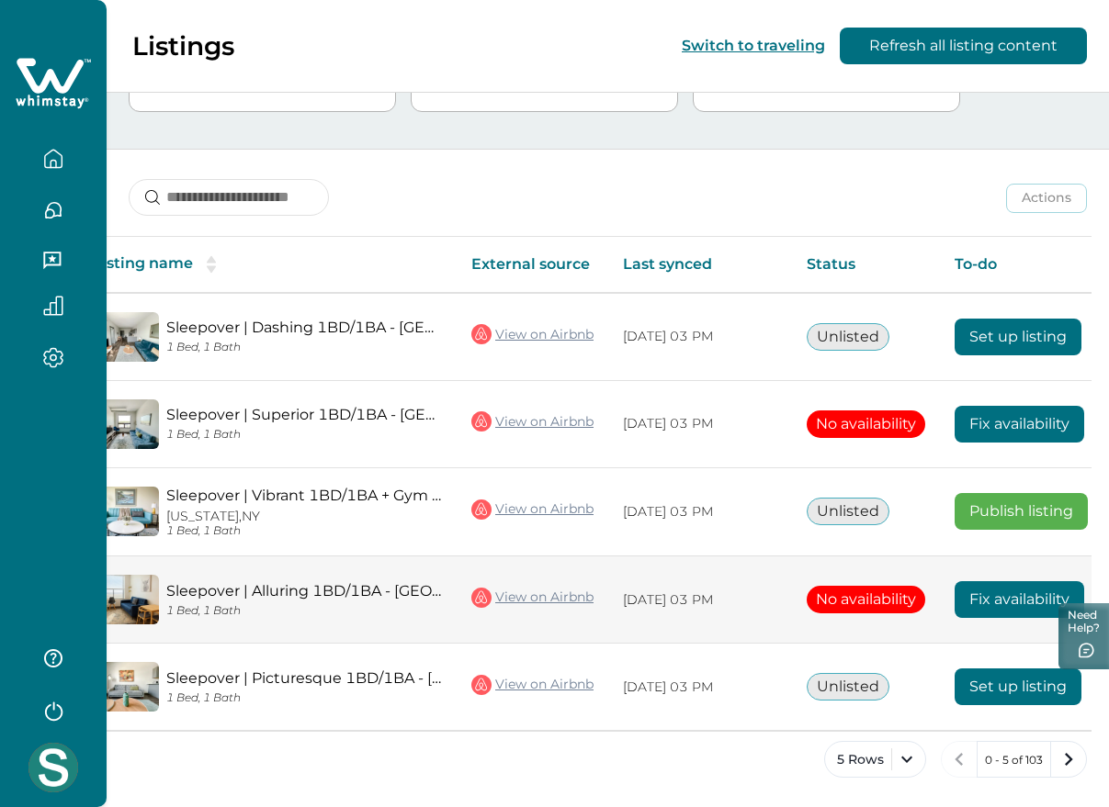
scroll to position [0, 173]
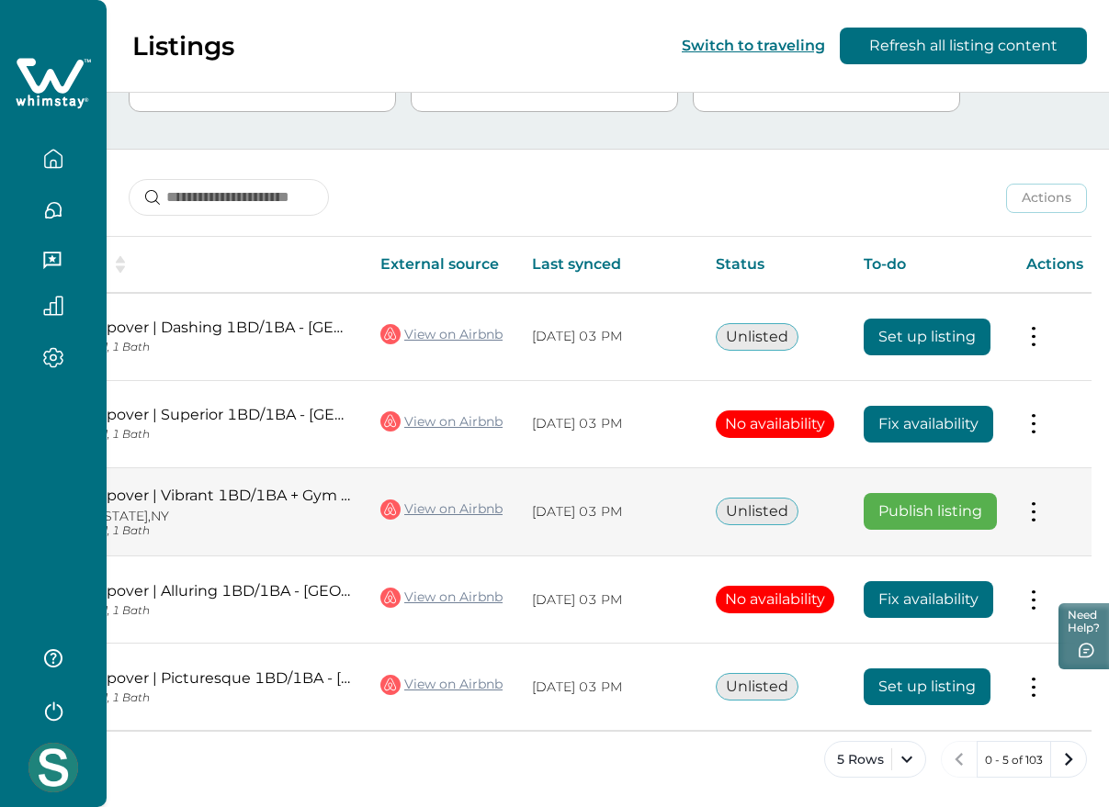
click at [1023, 513] on td "Actions View listing on Whimstay Publish listing View listing details" at bounding box center [1054, 512] width 86 height 89
click at [1029, 509] on button at bounding box center [1033, 511] width 15 height 19
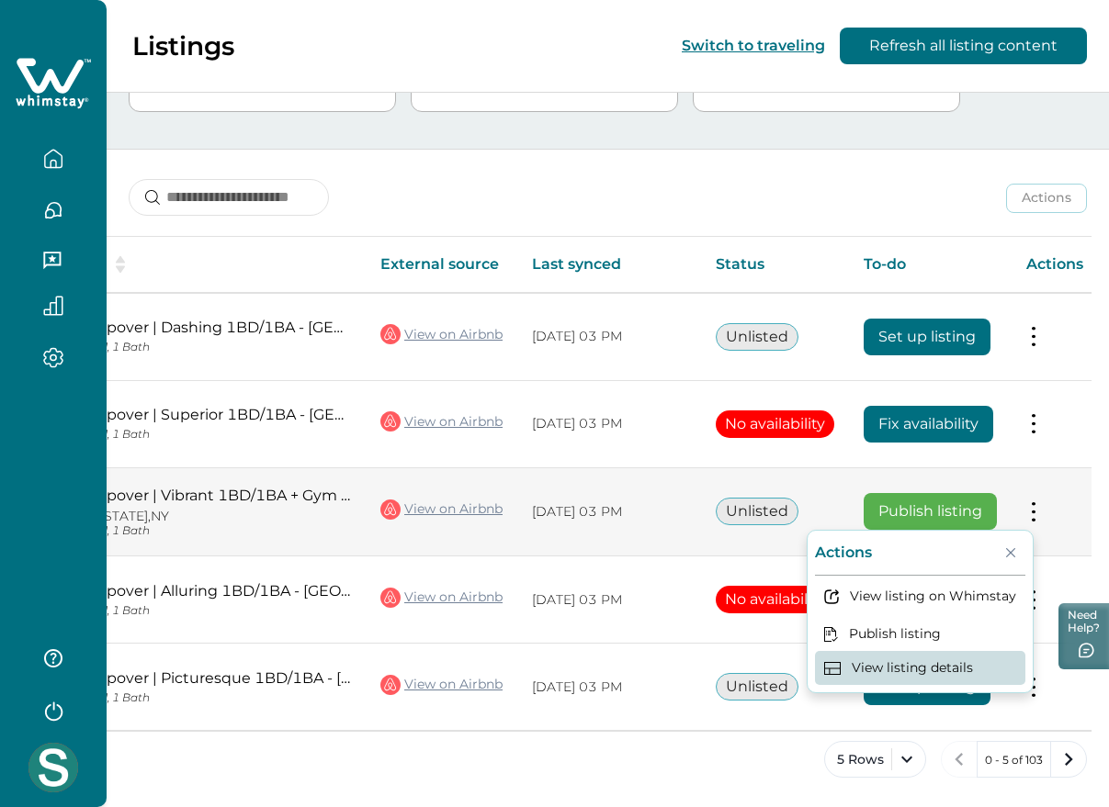
click at [914, 653] on button "View listing details" at bounding box center [920, 668] width 210 height 34
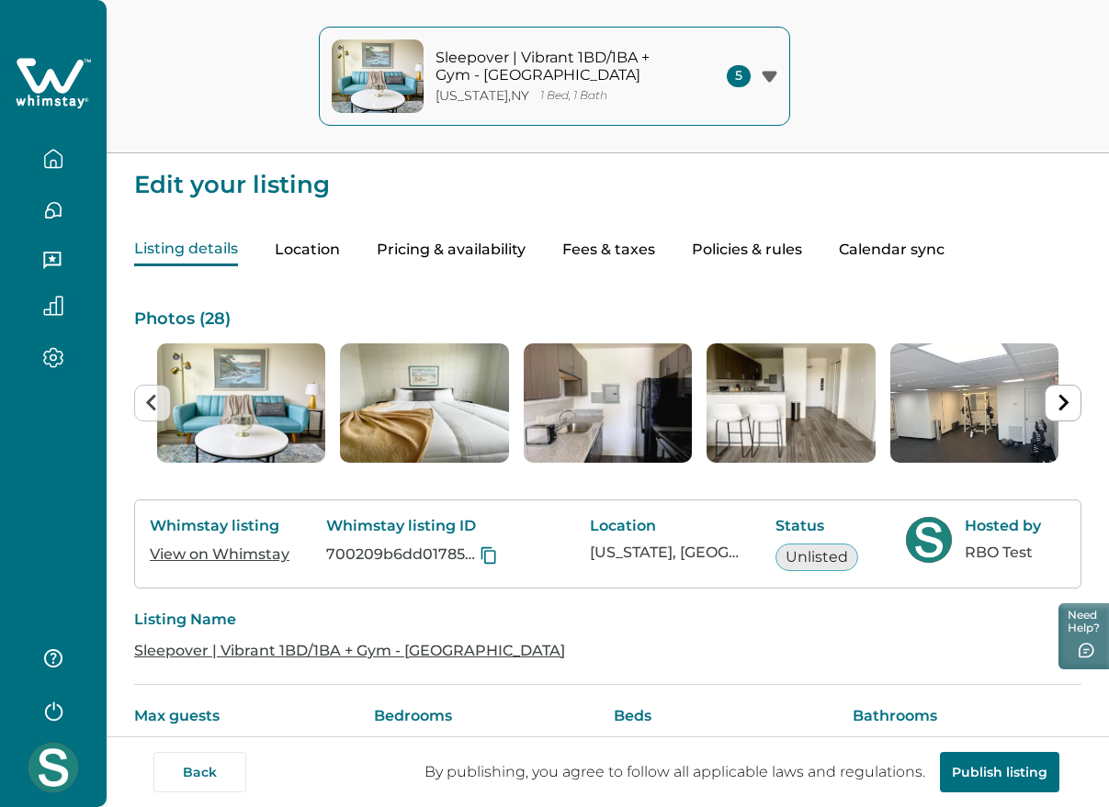
click at [469, 244] on button "Pricing & availability" at bounding box center [451, 250] width 149 height 32
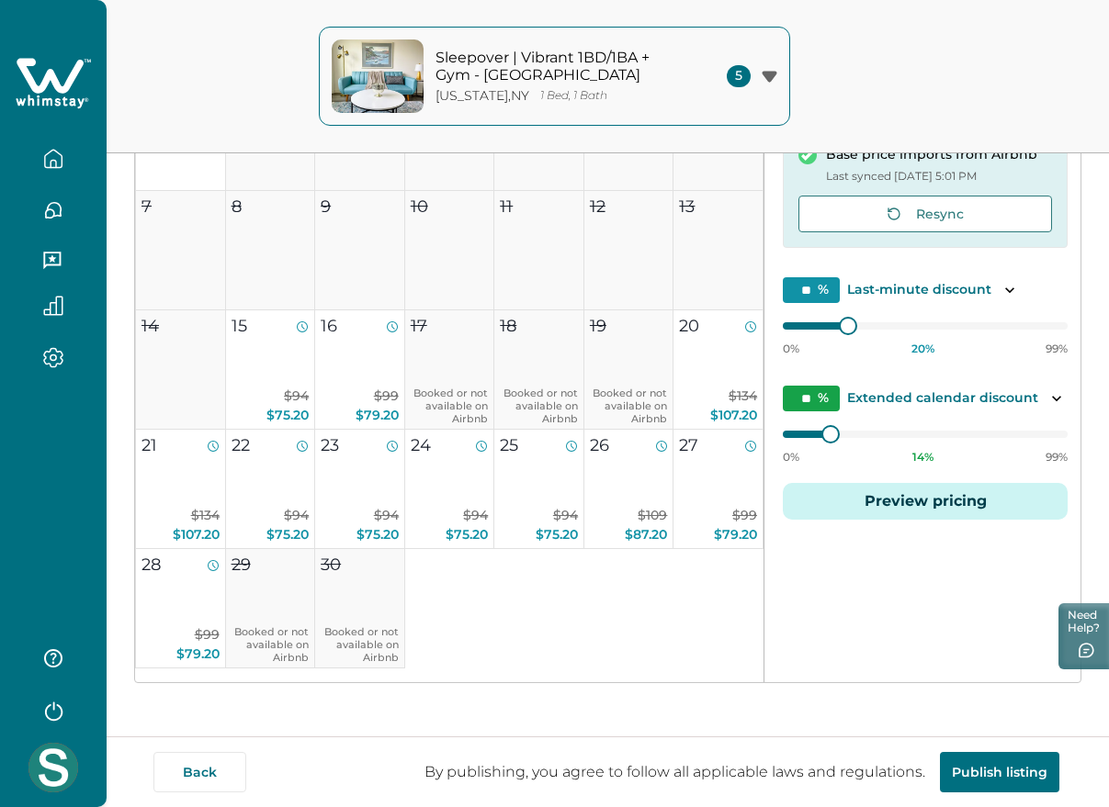
scroll to position [351, 0]
click at [910, 508] on button "Preview pricing" at bounding box center [925, 500] width 285 height 37
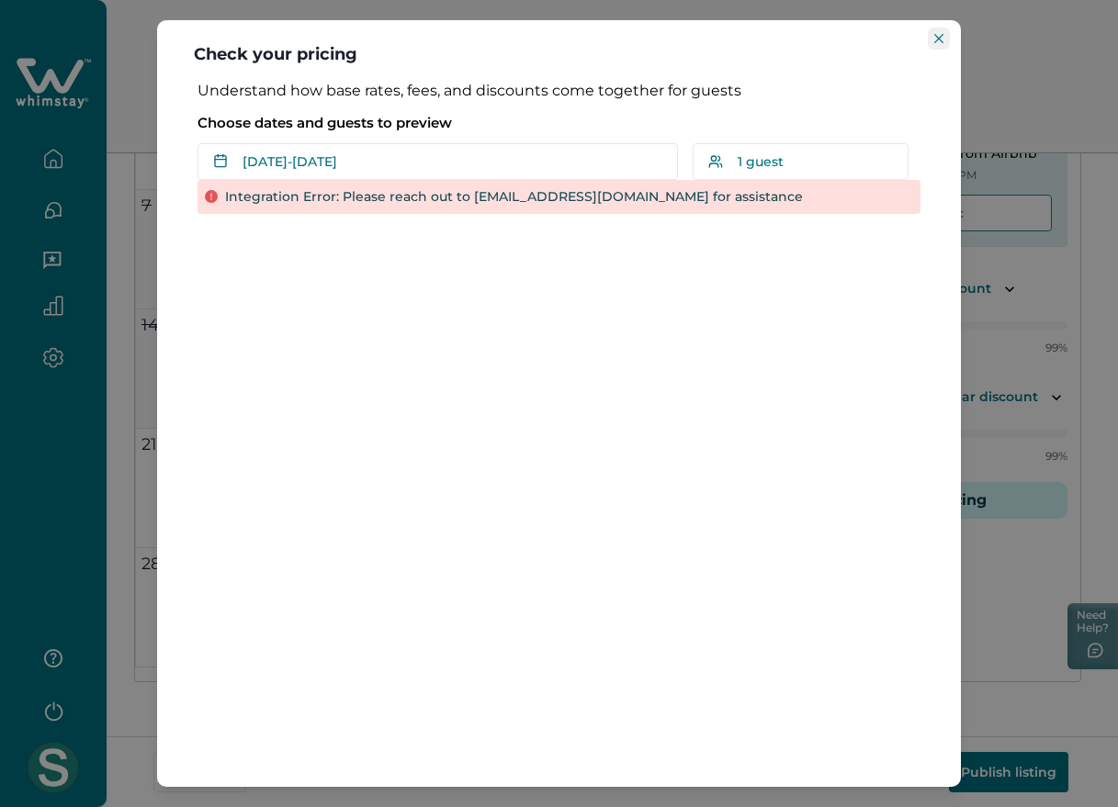
click at [943, 31] on button "Close" at bounding box center [939, 39] width 22 height 22
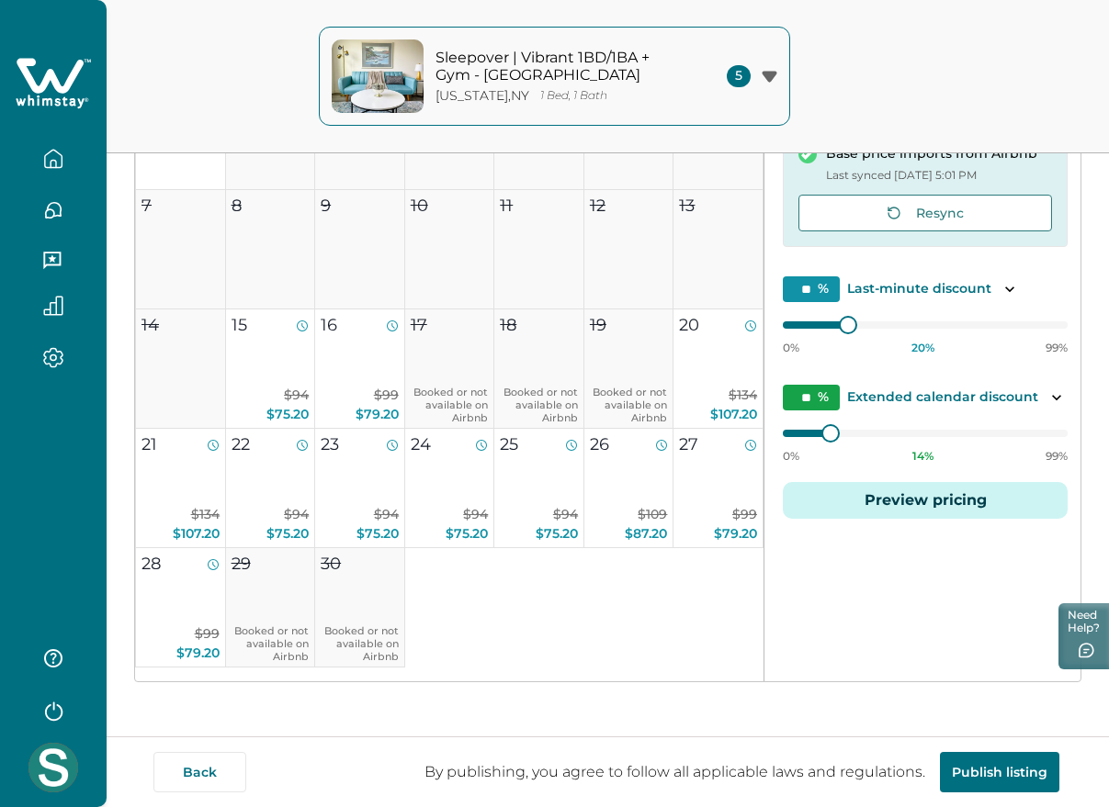
click at [907, 515] on button "Preview pricing" at bounding box center [925, 500] width 285 height 37
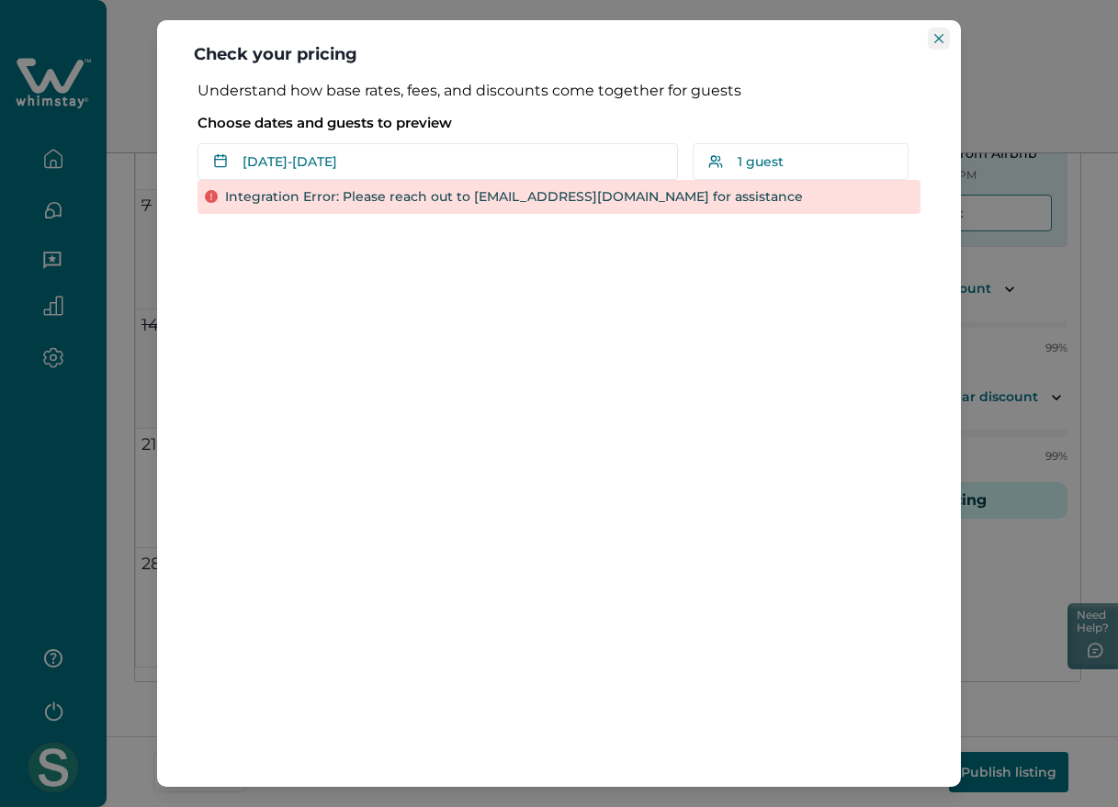
click at [942, 32] on button "Close" at bounding box center [939, 39] width 22 height 22
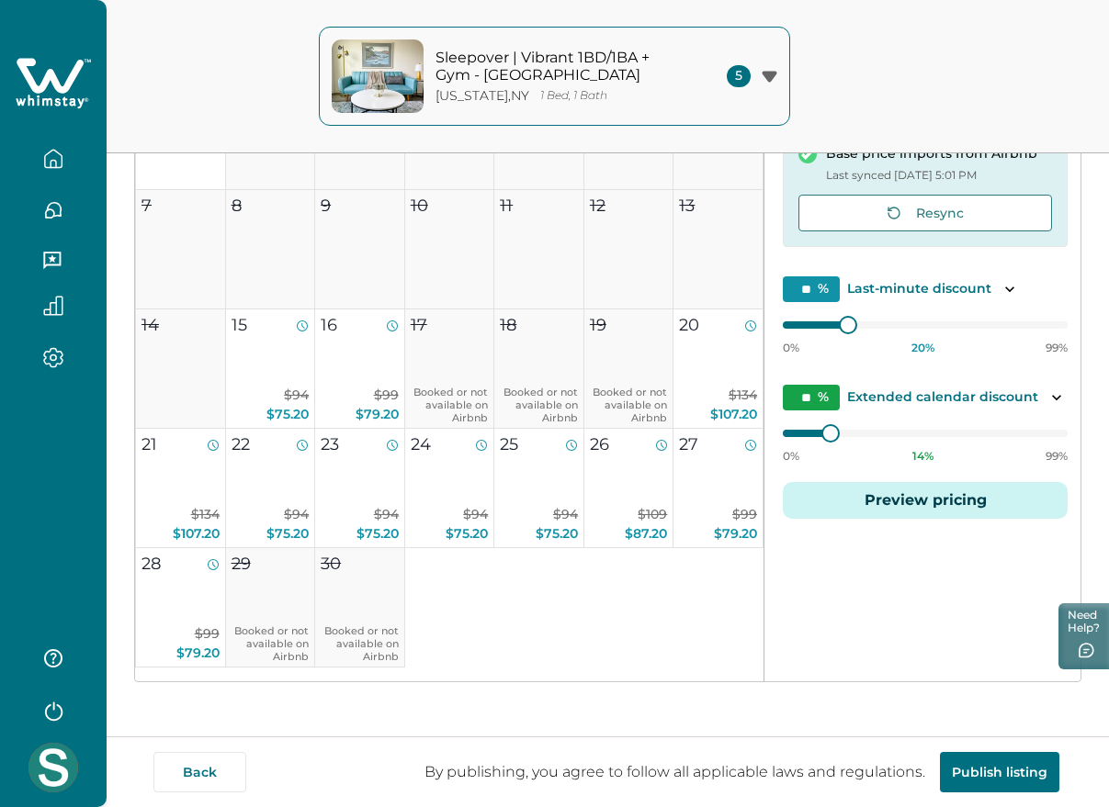
click at [46, 95] on icon at bounding box center [53, 83] width 75 height 55
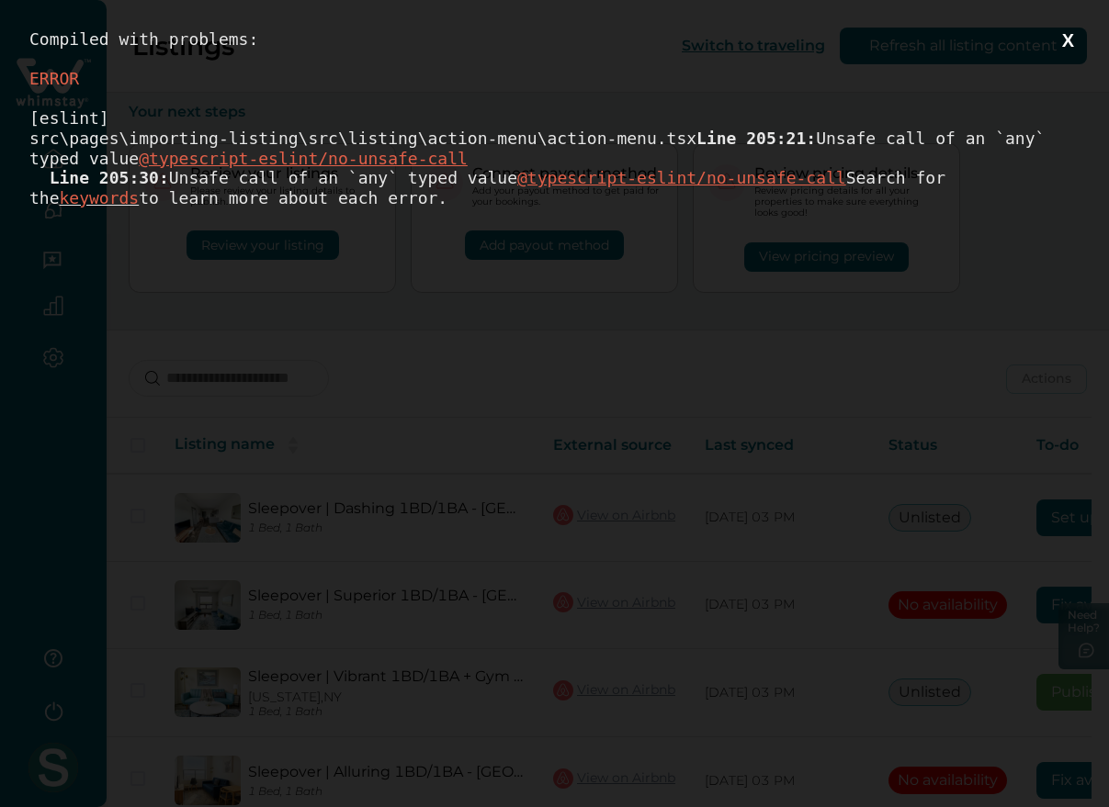
click at [1075, 45] on button "X" at bounding box center [1067, 40] width 23 height 23
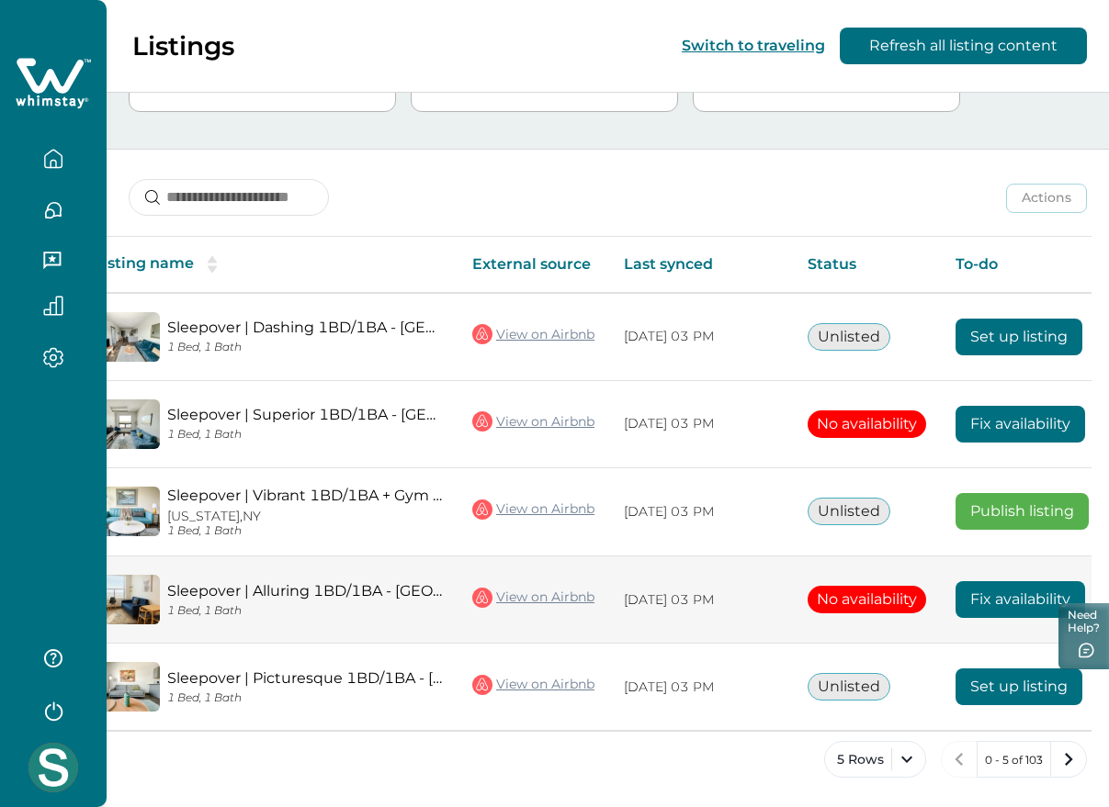
scroll to position [0, 173]
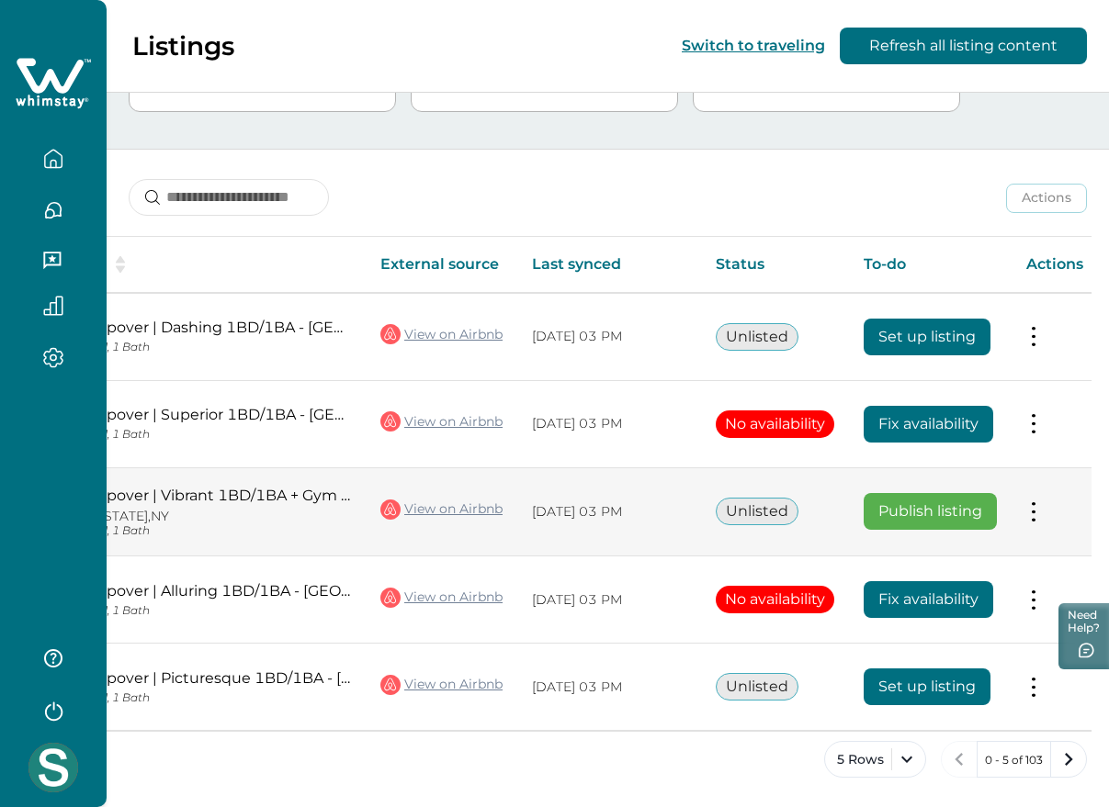
click at [1041, 506] on button at bounding box center [1033, 511] width 15 height 19
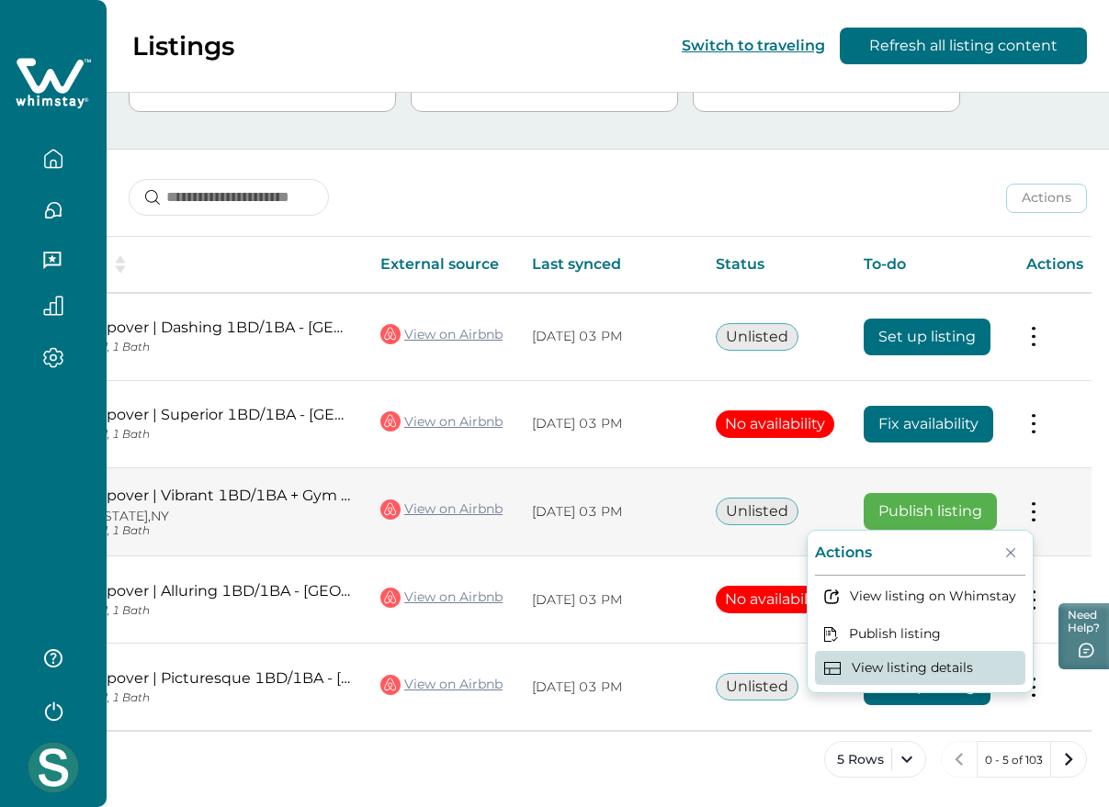
click at [889, 655] on button "View listing details" at bounding box center [920, 668] width 210 height 34
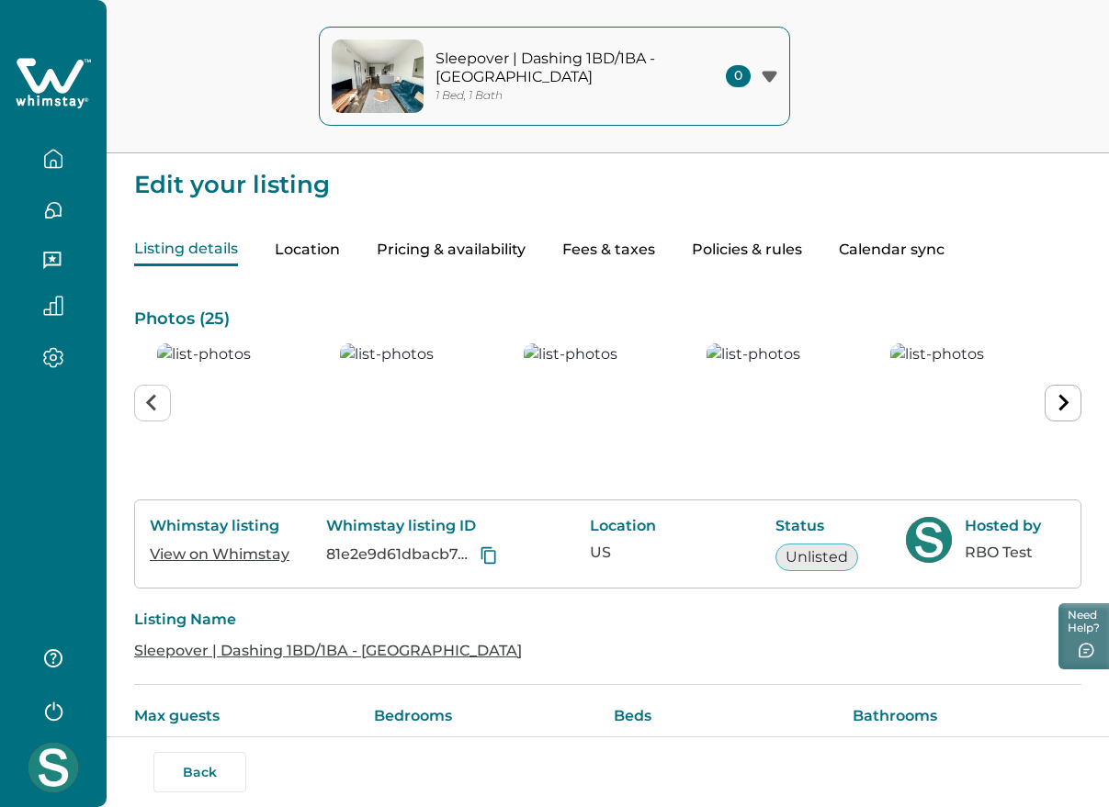
click at [470, 247] on button "Pricing & availability" at bounding box center [451, 250] width 149 height 32
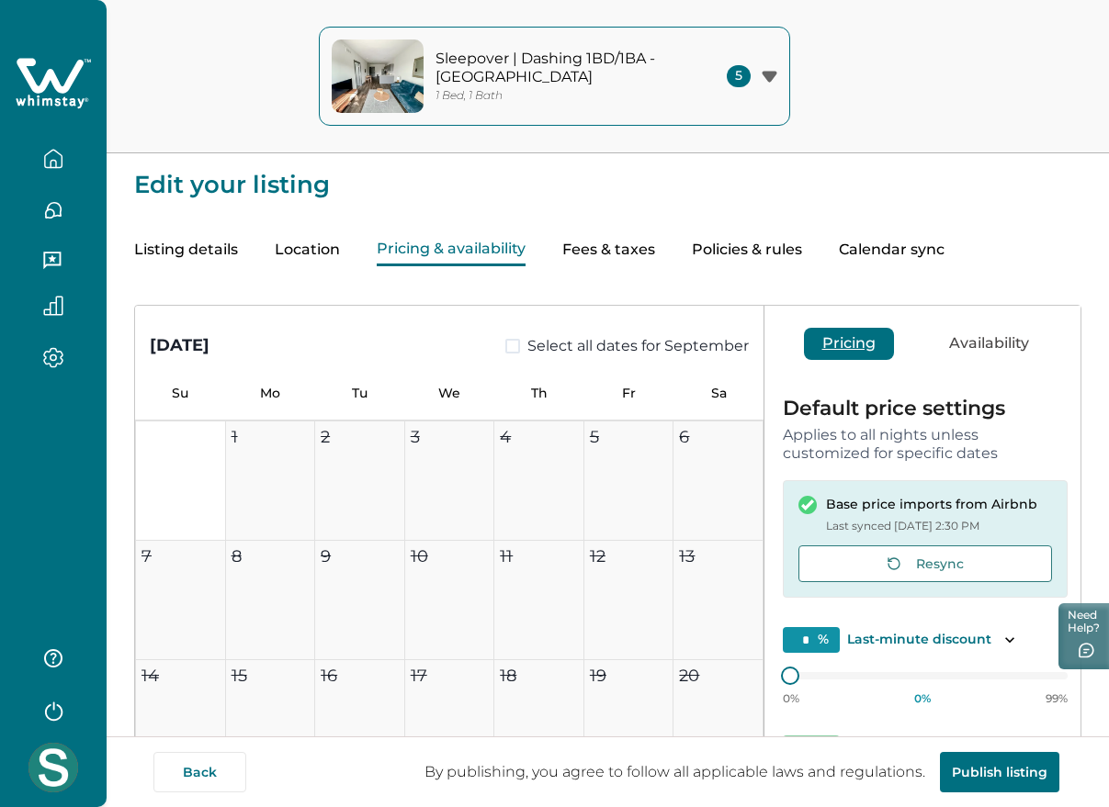
scroll to position [351, 0]
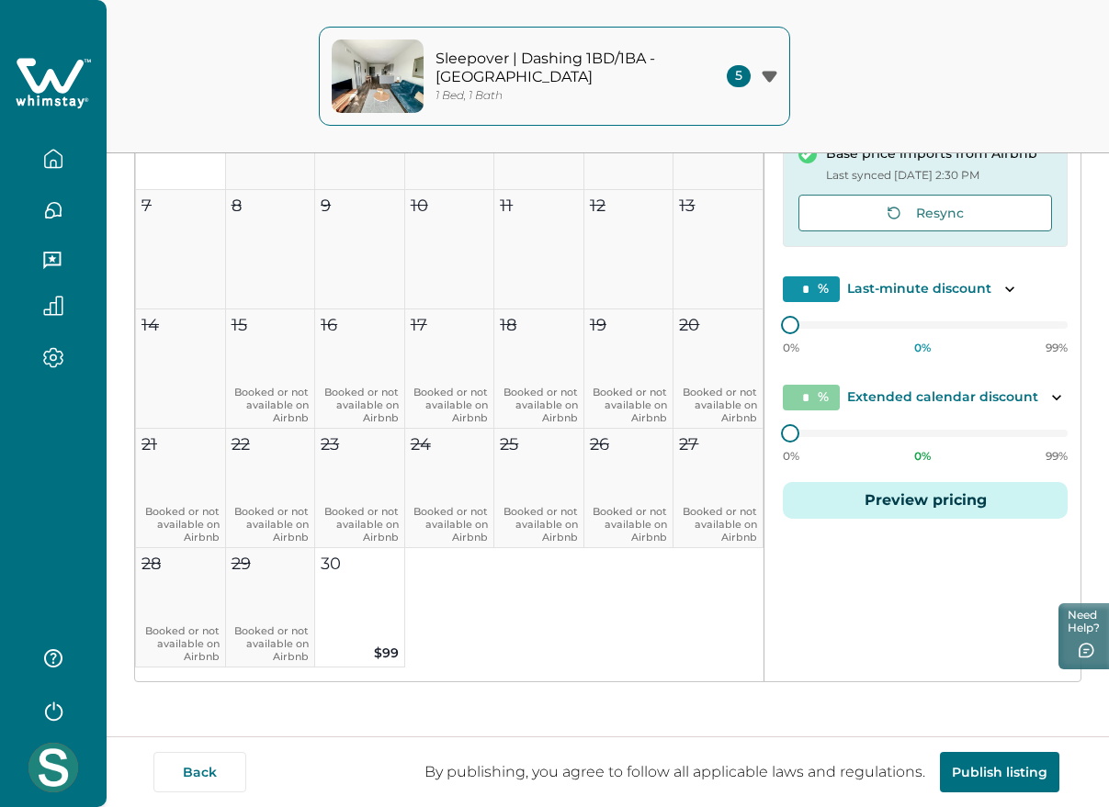
click at [868, 496] on button "Preview pricing" at bounding box center [925, 500] width 285 height 37
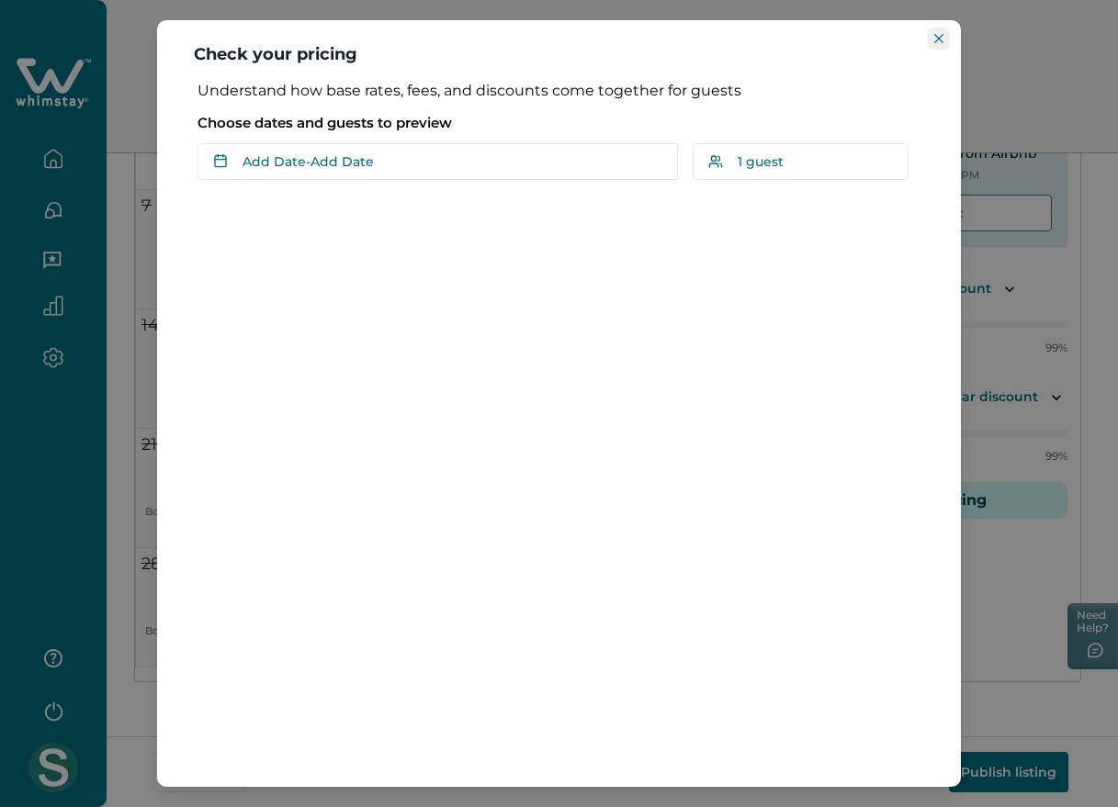
click at [935, 38] on icon "Close" at bounding box center [938, 38] width 9 height 9
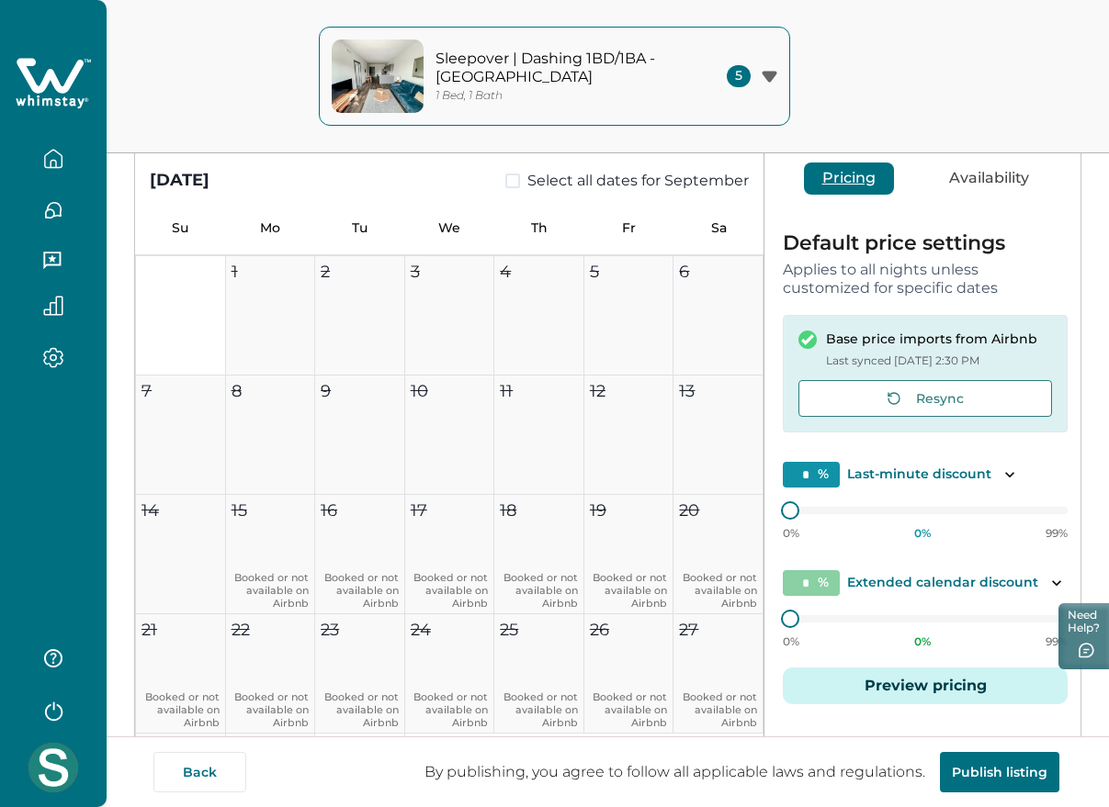
scroll to position [0, 0]
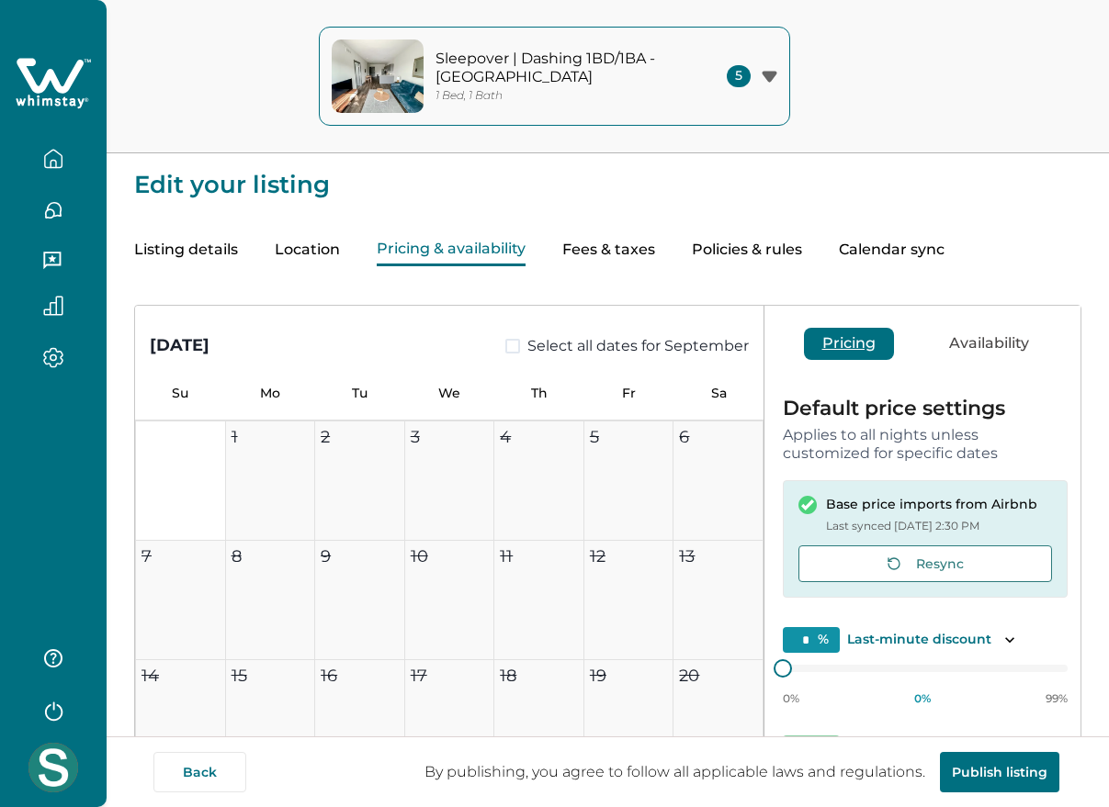
click at [1071, 39] on div "Sleepover | Dashing 1BD/1BA - Des Moines 1 Bed, 1 Bath 5 Sleepover | Dashing 1B…" at bounding box center [554, 76] width 1109 height 153
click at [75, 73] on icon at bounding box center [50, 75] width 67 height 35
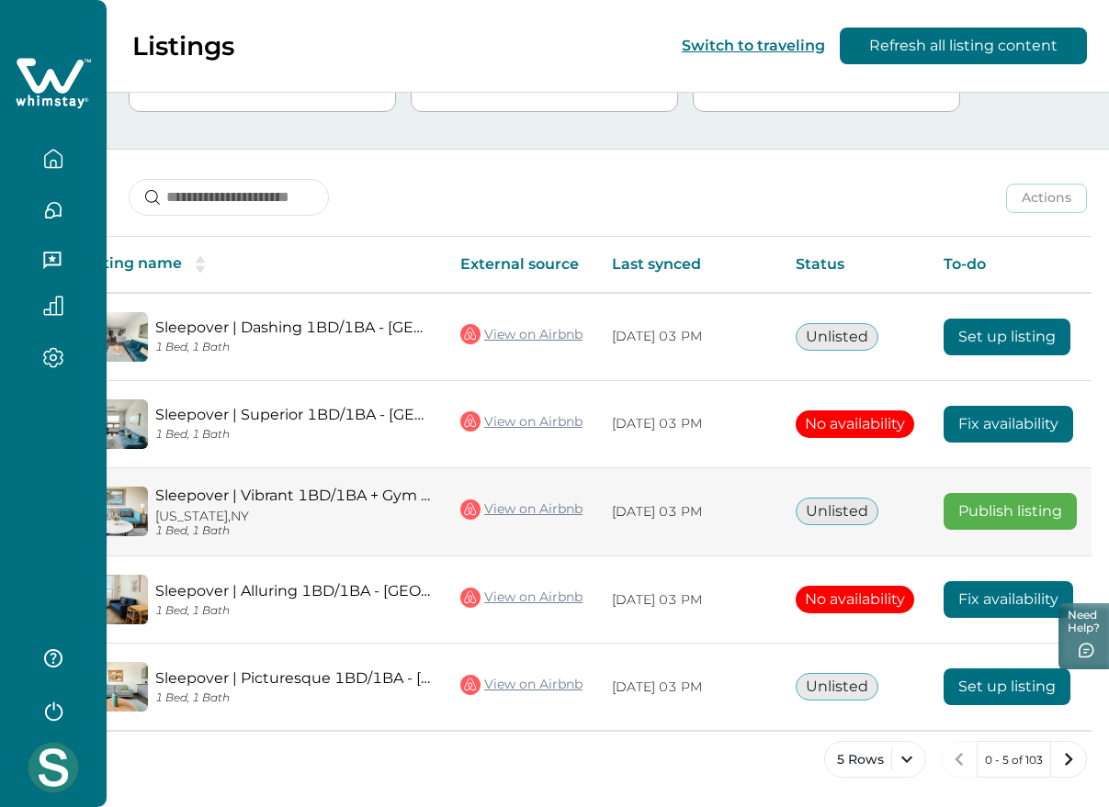
scroll to position [0, 173]
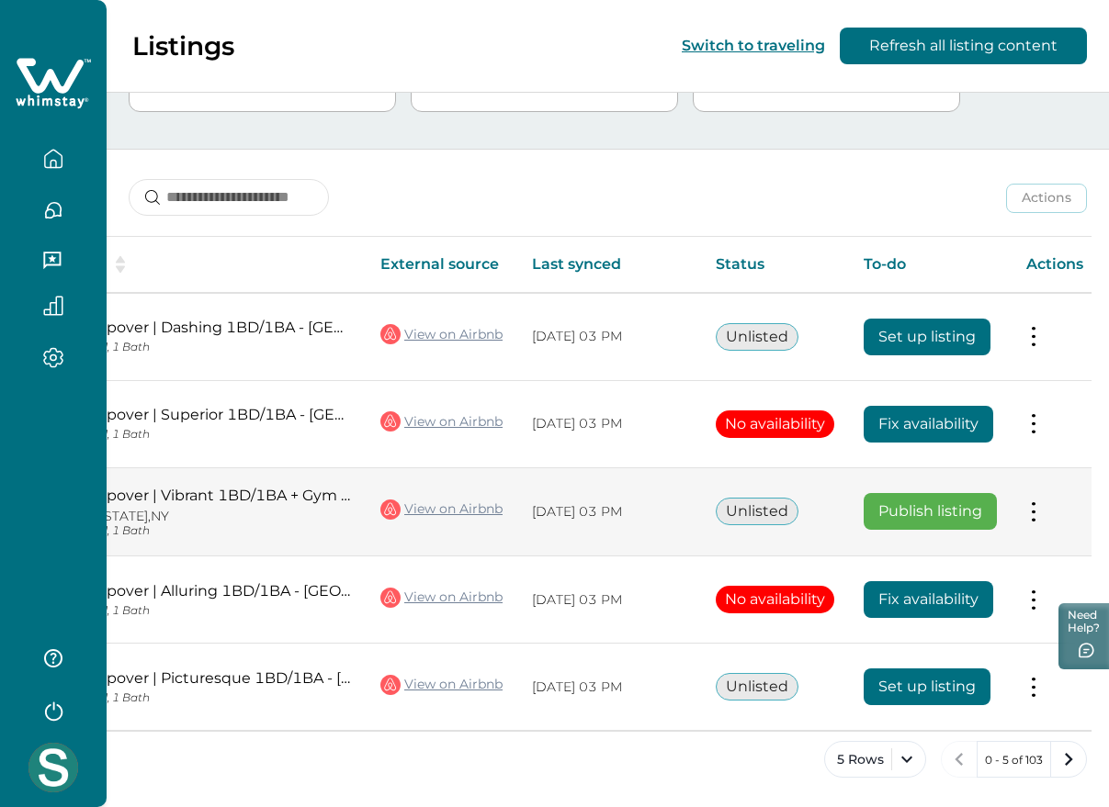
click at [1023, 510] on td "Actions View listing on Whimstay Publish listing View listing details" at bounding box center [1054, 512] width 86 height 89
click at [1048, 512] on td "Actions View listing on Whimstay Publish listing View listing details" at bounding box center [1054, 512] width 86 height 89
click at [1039, 512] on button at bounding box center [1033, 511] width 15 height 19
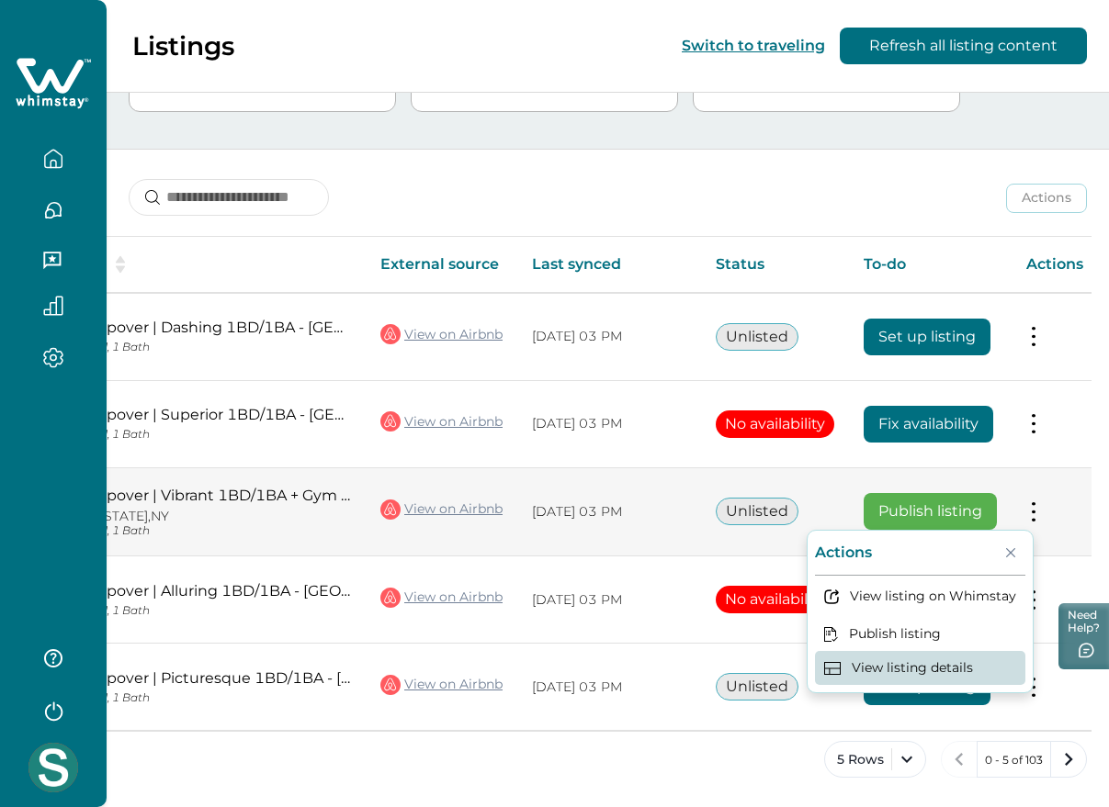
click at [936, 654] on button "View listing details" at bounding box center [920, 668] width 210 height 34
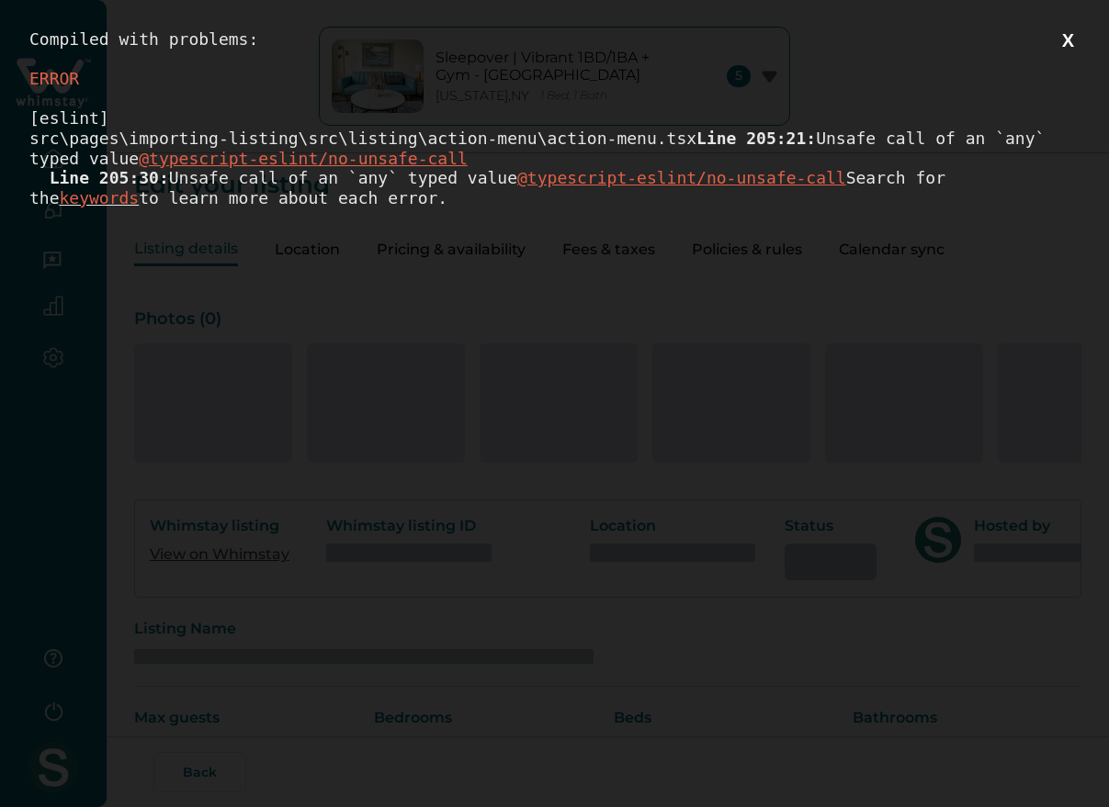
click at [1074, 37] on button "X" at bounding box center [1067, 40] width 23 height 23
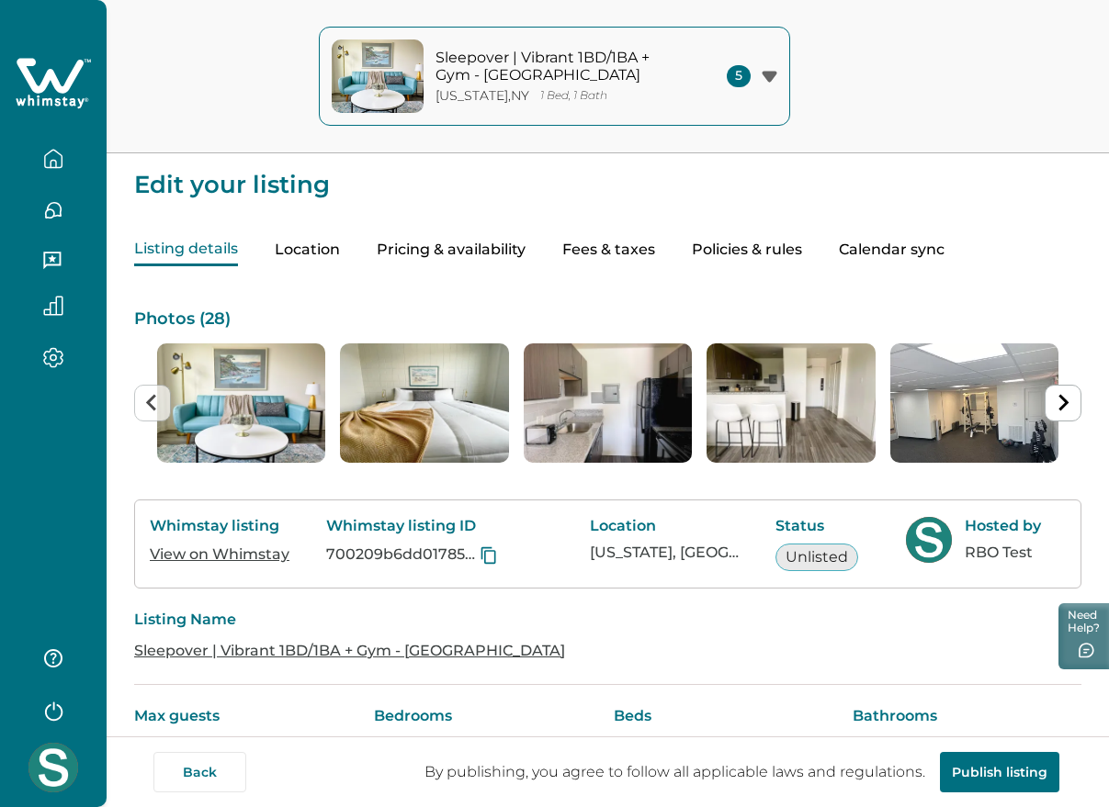
click at [458, 252] on button "Pricing & availability" at bounding box center [451, 250] width 149 height 32
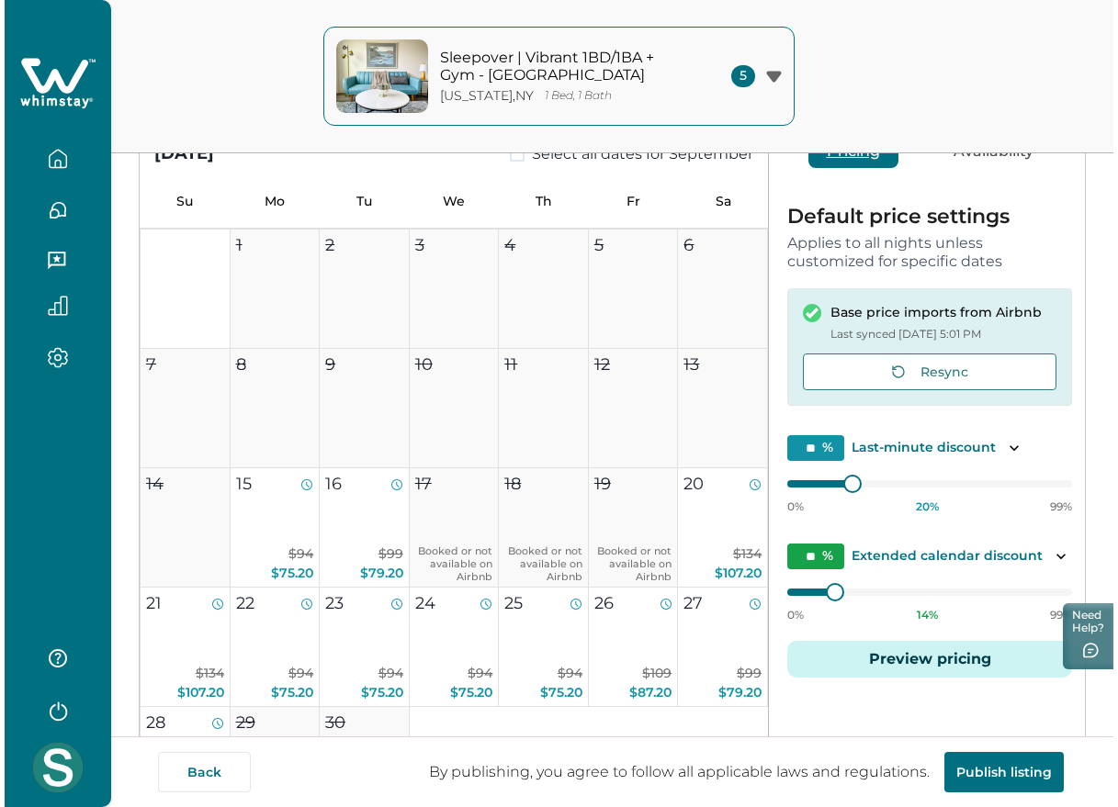
scroll to position [230, 0]
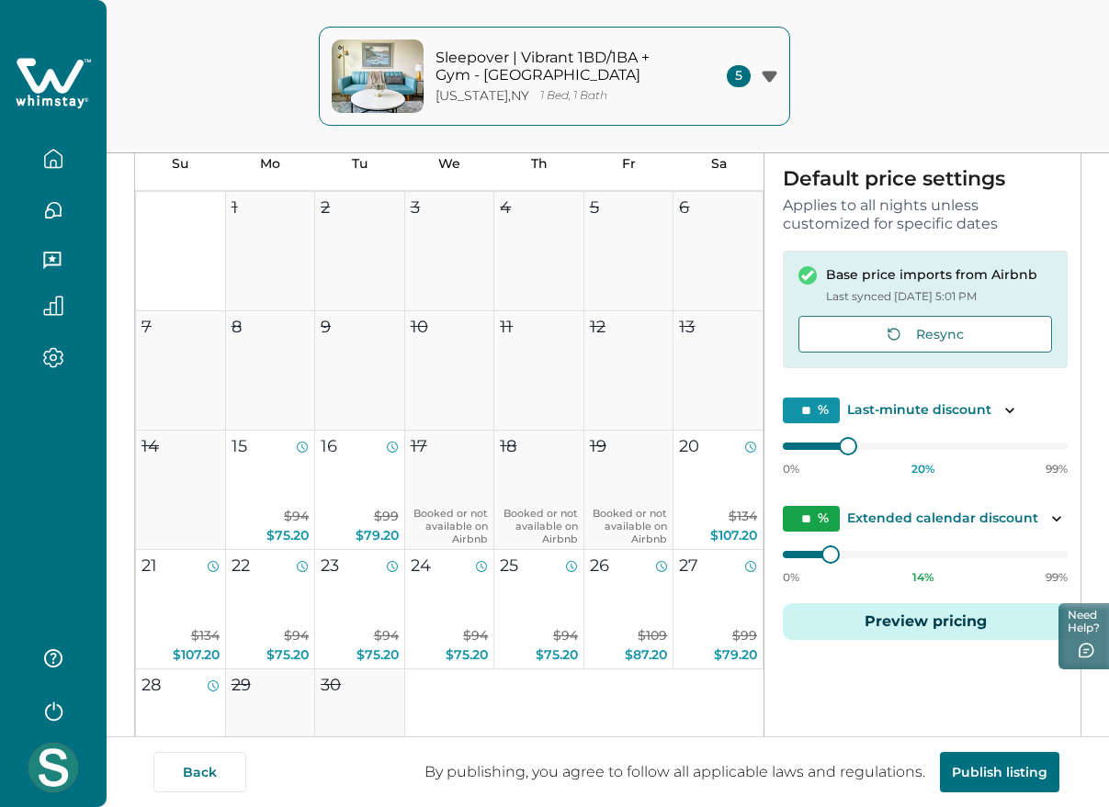
click at [918, 625] on button "Preview pricing" at bounding box center [925, 622] width 285 height 37
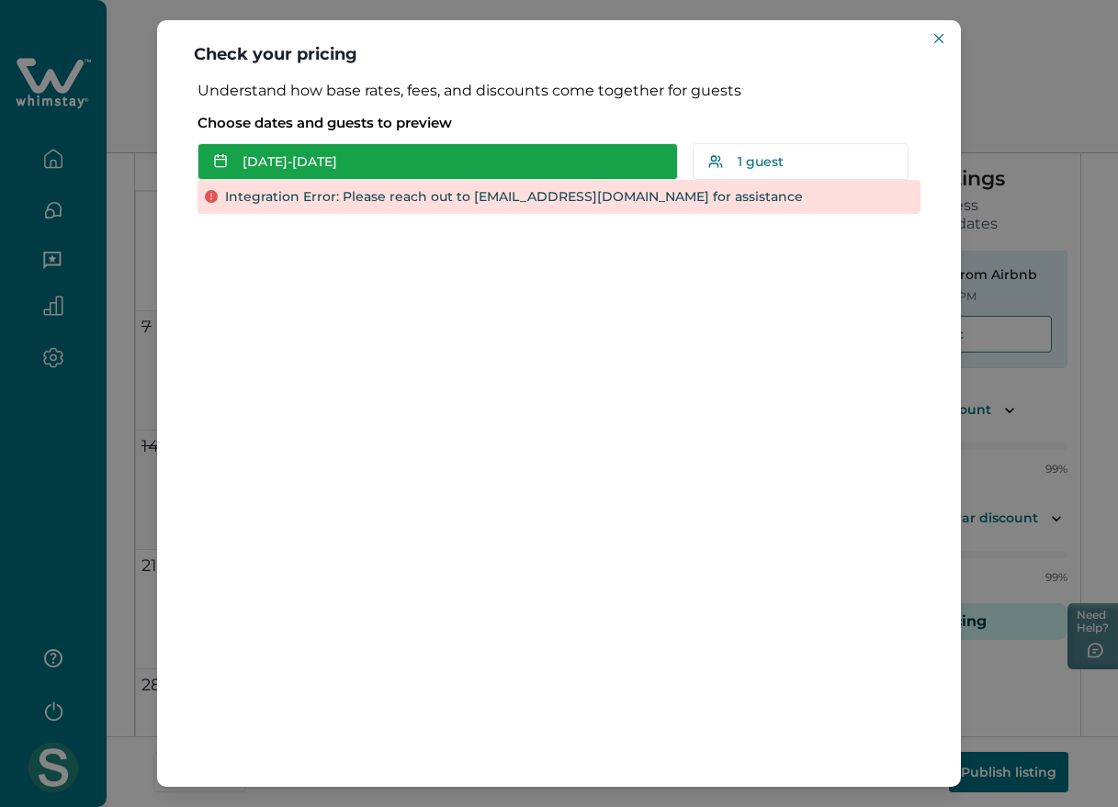
click at [333, 174] on button "[DATE] - [DATE]" at bounding box center [437, 161] width 480 height 37
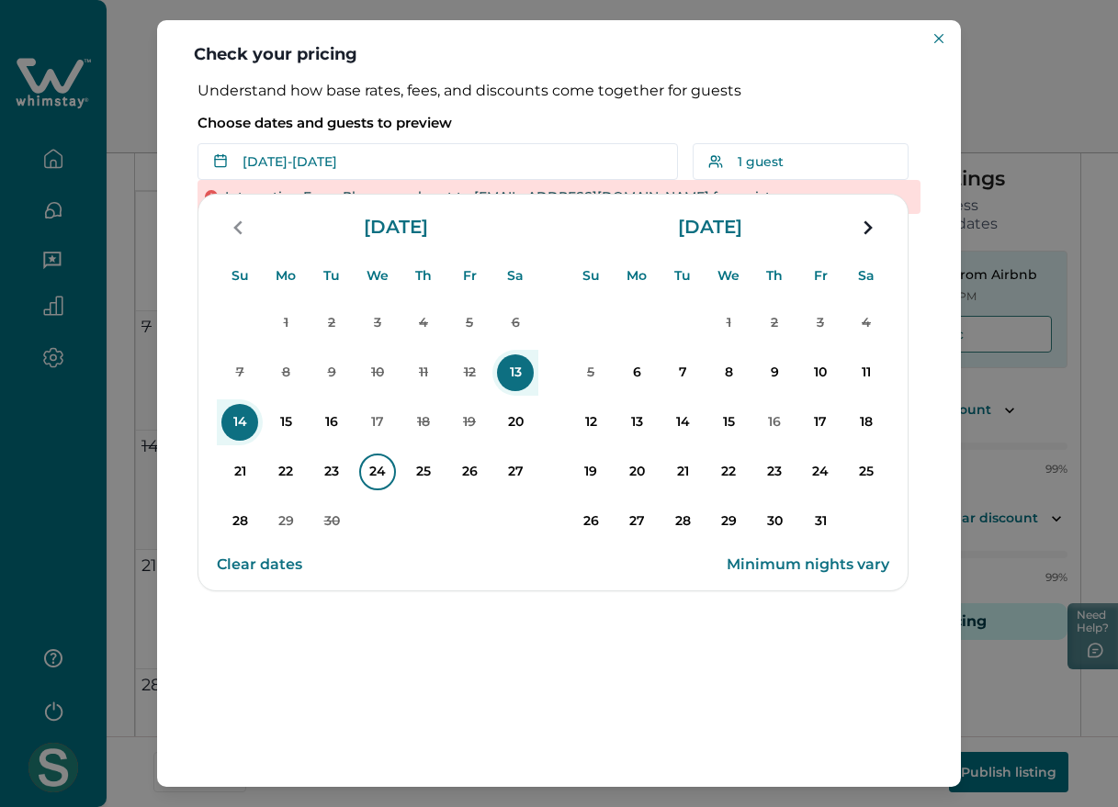
click at [244, 469] on p "21" at bounding box center [239, 472] width 37 height 37
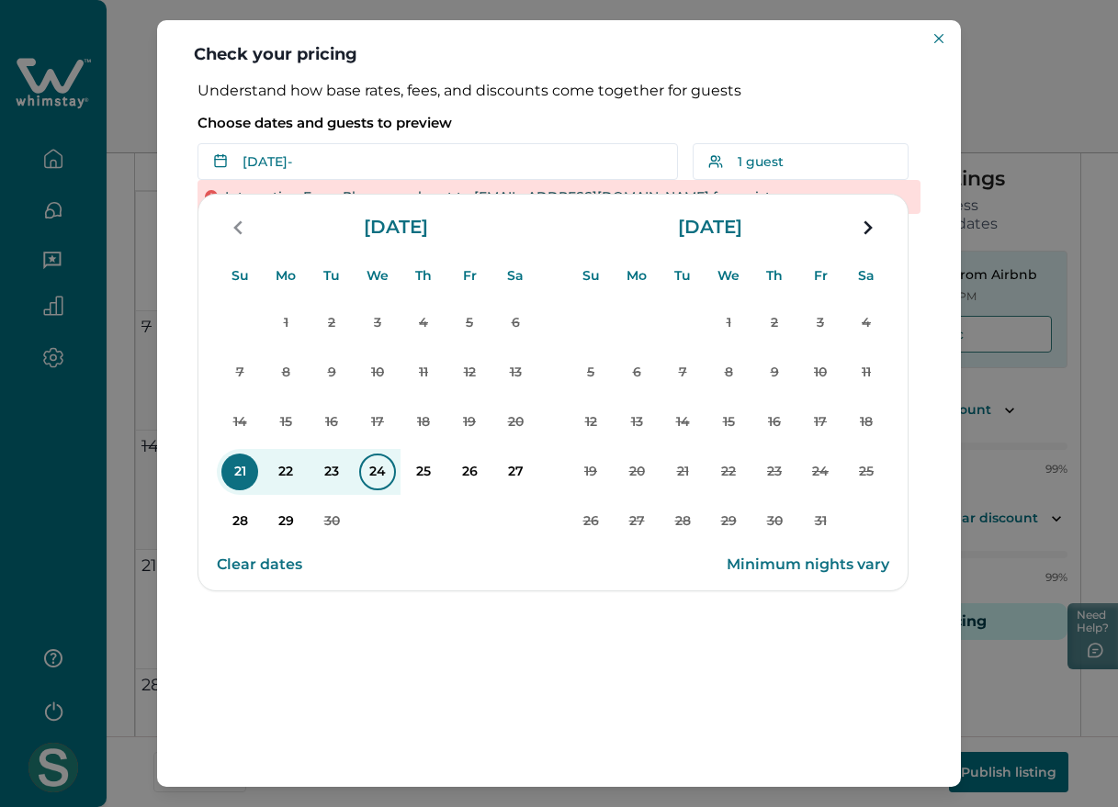
click at [385, 460] on p "24" at bounding box center [377, 472] width 37 height 37
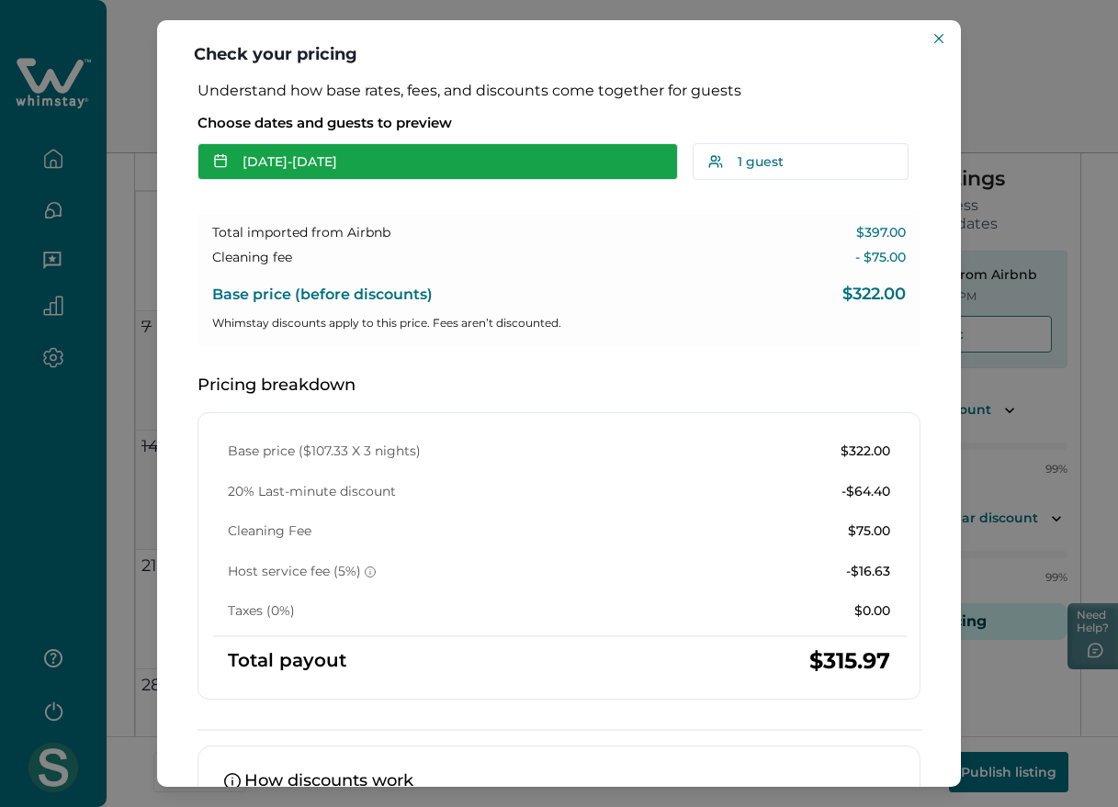
click at [313, 170] on button "[DATE] - [DATE]" at bounding box center [437, 161] width 480 height 37
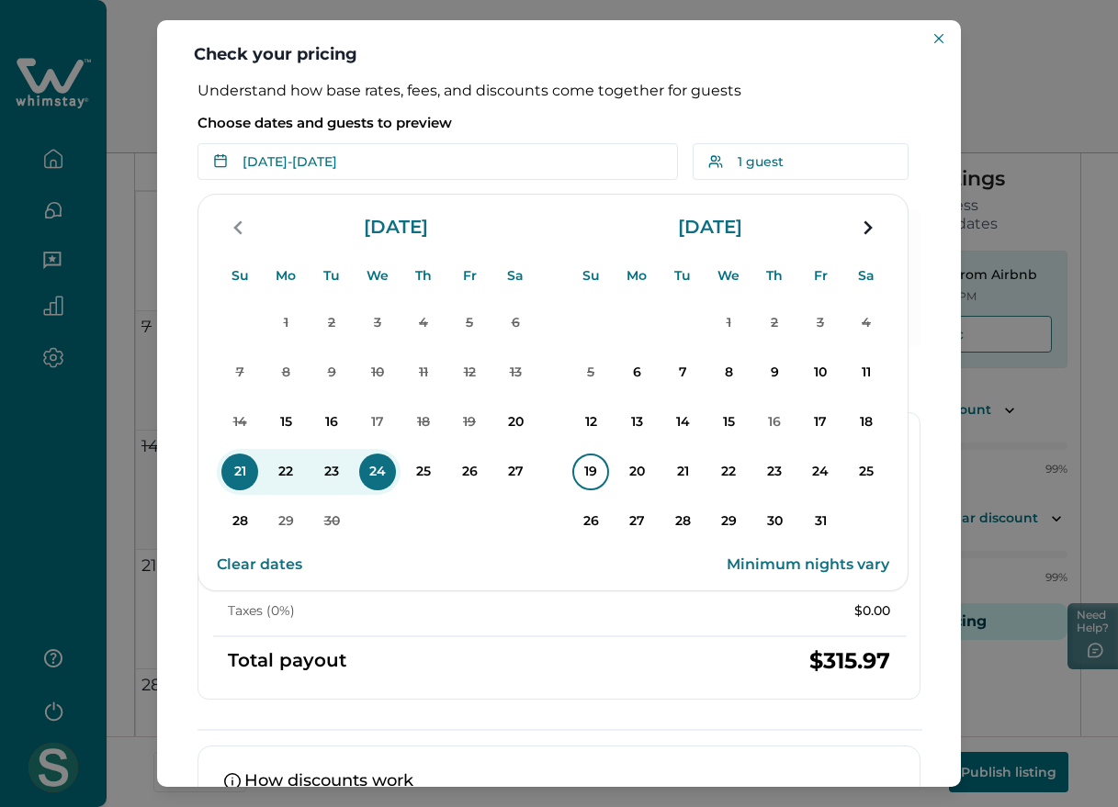
click at [603, 465] on p "19" at bounding box center [590, 472] width 37 height 37
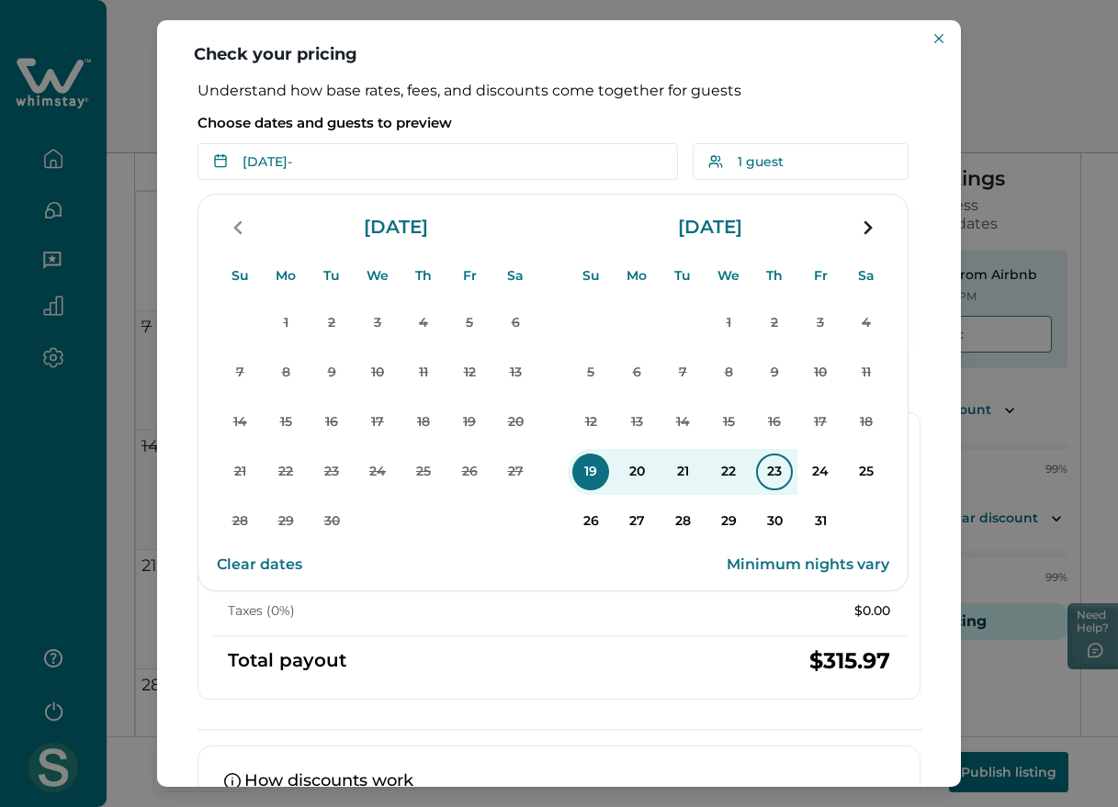
click at [768, 466] on p "23" at bounding box center [774, 472] width 37 height 37
